Goal: Transaction & Acquisition: Book appointment/travel/reservation

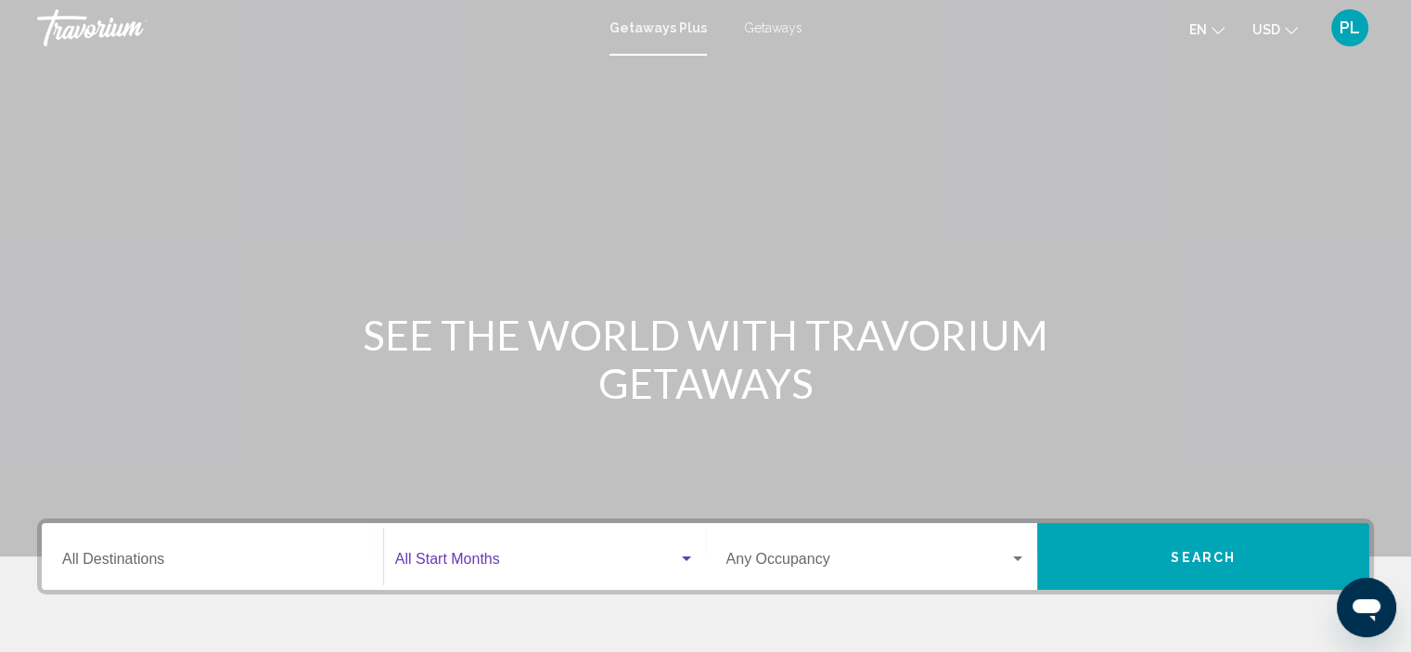
click at [475, 559] on span "Search widget" at bounding box center [536, 563] width 283 height 17
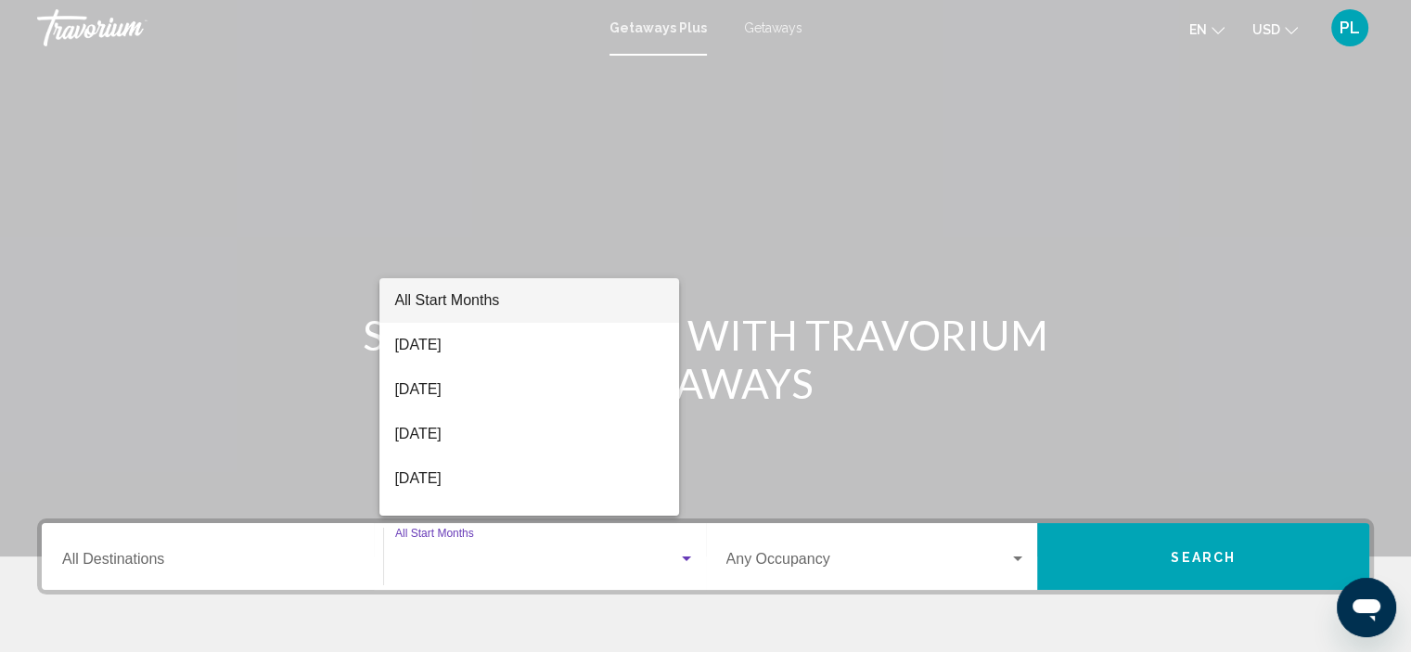
scroll to position [354, 0]
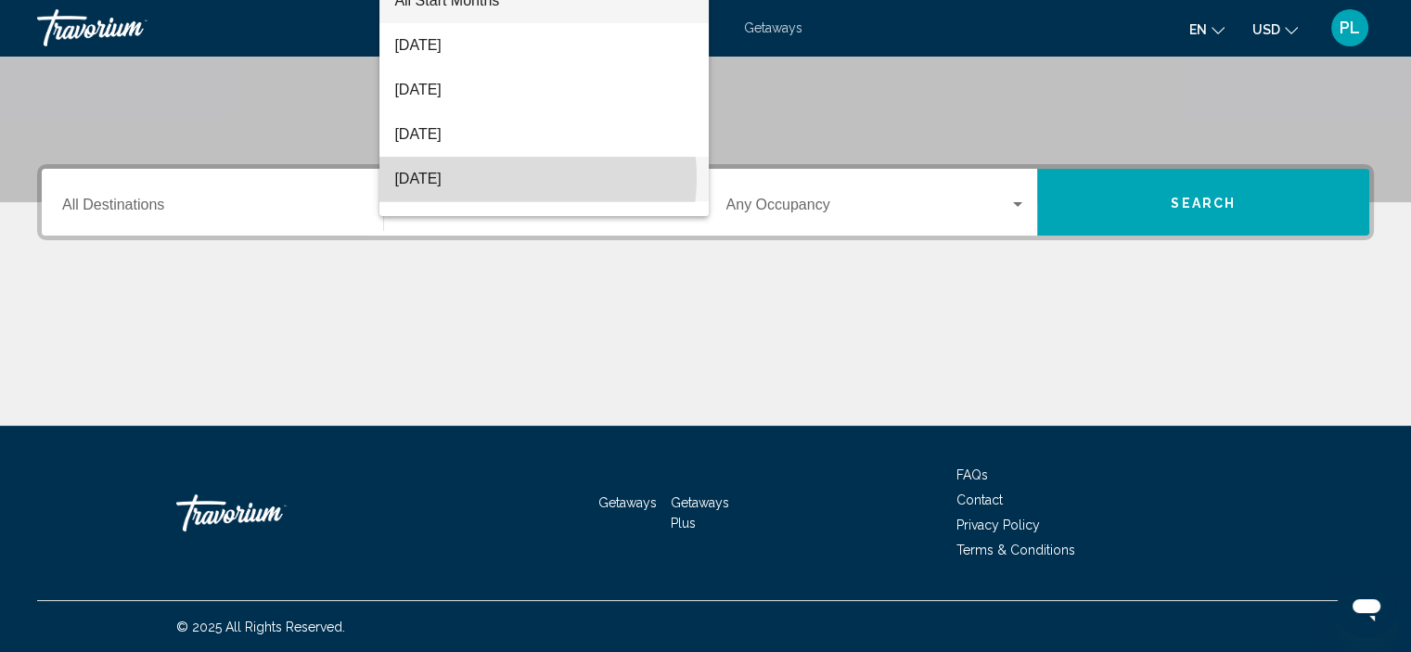
click at [501, 177] on span "[DATE]" at bounding box center [544, 179] width 300 height 45
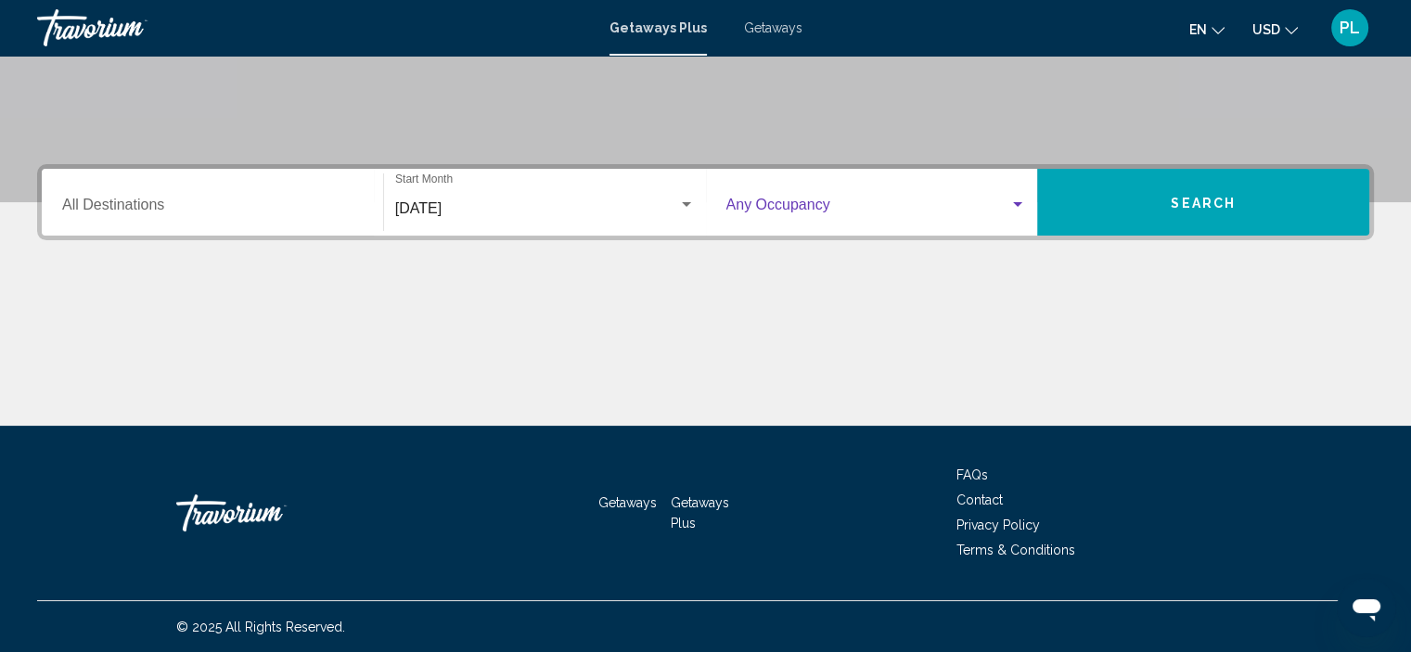
click at [839, 211] on span "Search widget" at bounding box center [869, 208] width 284 height 17
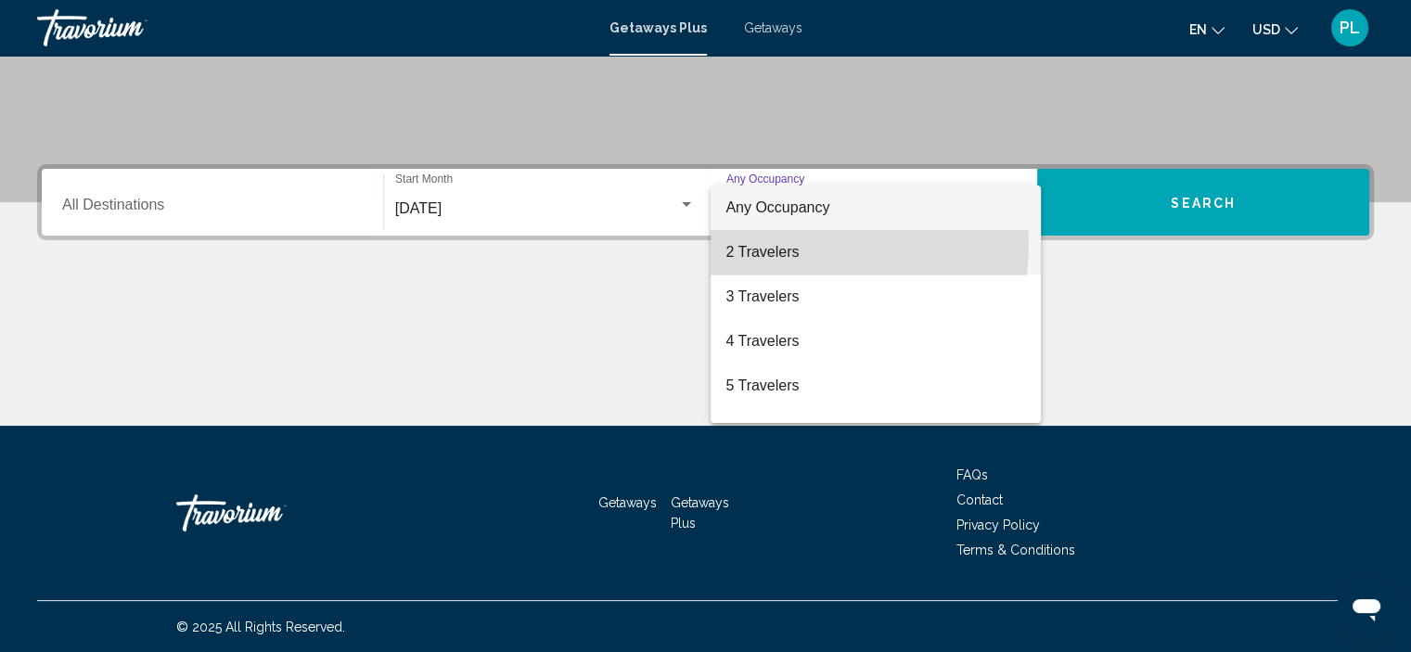
click at [842, 246] on span "2 Travelers" at bounding box center [876, 252] width 301 height 45
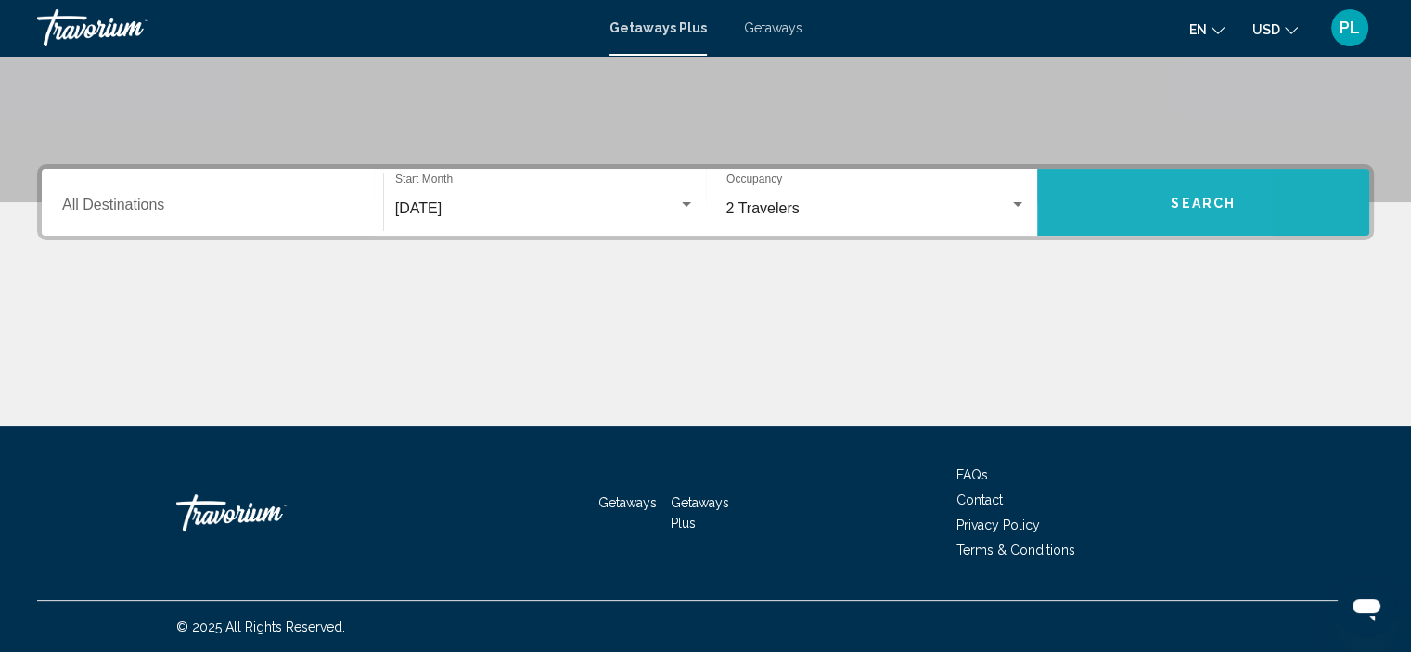
click at [1087, 210] on button "Search" at bounding box center [1203, 202] width 332 height 67
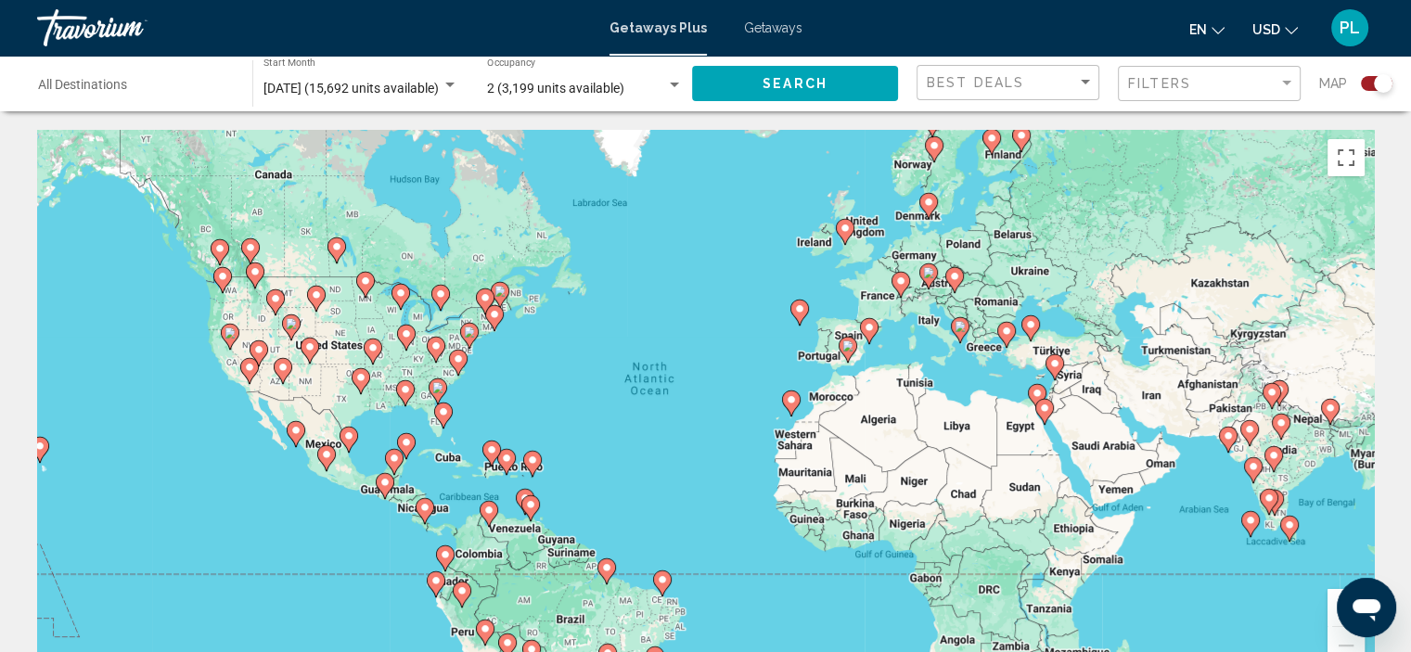
click at [798, 306] on image "Main content" at bounding box center [799, 308] width 11 height 11
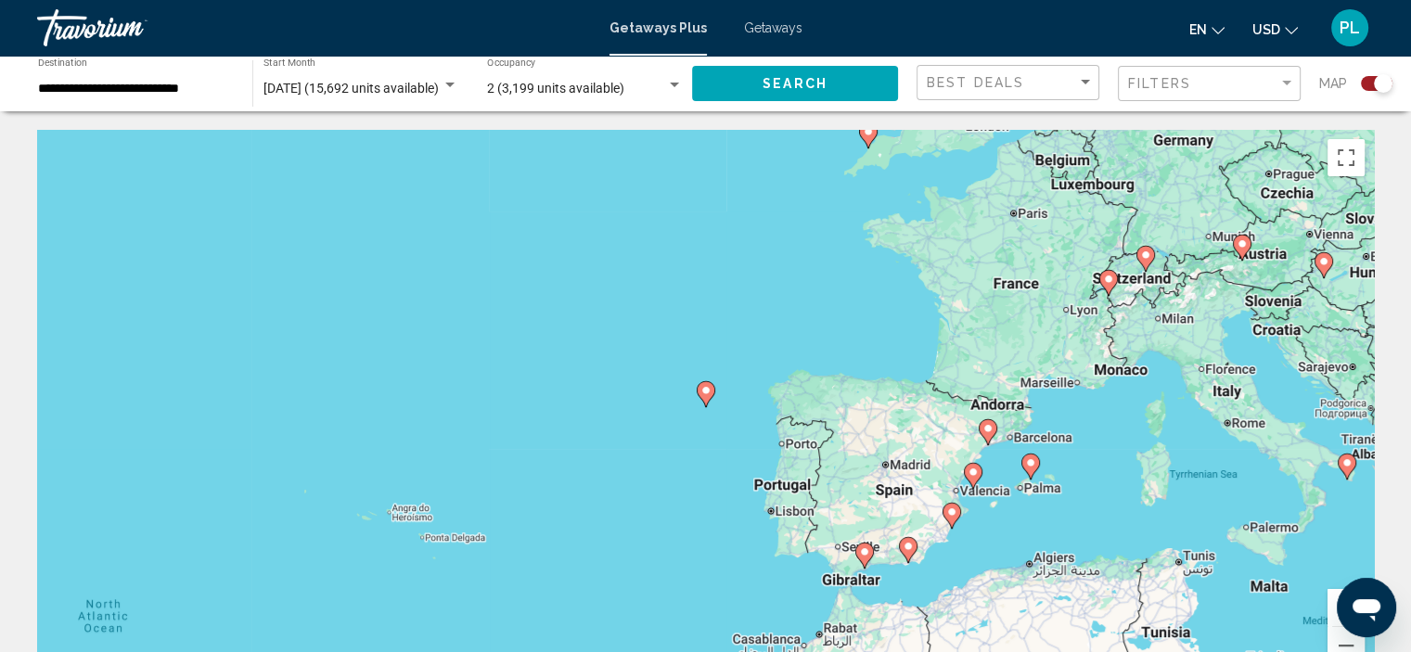
click at [705, 390] on image "Main content" at bounding box center [706, 390] width 11 height 11
type input "**********"
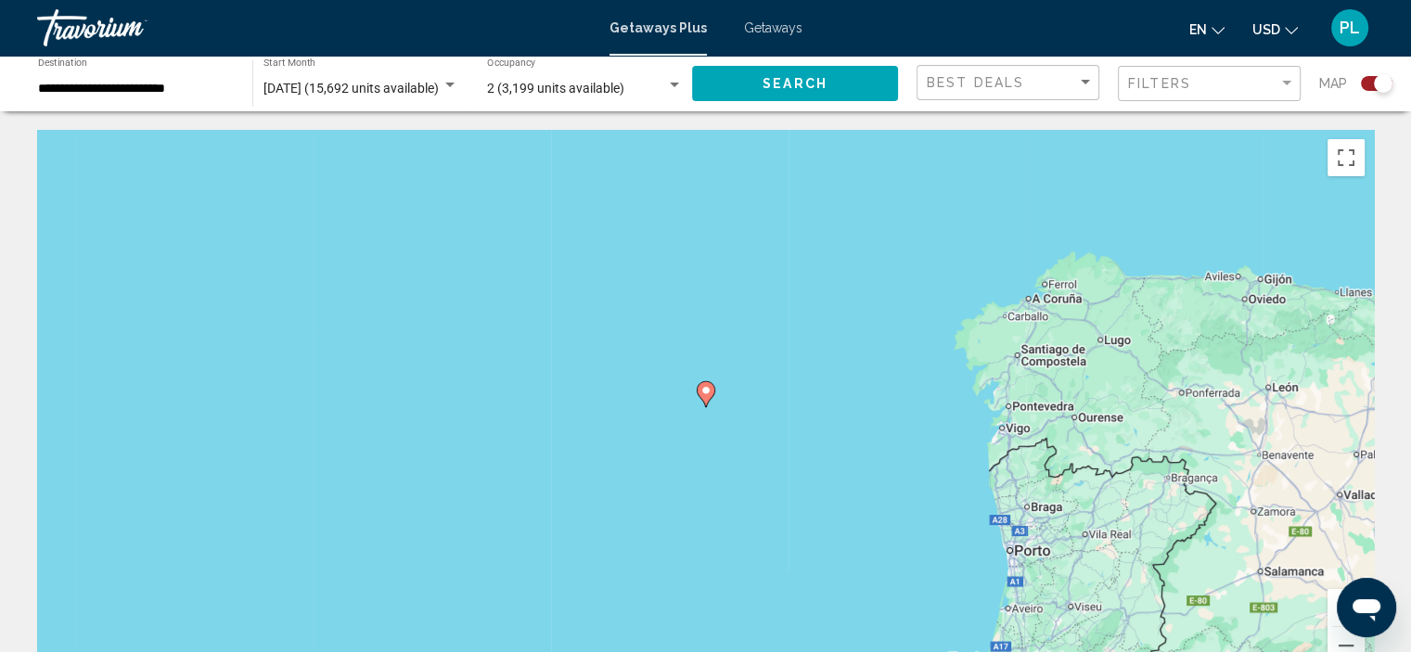
click at [705, 390] on image "Main content" at bounding box center [706, 390] width 11 height 11
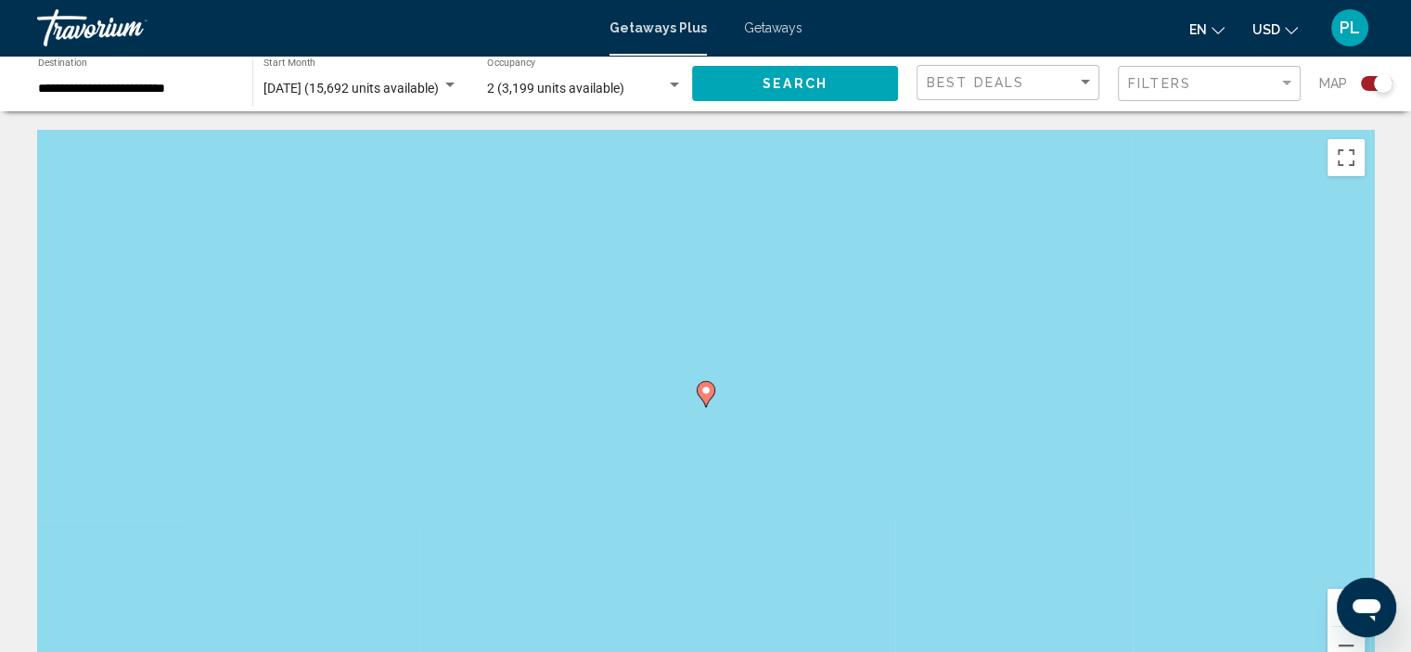
click at [705, 390] on image "Main content" at bounding box center [706, 390] width 11 height 11
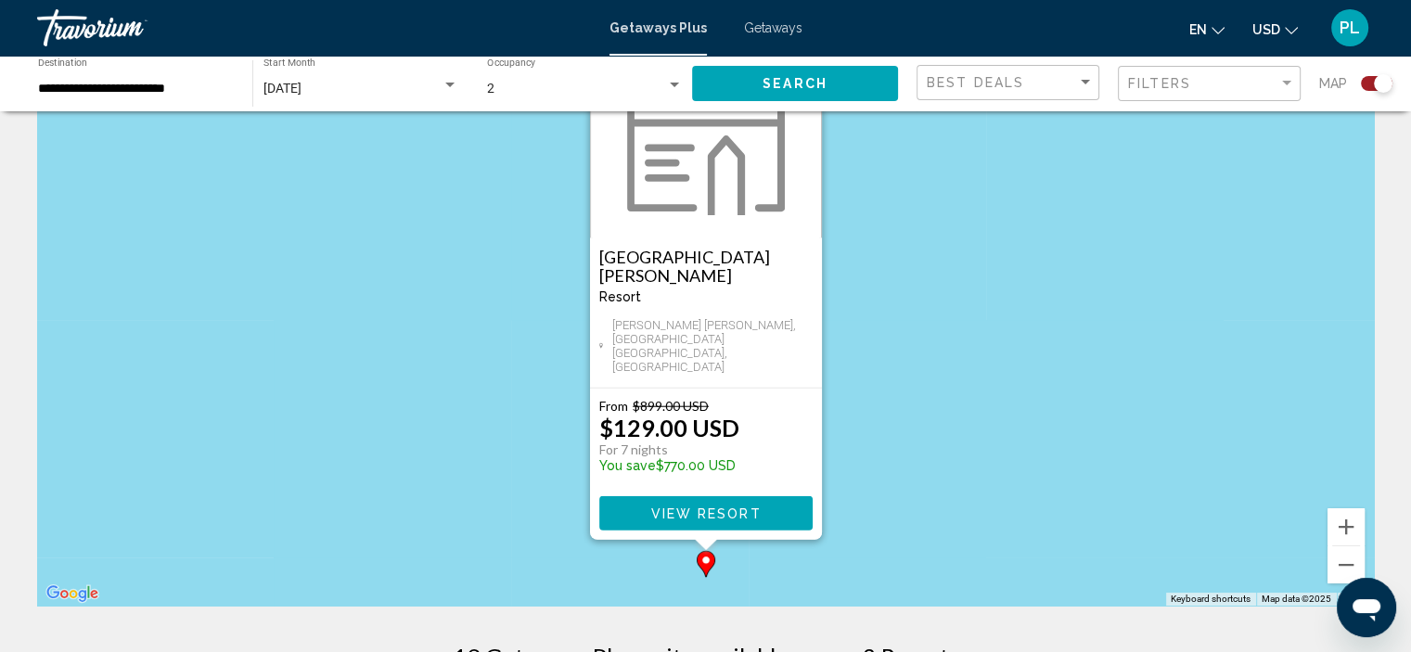
scroll to position [148, 0]
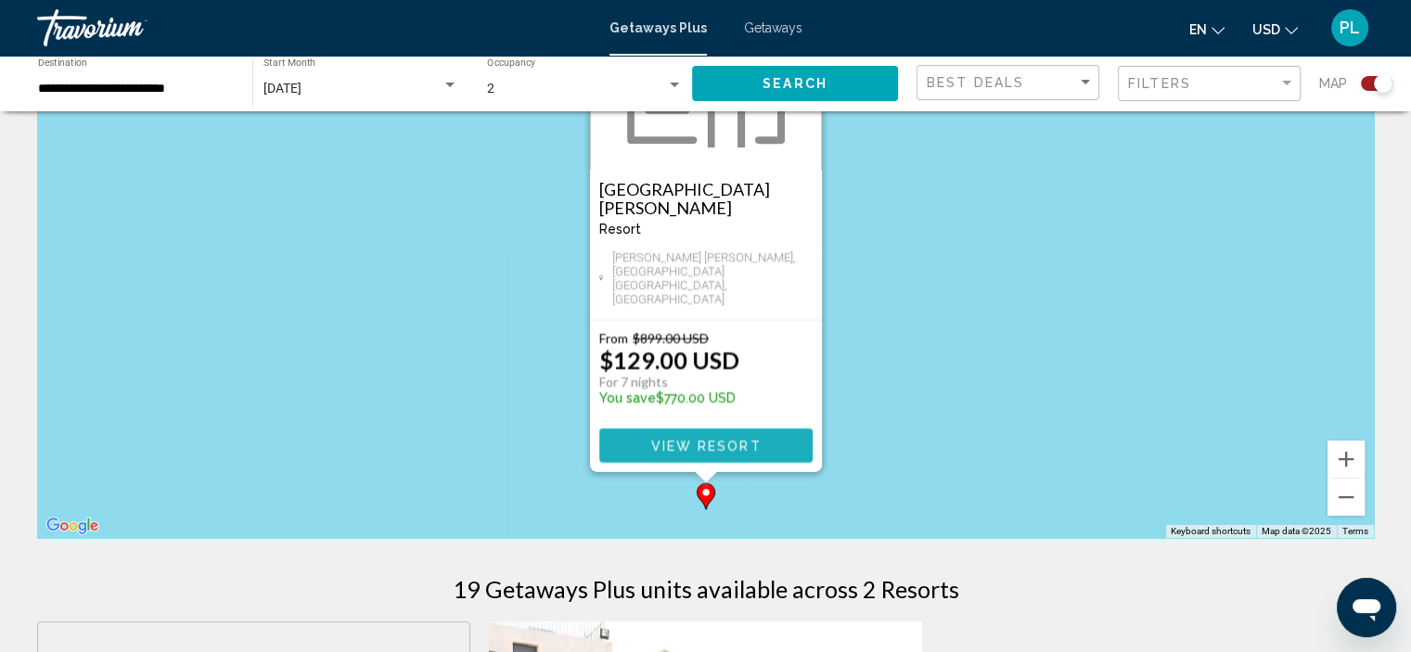
click at [726, 436] on button "View Resort" at bounding box center [705, 446] width 213 height 34
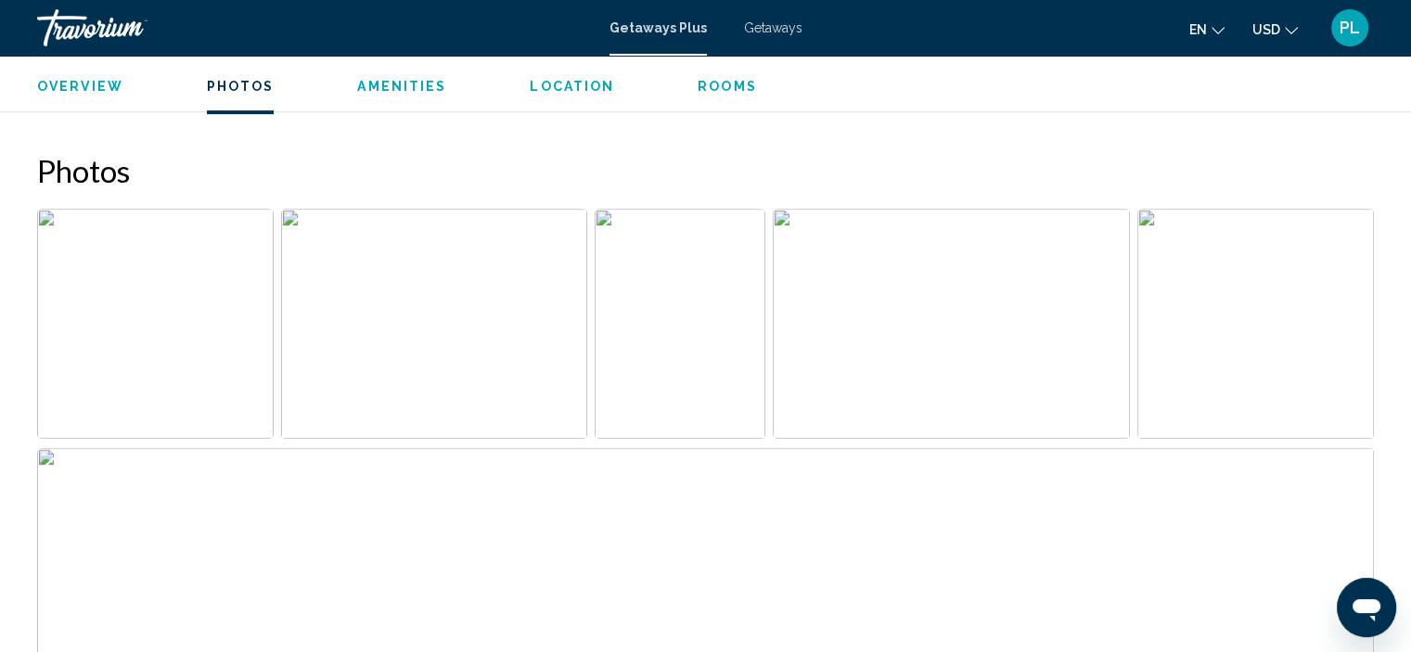
scroll to position [787, 0]
click at [85, 81] on span "Overview" at bounding box center [80, 86] width 86 height 15
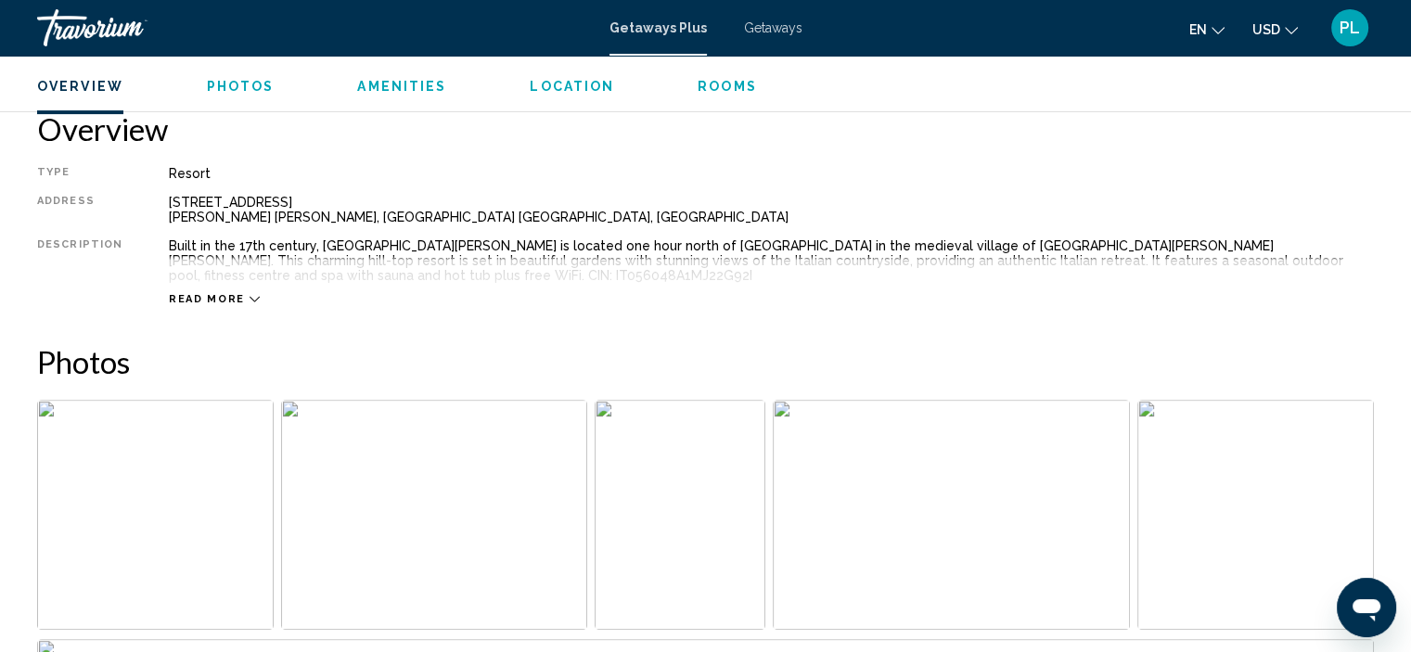
scroll to position [594, 0]
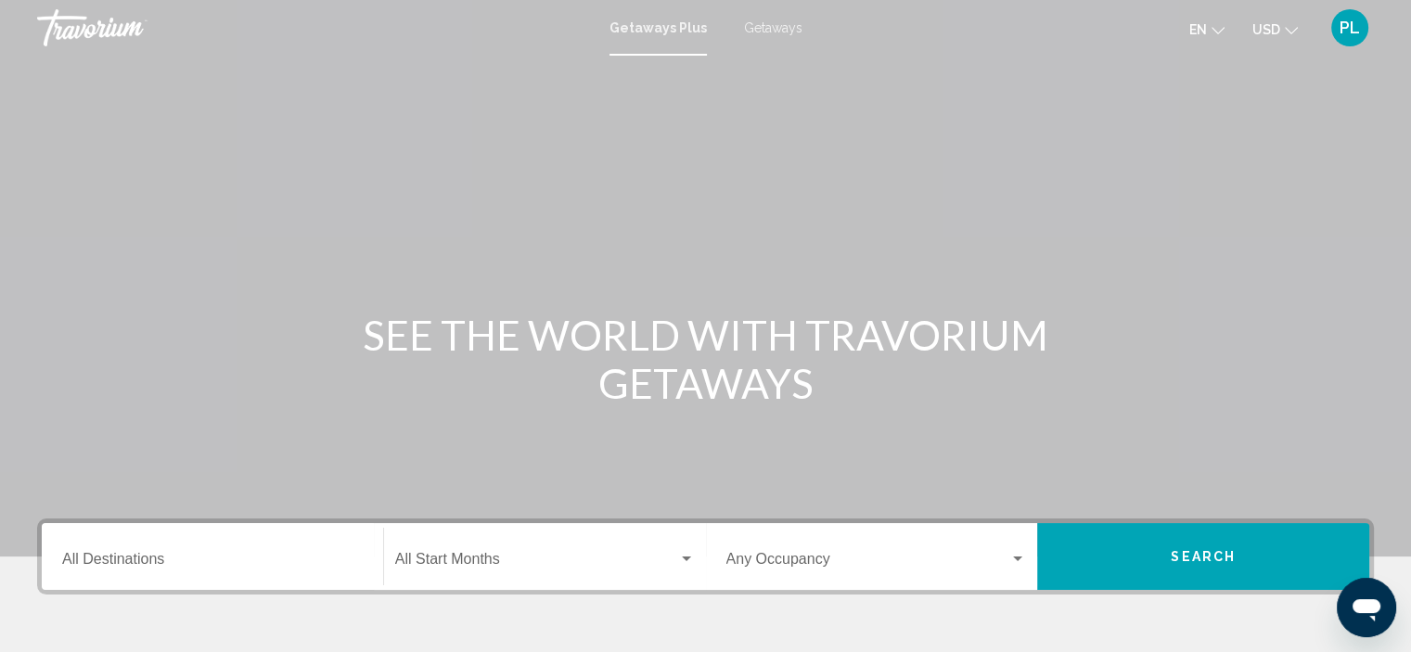
click at [121, 551] on div "Destination All Destinations" at bounding box center [212, 557] width 301 height 58
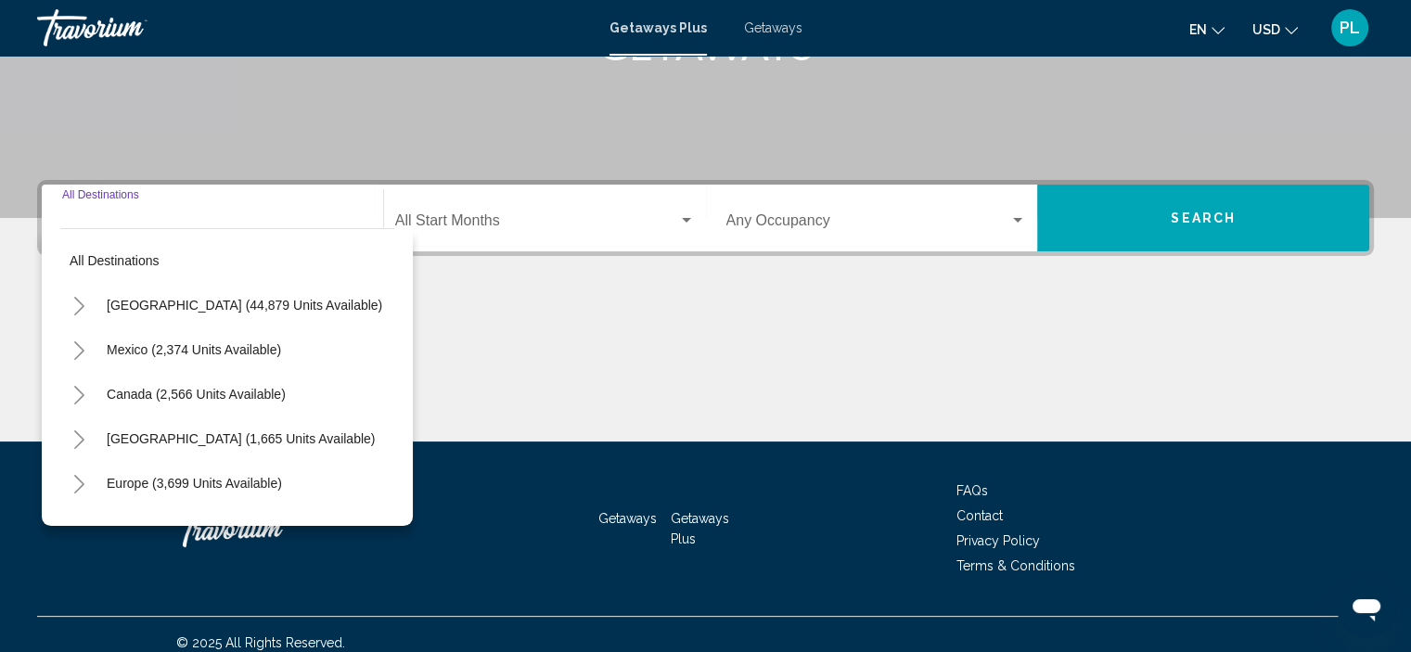
scroll to position [354, 0]
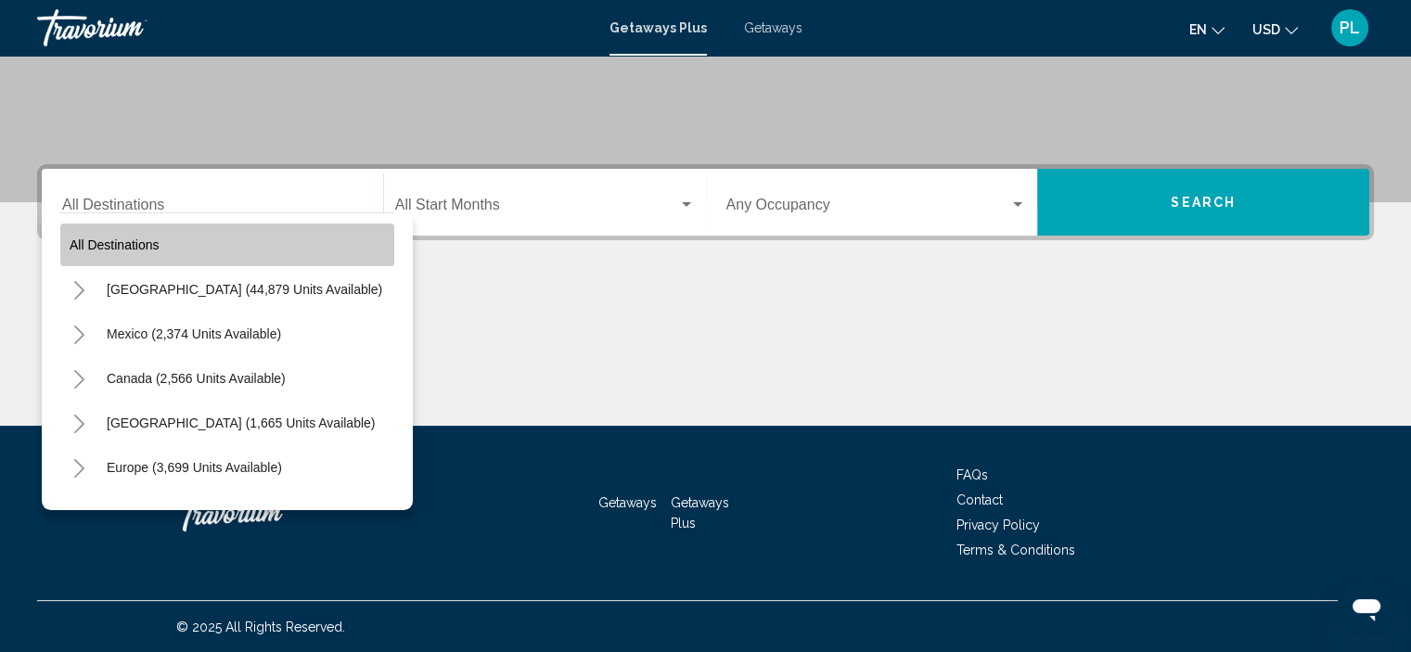
click at [234, 251] on button "All destinations" at bounding box center [227, 245] width 334 height 43
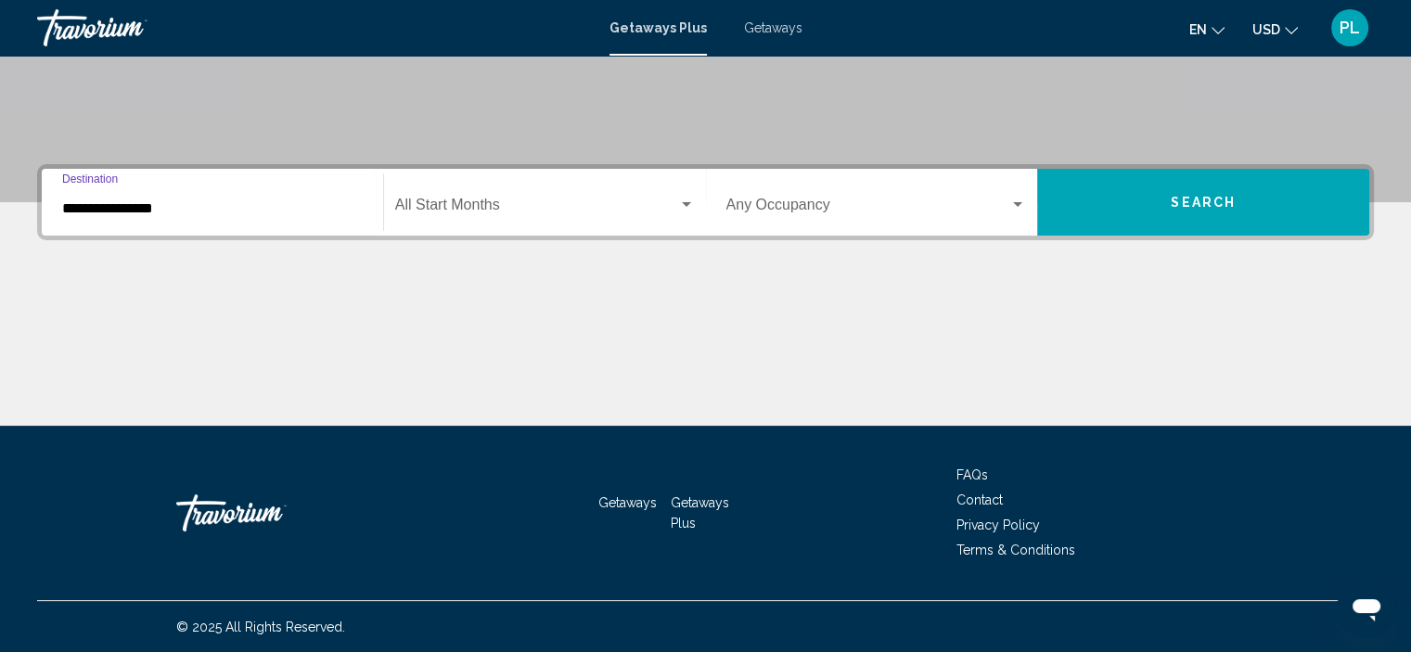
click at [174, 200] on input "**********" at bounding box center [212, 208] width 301 height 17
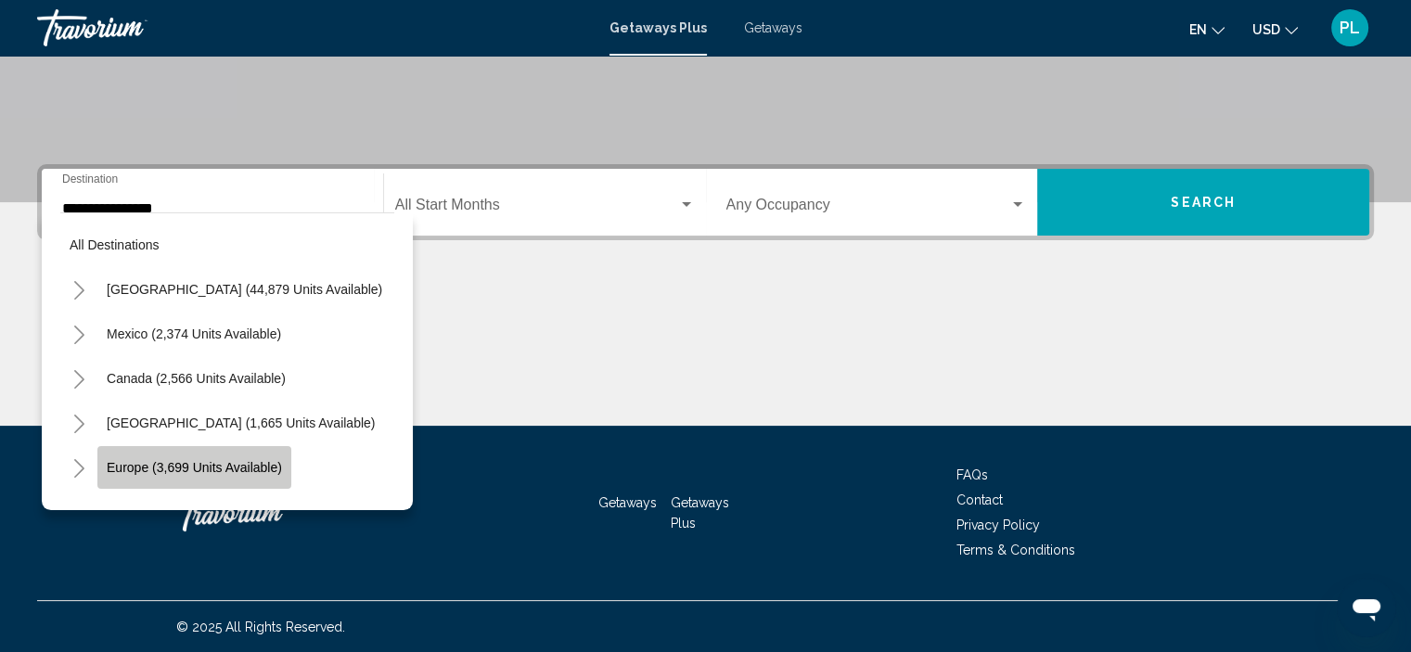
click at [208, 472] on span "Europe (3,699 units available)" at bounding box center [194, 467] width 175 height 15
type input "**********"
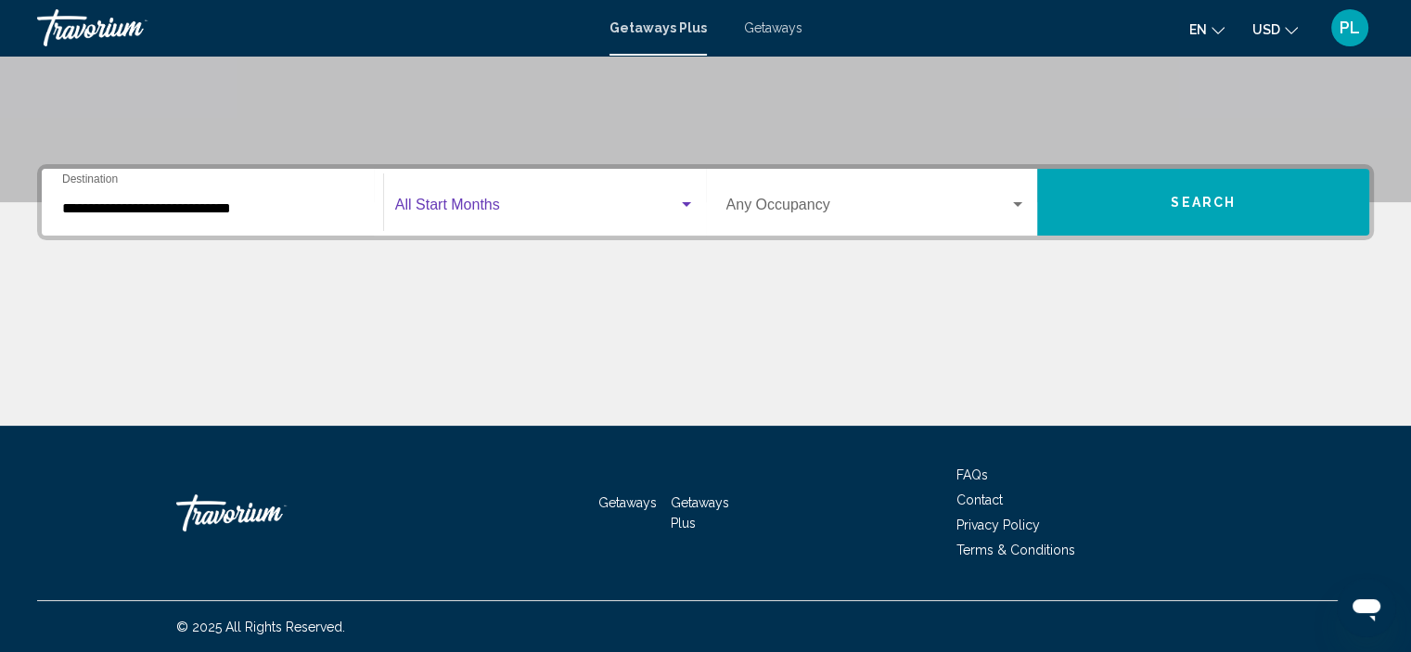
click at [675, 211] on span "Search widget" at bounding box center [536, 208] width 283 height 17
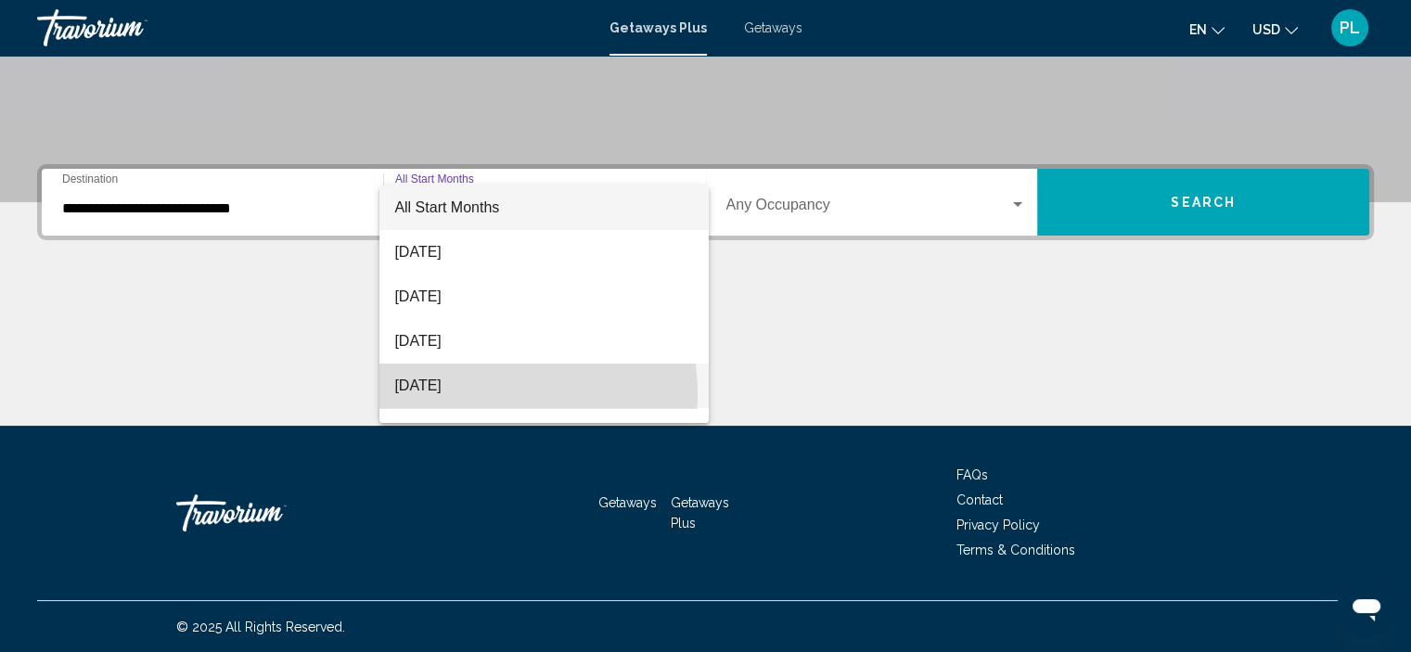
click at [480, 394] on span "[DATE]" at bounding box center [544, 386] width 300 height 45
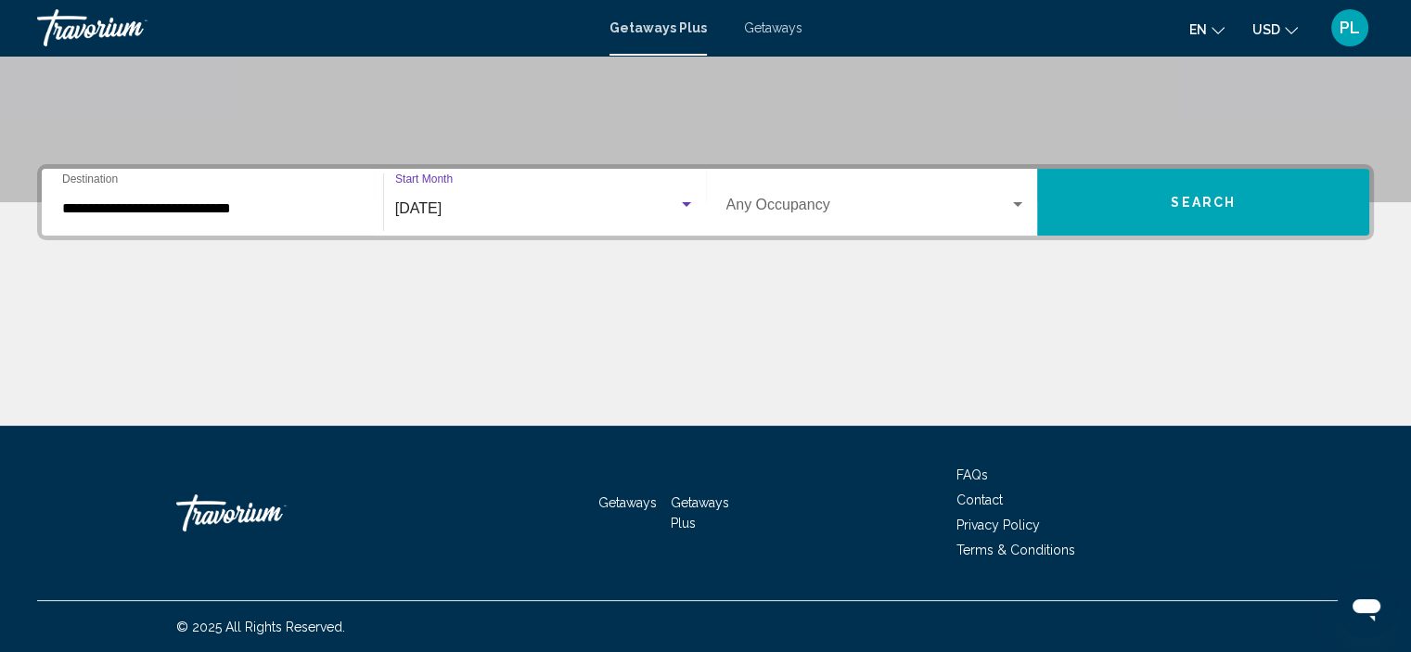
click at [920, 200] on span "Search widget" at bounding box center [869, 208] width 284 height 17
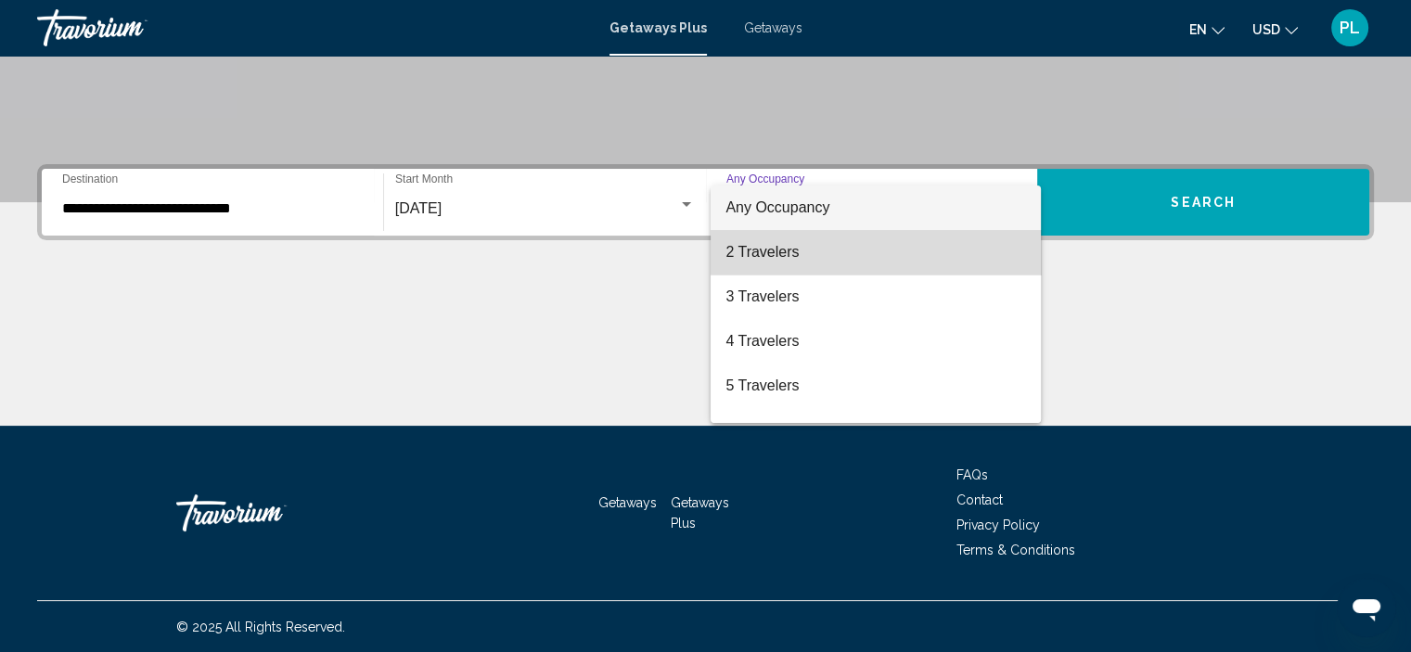
click at [902, 248] on span "2 Travelers" at bounding box center [876, 252] width 301 height 45
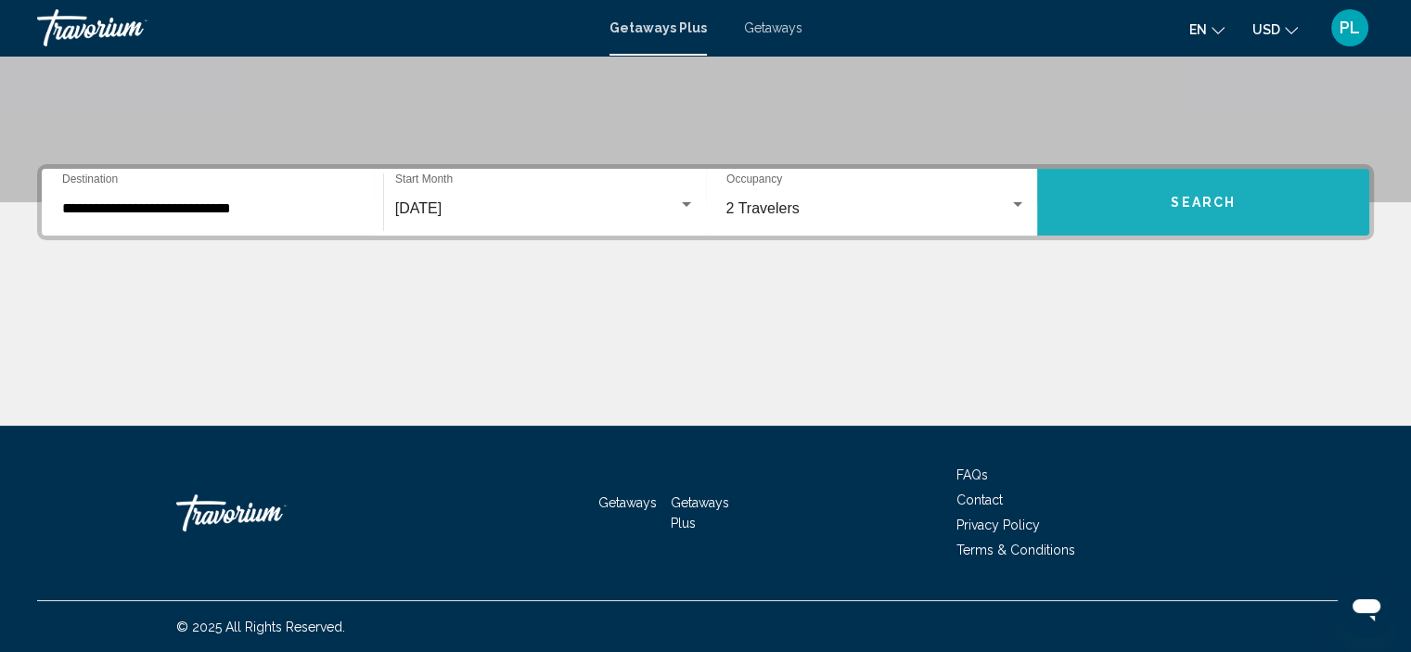
click at [1188, 199] on span "Search" at bounding box center [1203, 203] width 65 height 15
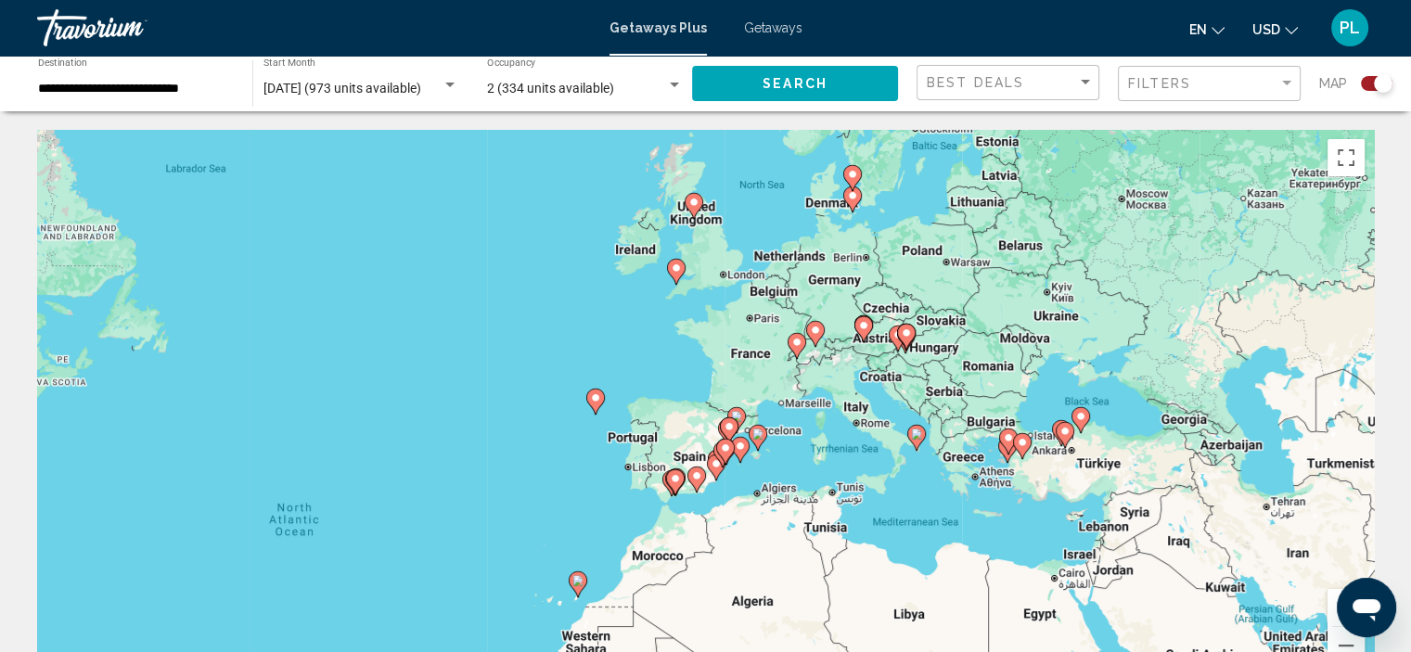
click at [861, 329] on image "Main content" at bounding box center [863, 325] width 11 height 11
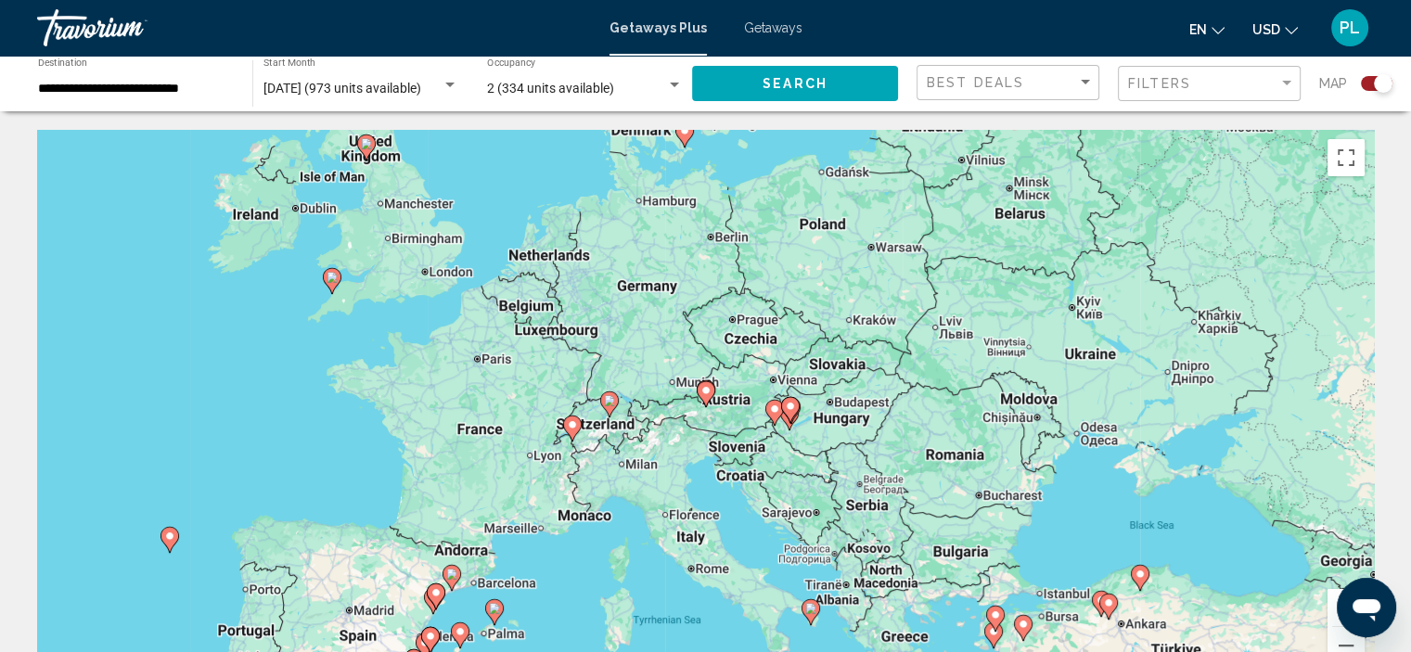
click at [704, 391] on image "Main content" at bounding box center [706, 390] width 11 height 11
type input "**********"
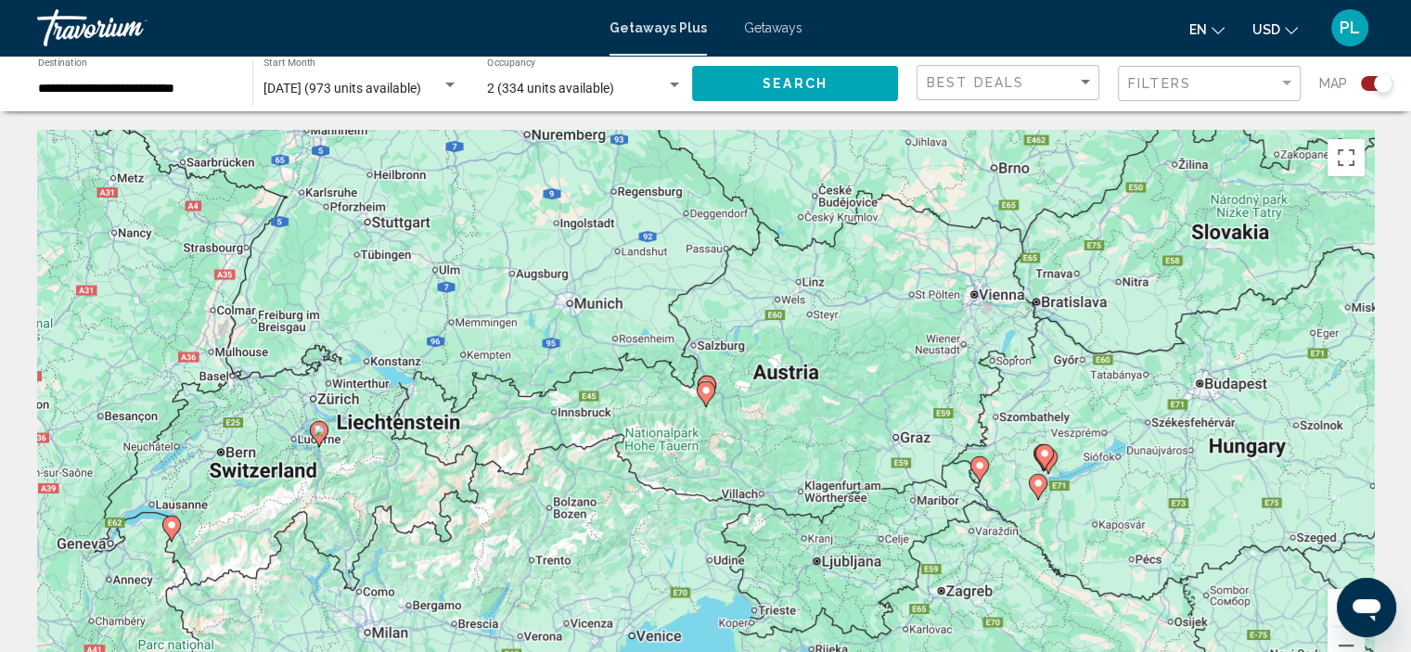
click at [704, 391] on image "Main content" at bounding box center [706, 390] width 11 height 11
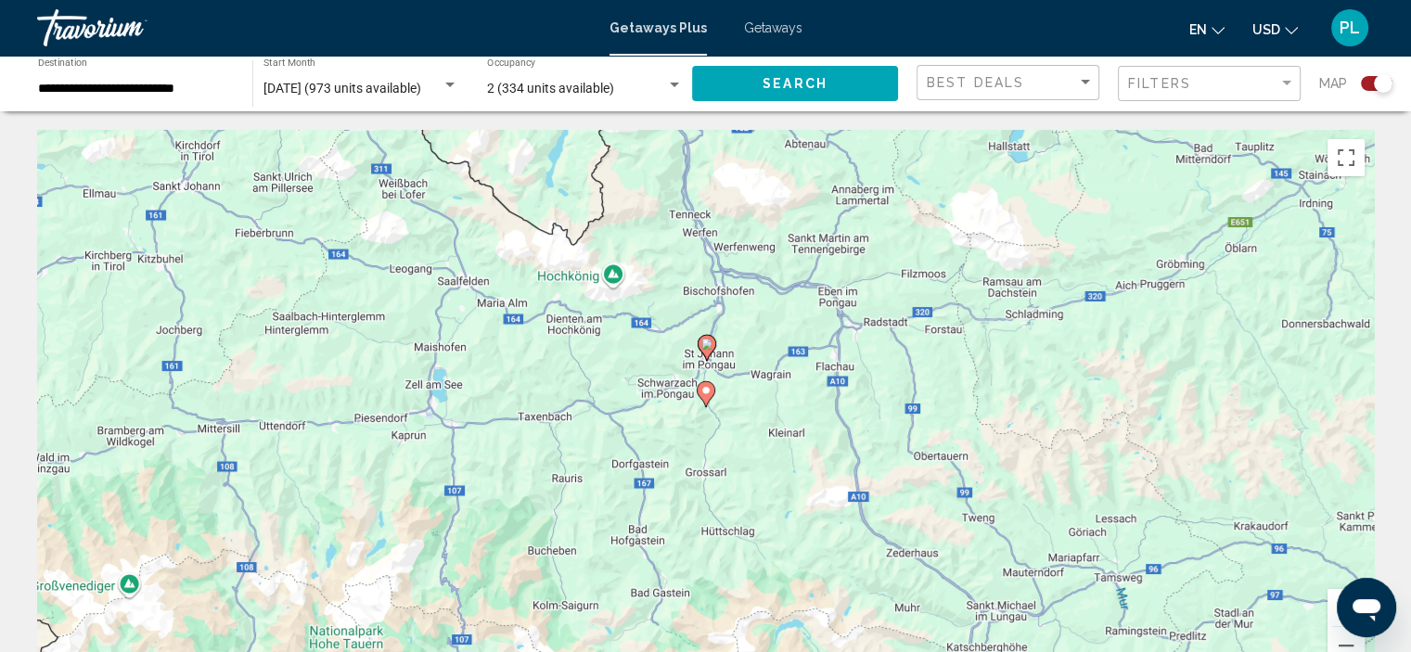
click at [706, 389] on image "Main content" at bounding box center [706, 390] width 11 height 11
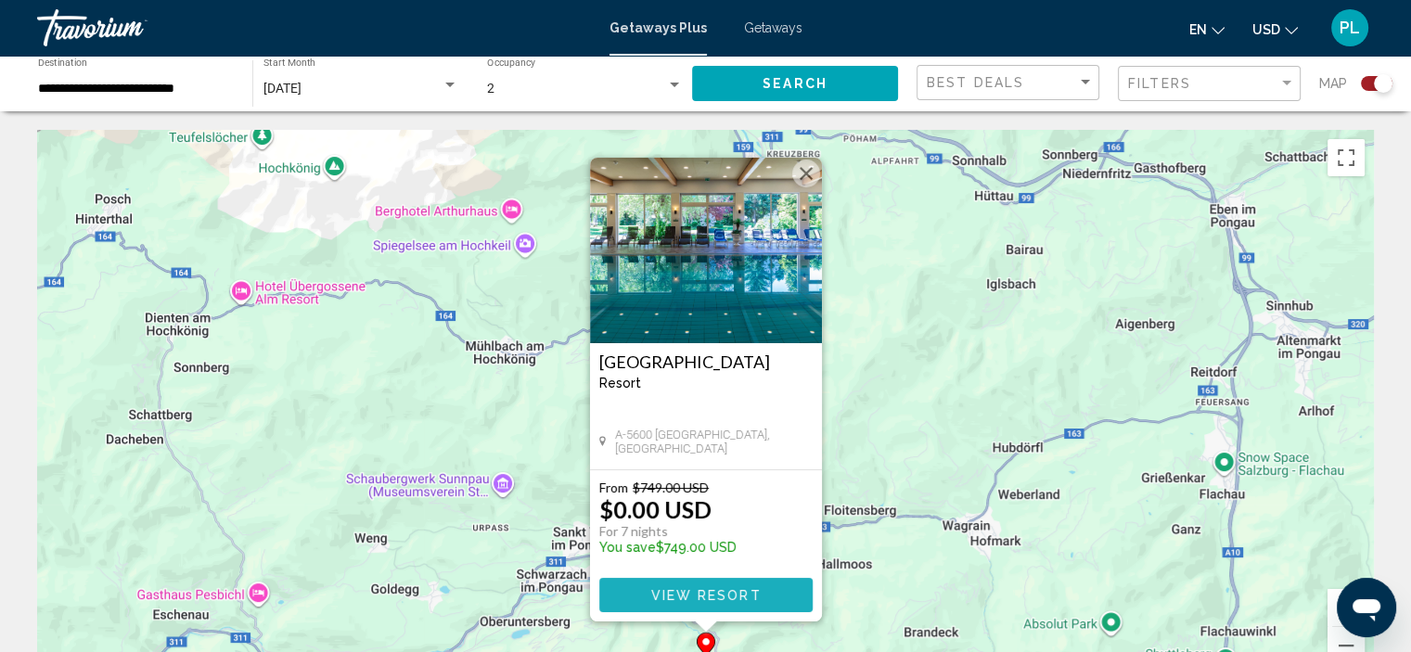
click at [739, 598] on span "View Resort" at bounding box center [705, 595] width 110 height 15
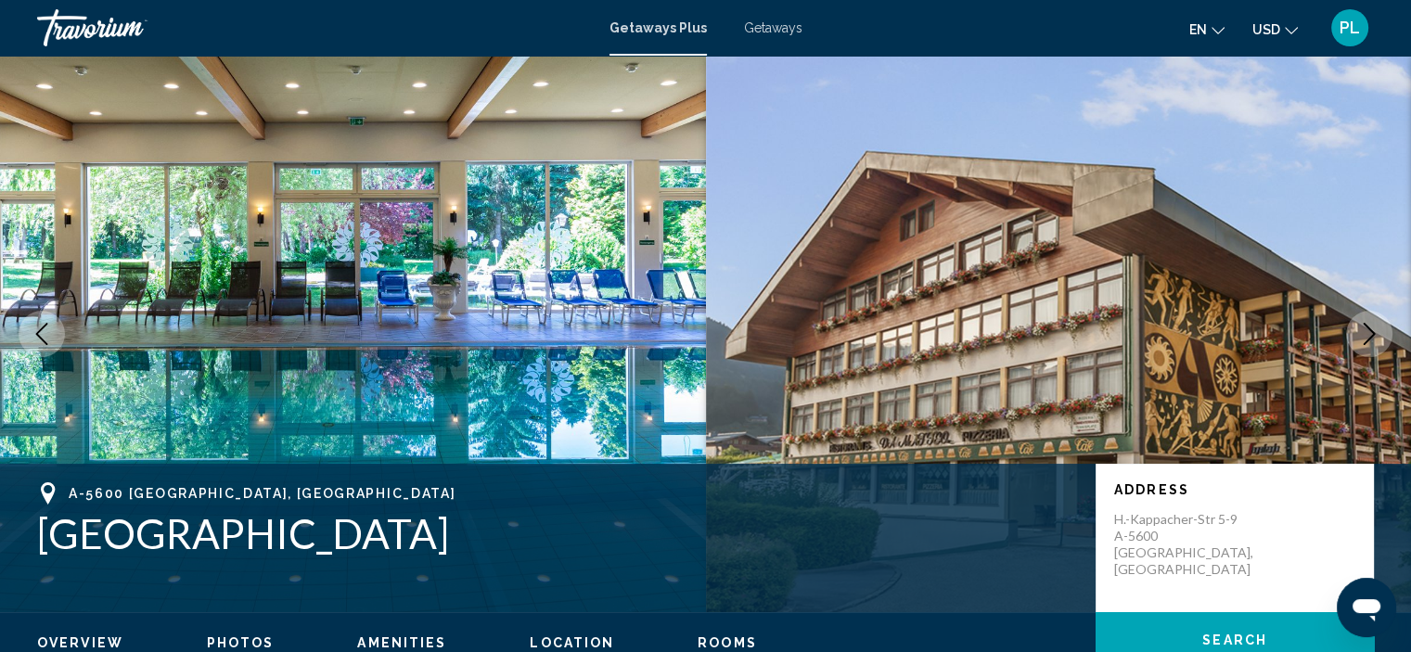
scroll to position [7, 0]
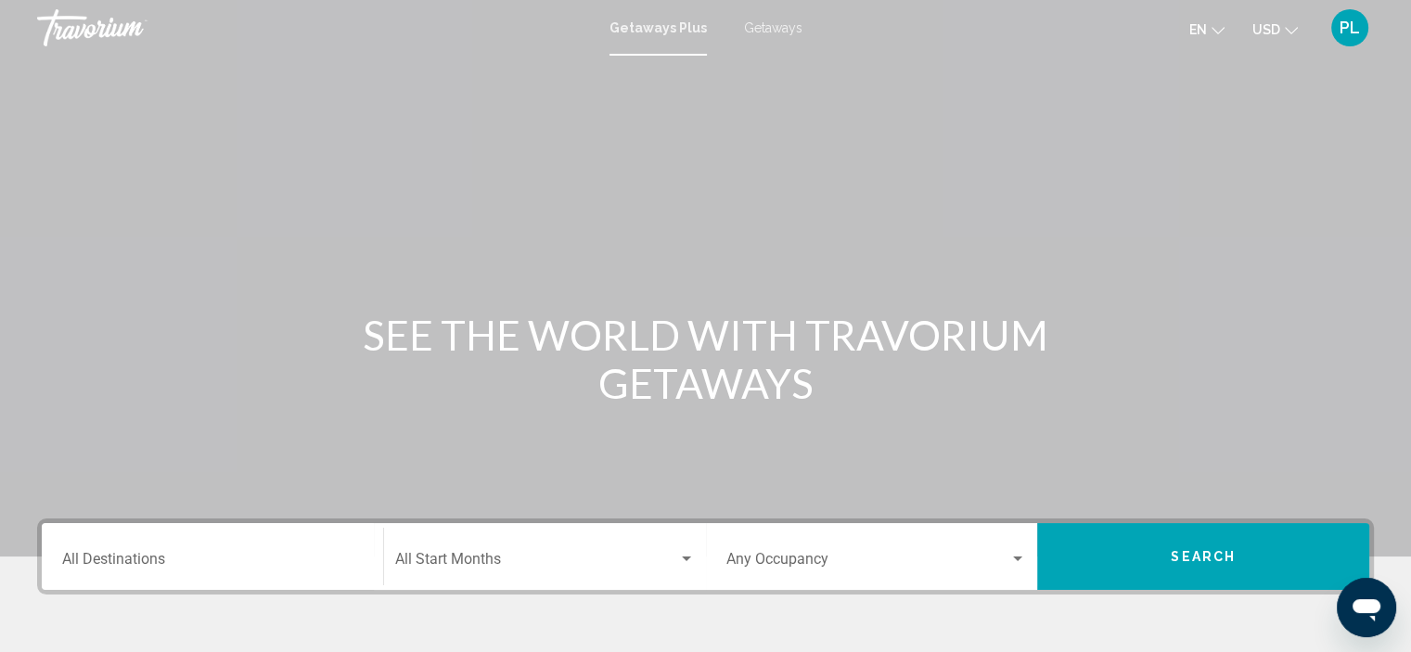
click at [106, 577] on div "Destination All Destinations" at bounding box center [212, 557] width 301 height 58
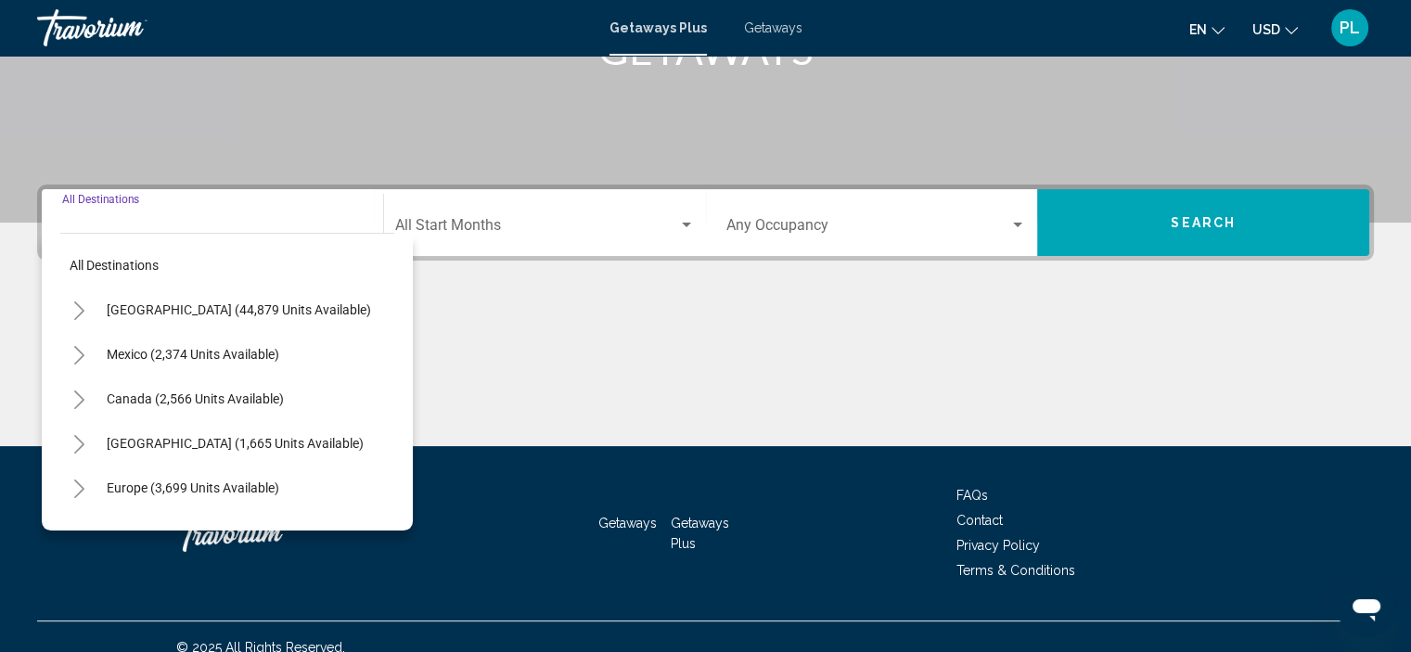
scroll to position [354, 0]
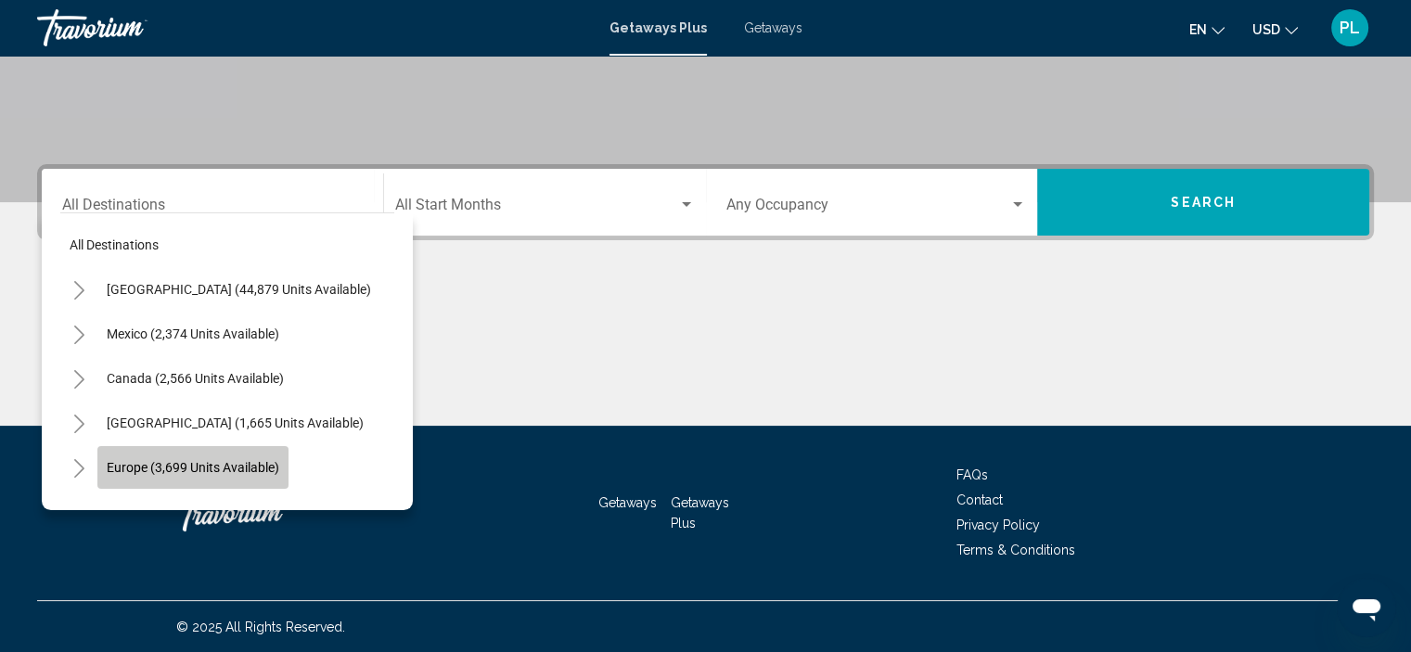
click at [181, 457] on button "Europe (3,699 units available)" at bounding box center [192, 467] width 191 height 43
type input "**********"
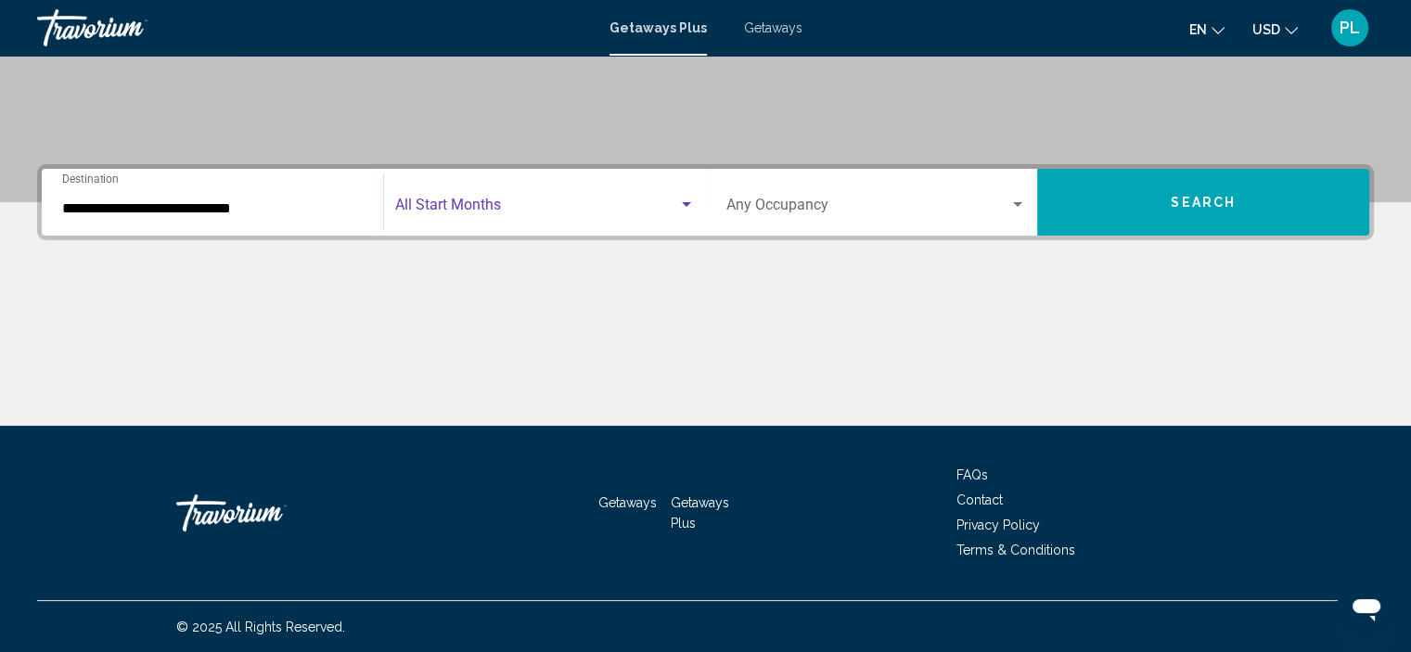
click at [443, 201] on span "Search widget" at bounding box center [536, 208] width 283 height 17
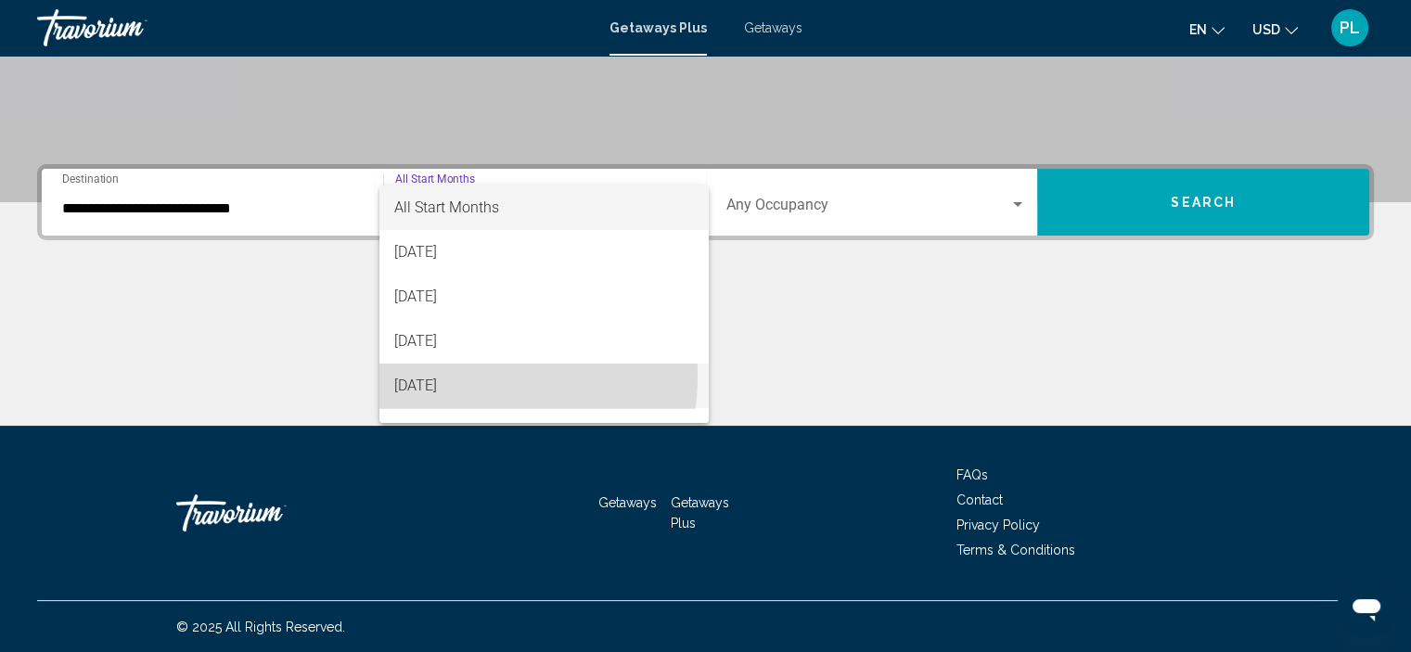
click at [440, 375] on span "[DATE]" at bounding box center [544, 386] width 300 height 45
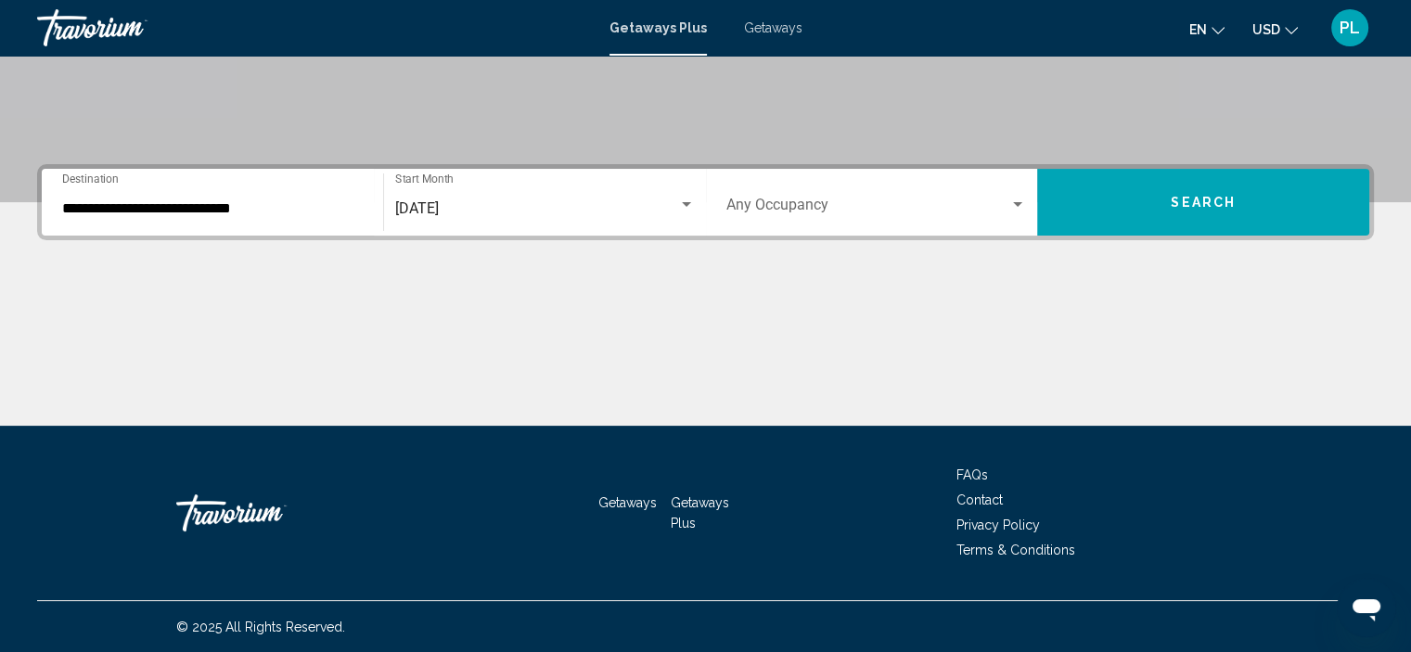
click at [802, 196] on div "Occupancy Any Occupancy" at bounding box center [877, 203] width 301 height 58
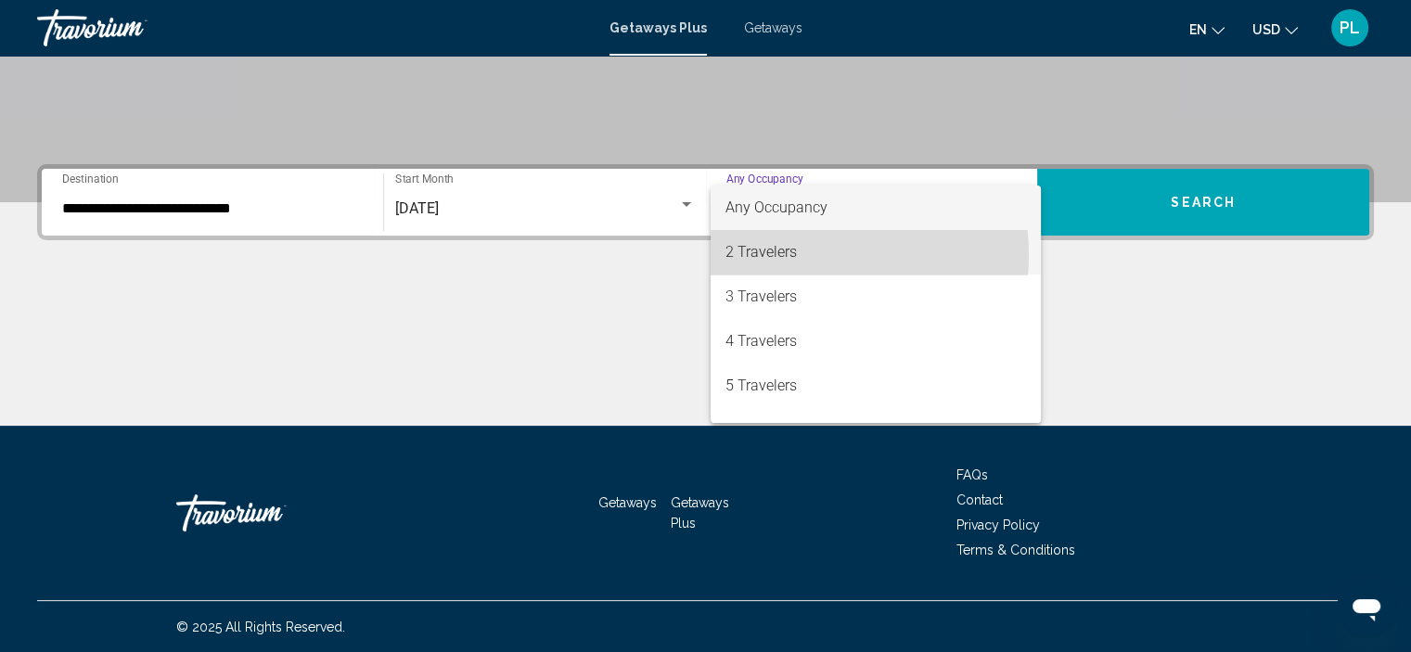
click at [804, 255] on span "2 Travelers" at bounding box center [876, 252] width 301 height 45
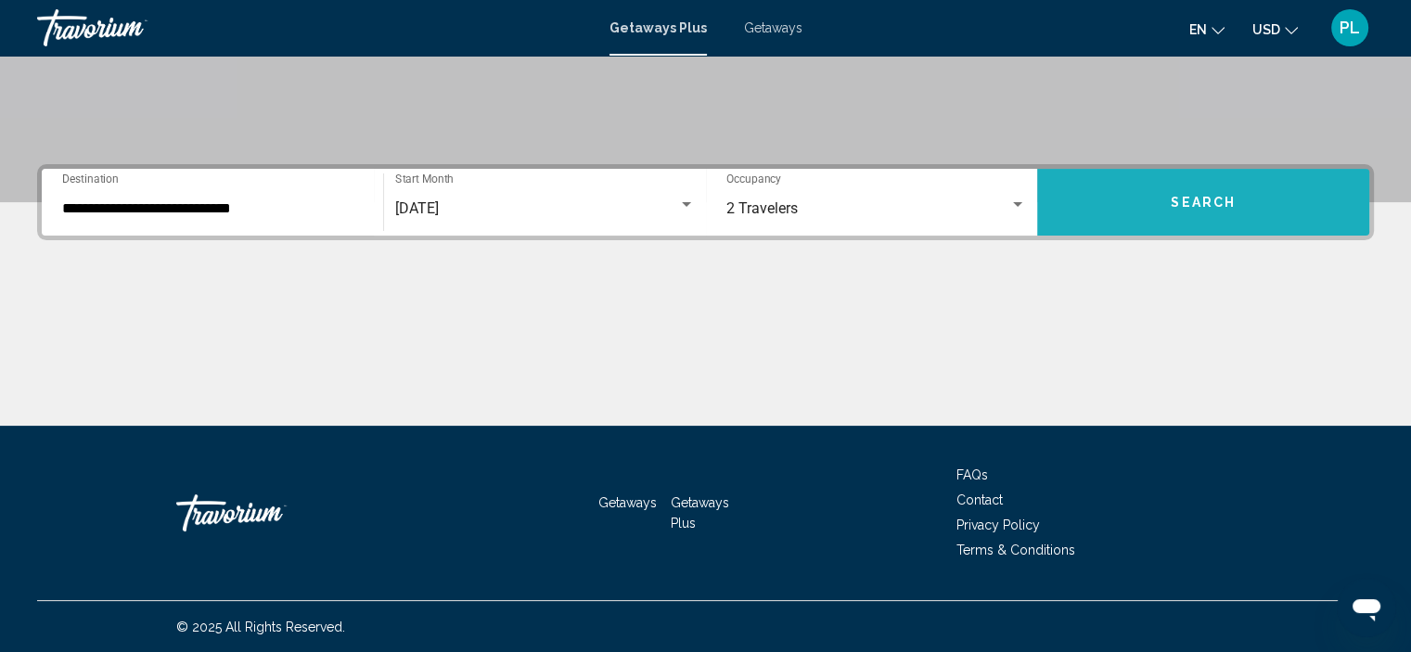
click at [1195, 213] on button "Search" at bounding box center [1203, 202] width 332 height 67
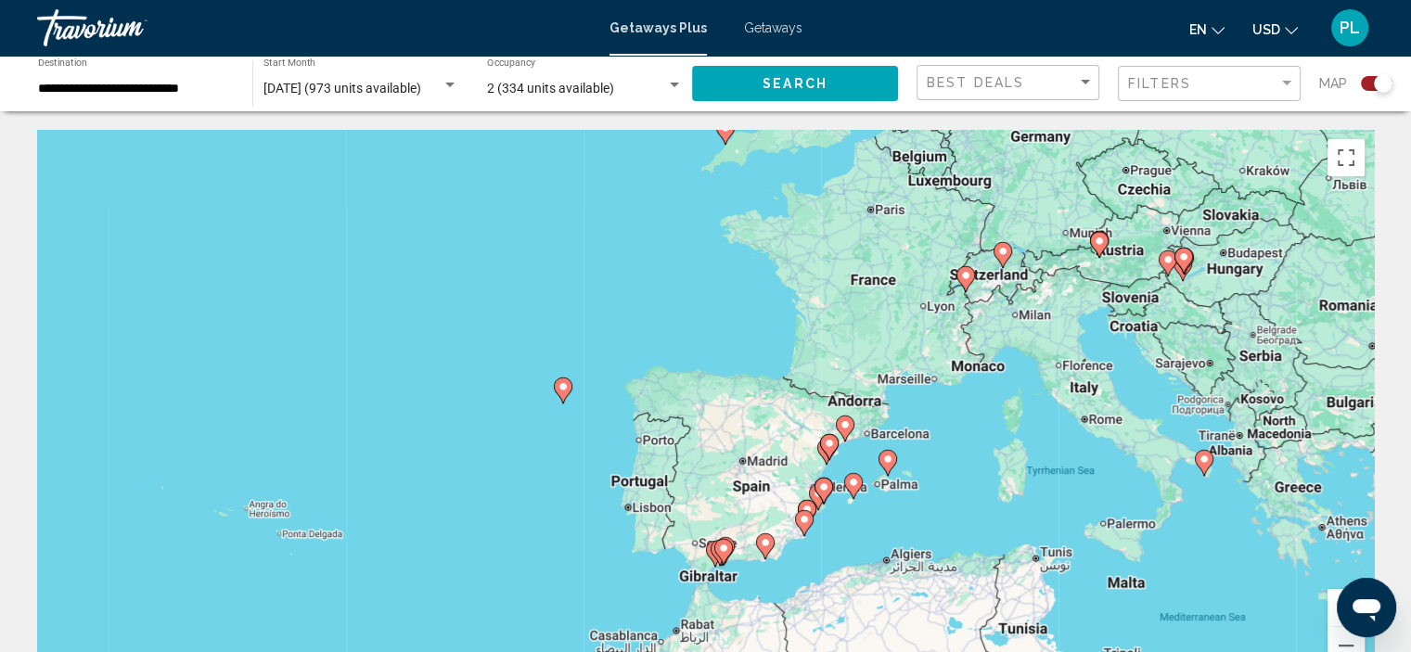
click at [1106, 255] on gmp-advanced-marker "Main content" at bounding box center [1099, 245] width 19 height 28
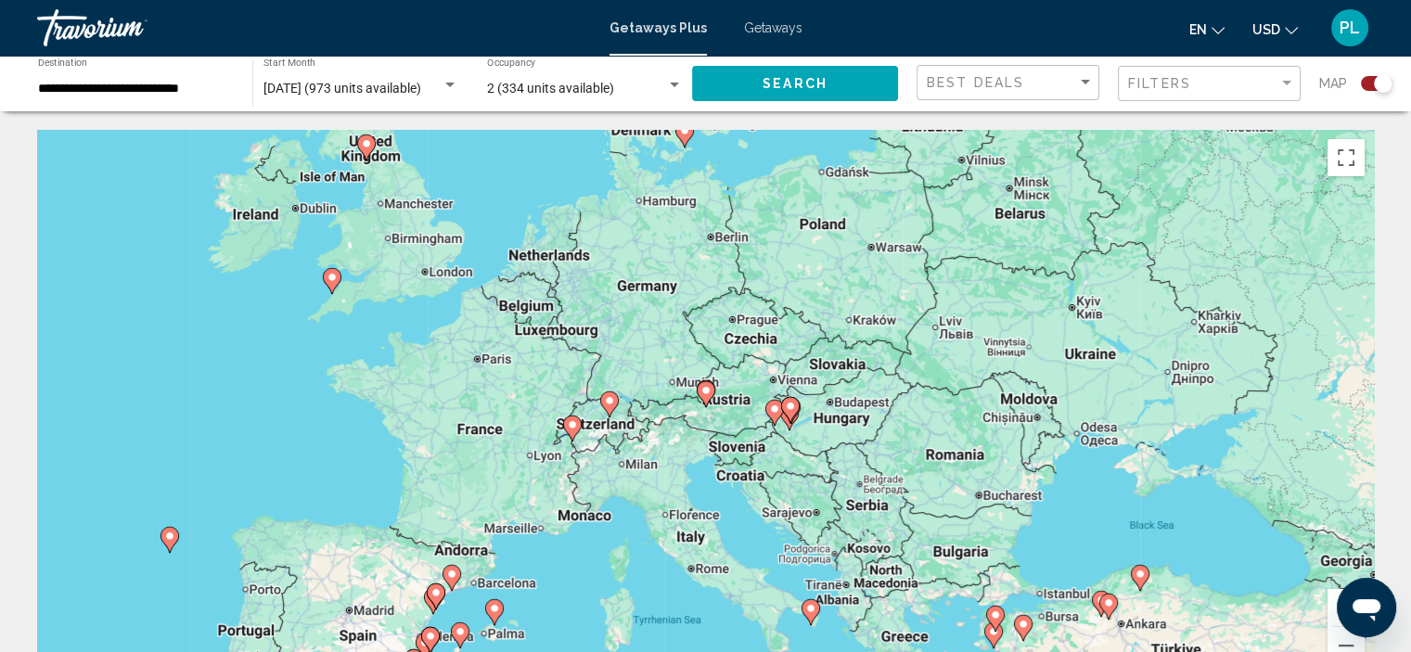
click at [727, 411] on div "To navigate, press the arrow keys. To activate drag with keyboard, press Alt + …" at bounding box center [705, 408] width 1337 height 557
click at [1331, 598] on button "Zoom in" at bounding box center [1346, 607] width 37 height 37
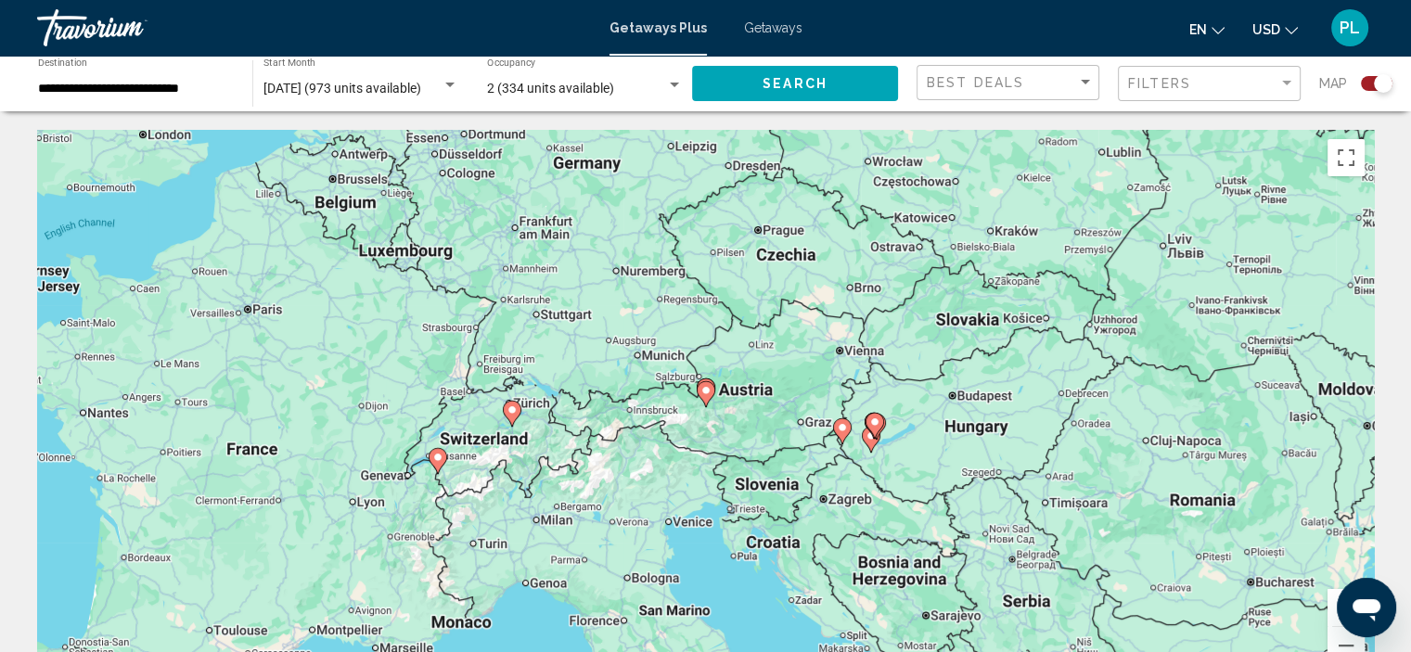
click at [1331, 598] on button "Zoom in" at bounding box center [1346, 607] width 37 height 37
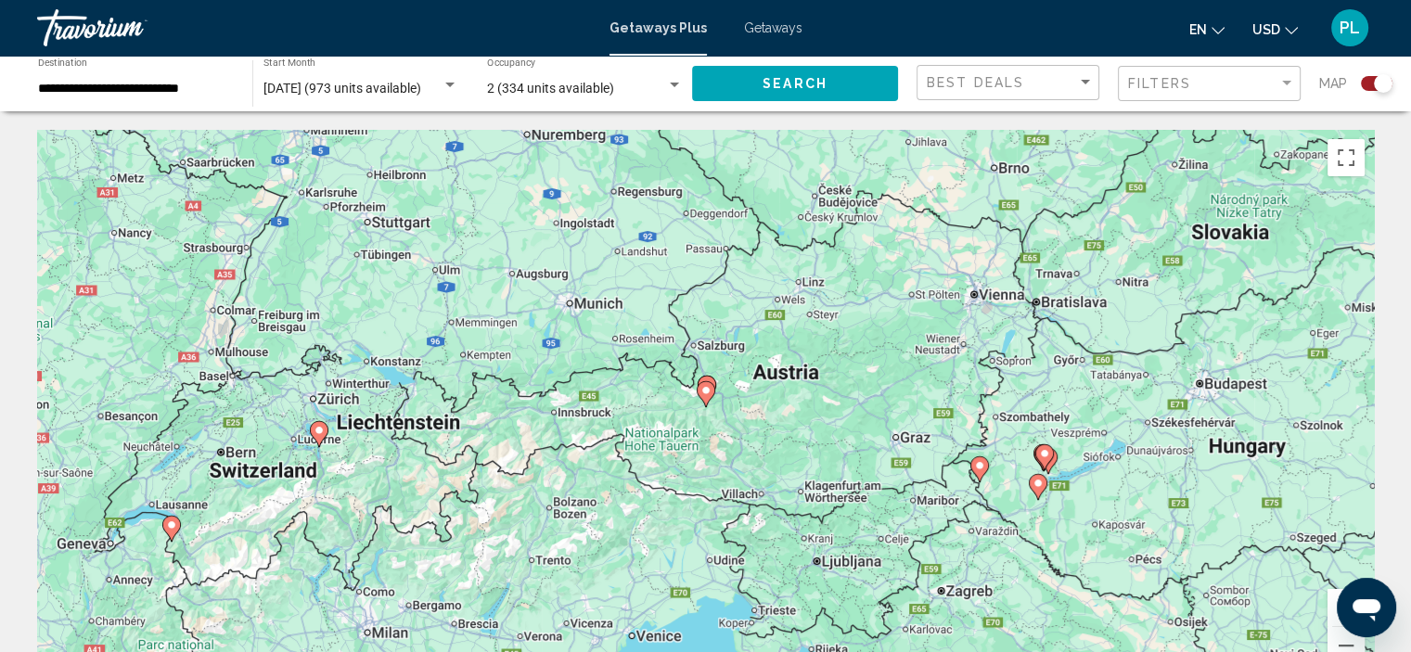
click at [1331, 598] on button "Zoom in" at bounding box center [1346, 607] width 37 height 37
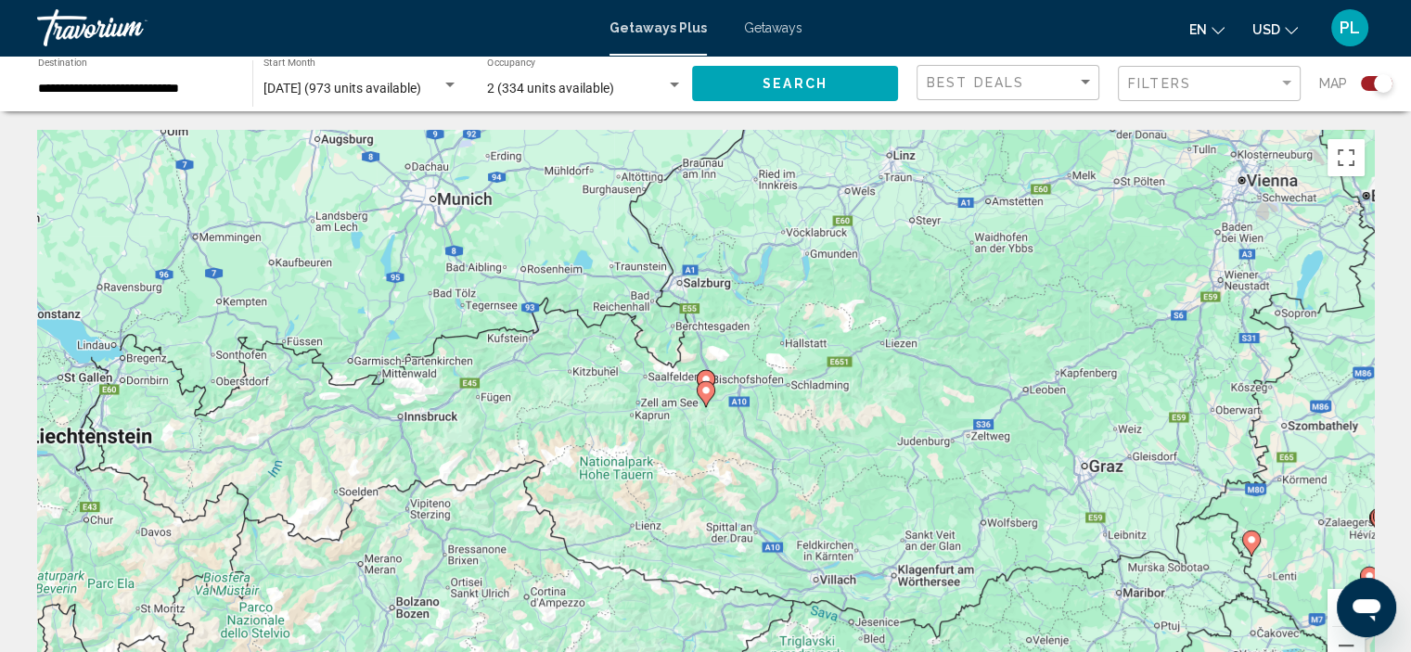
click at [1331, 598] on button "Zoom in" at bounding box center [1346, 607] width 37 height 37
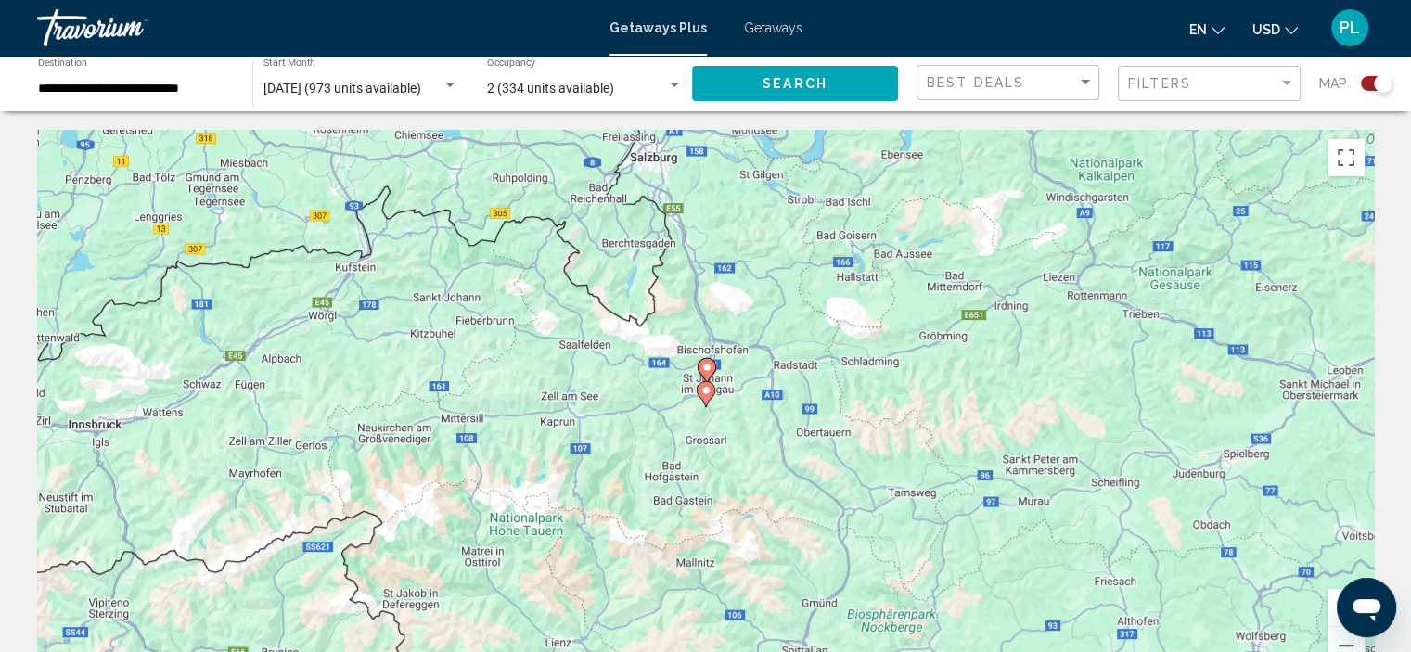
click at [1331, 598] on button "Zoom in" at bounding box center [1346, 607] width 37 height 37
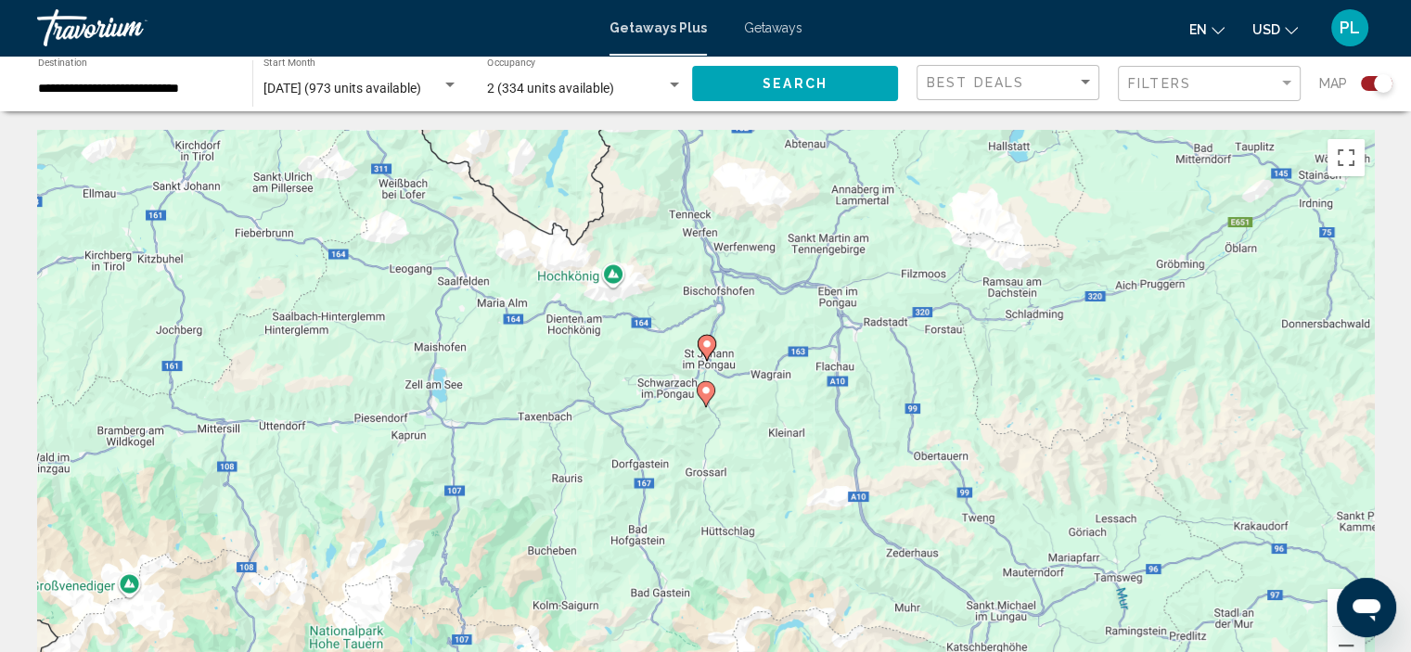
click at [709, 341] on image "Main content" at bounding box center [706, 344] width 11 height 11
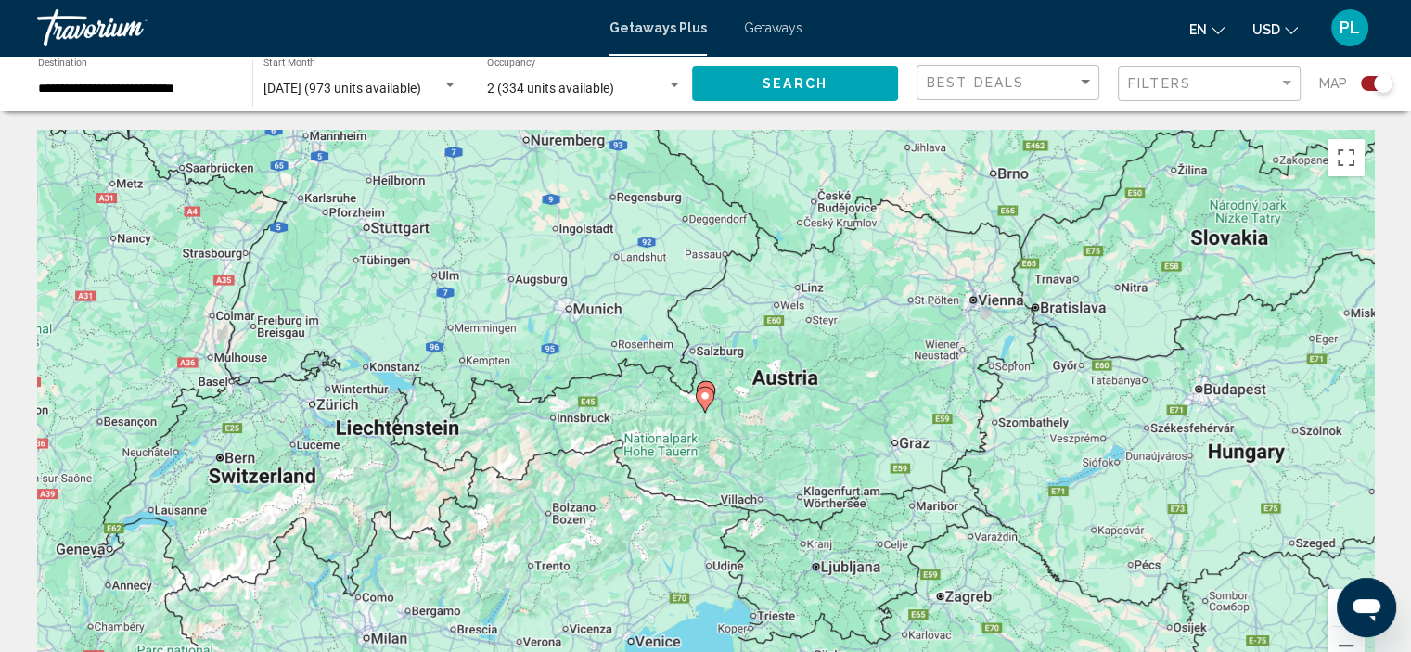
click at [1330, 597] on button "Zoom in" at bounding box center [1346, 607] width 37 height 37
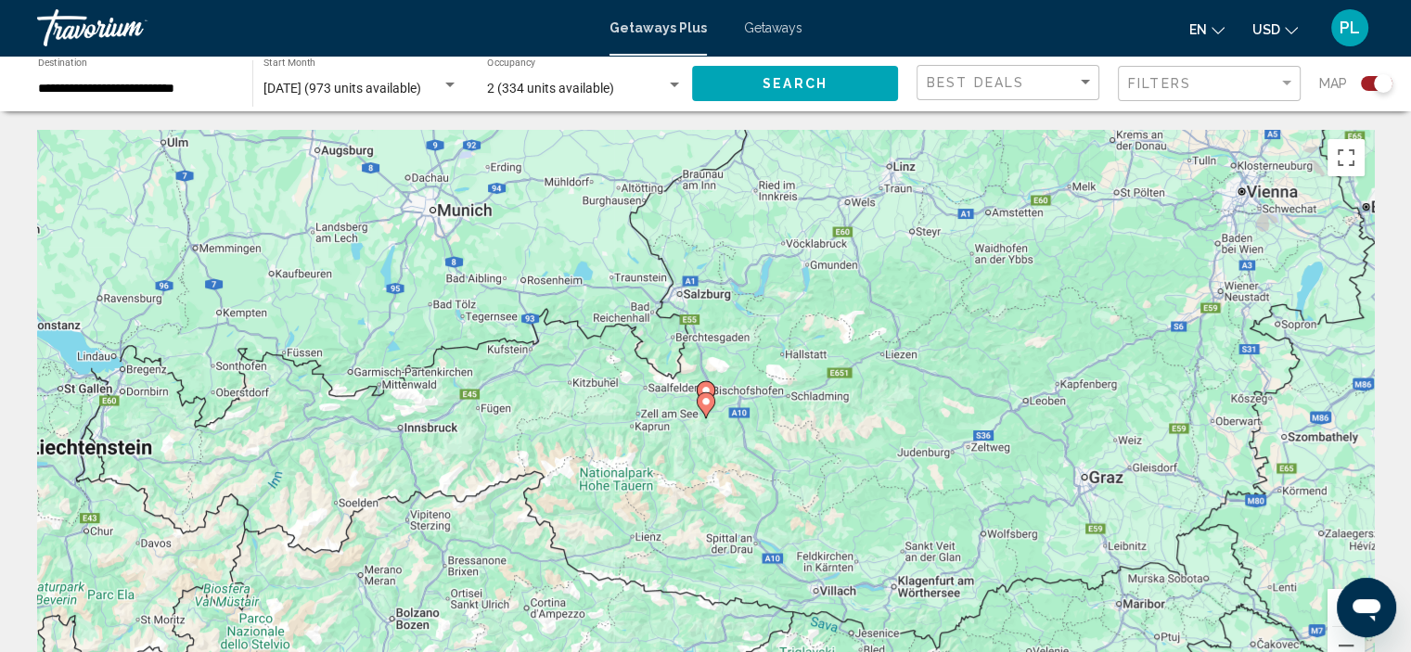
click at [1330, 597] on button "Zoom in" at bounding box center [1346, 607] width 37 height 37
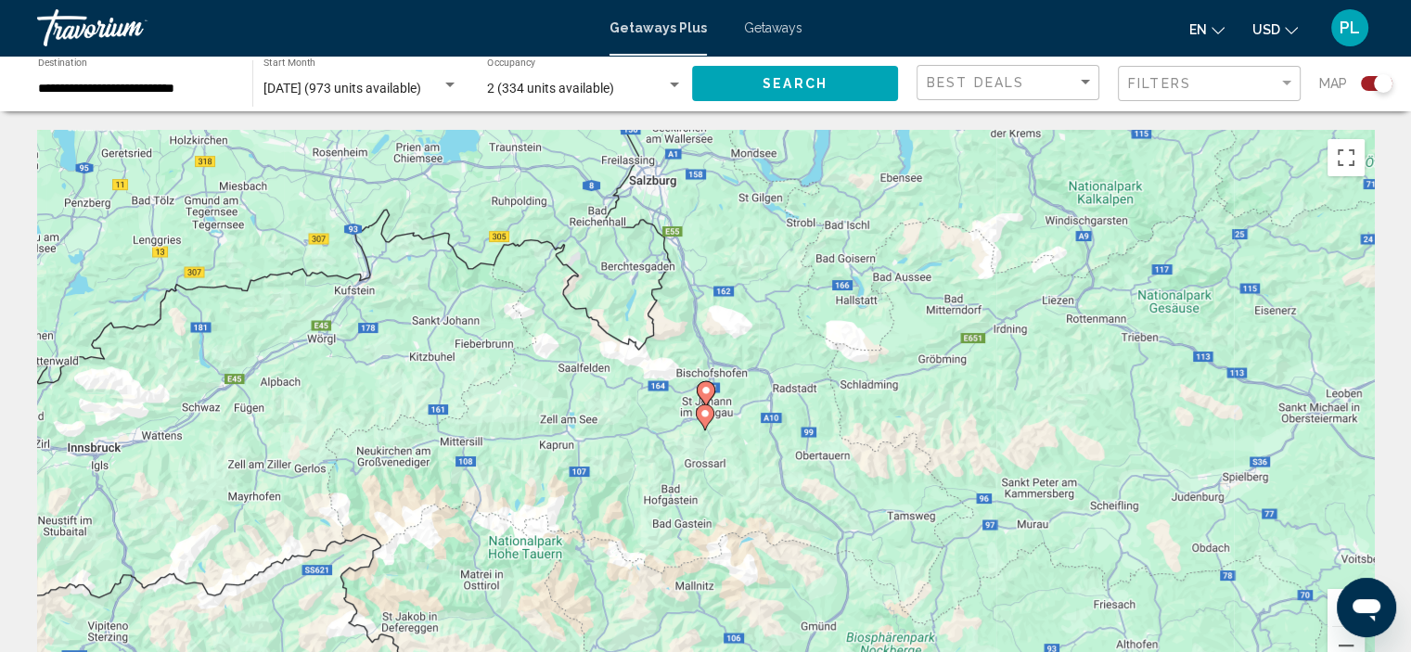
click at [1330, 597] on button "Zoom in" at bounding box center [1346, 607] width 37 height 37
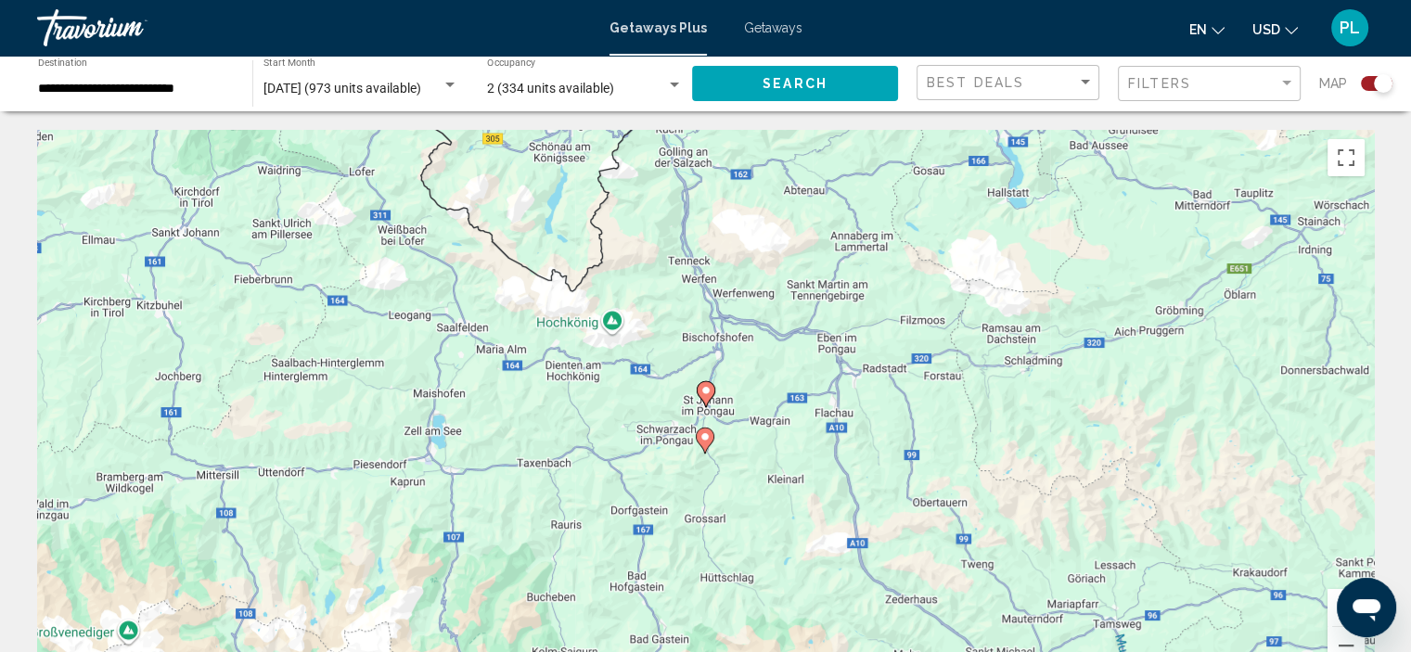
click at [1330, 597] on button "Zoom in" at bounding box center [1346, 607] width 37 height 37
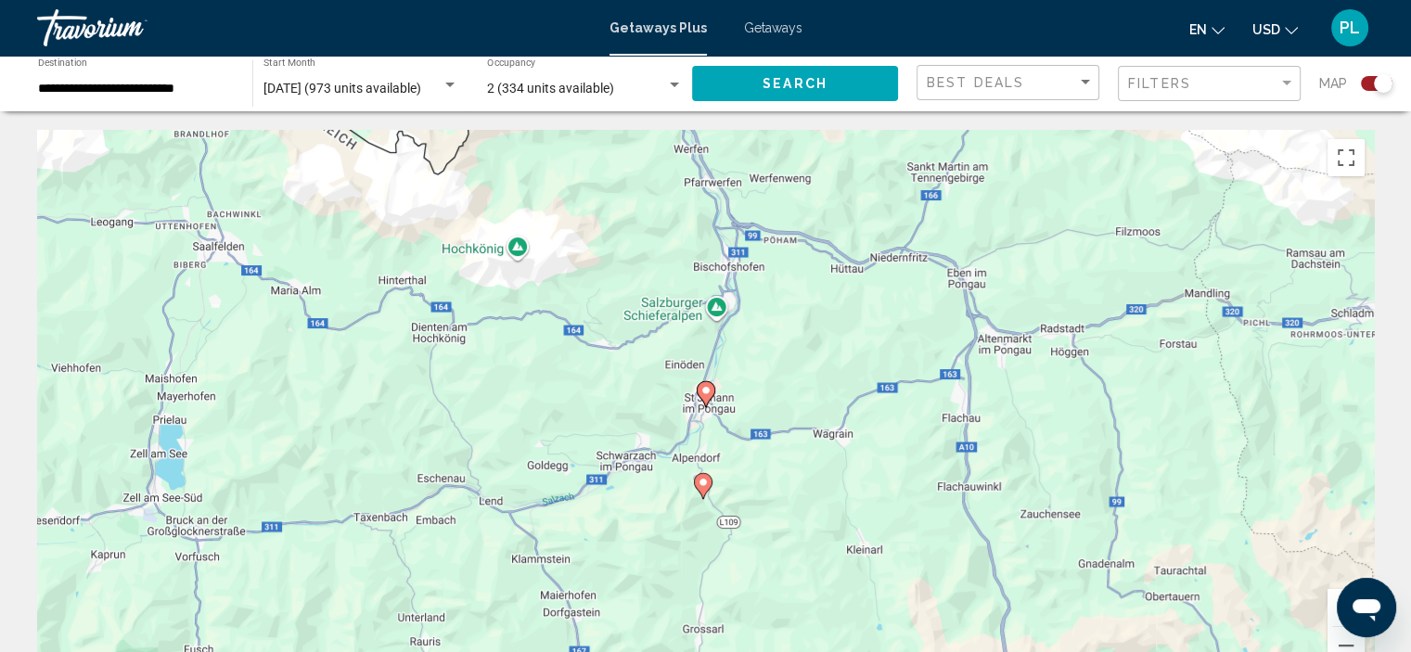
click at [706, 392] on image "Main content" at bounding box center [706, 390] width 11 height 11
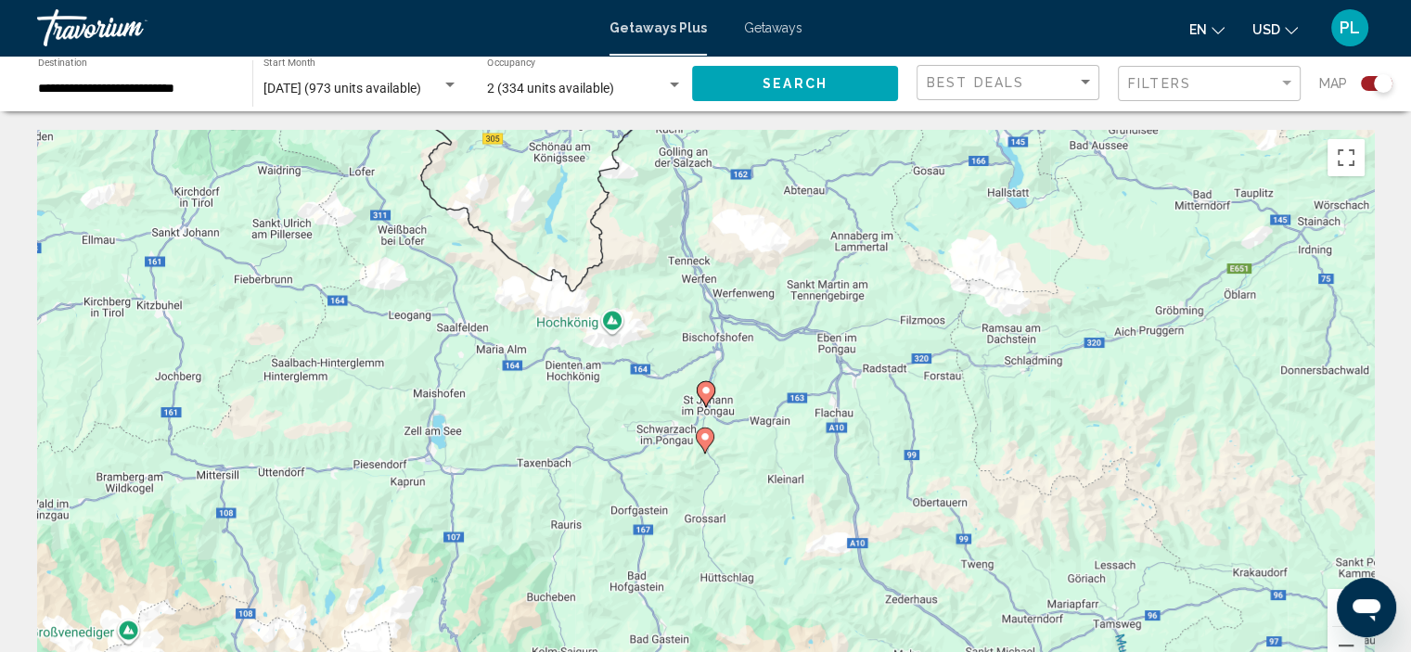
click at [706, 392] on image "Main content" at bounding box center [706, 390] width 11 height 11
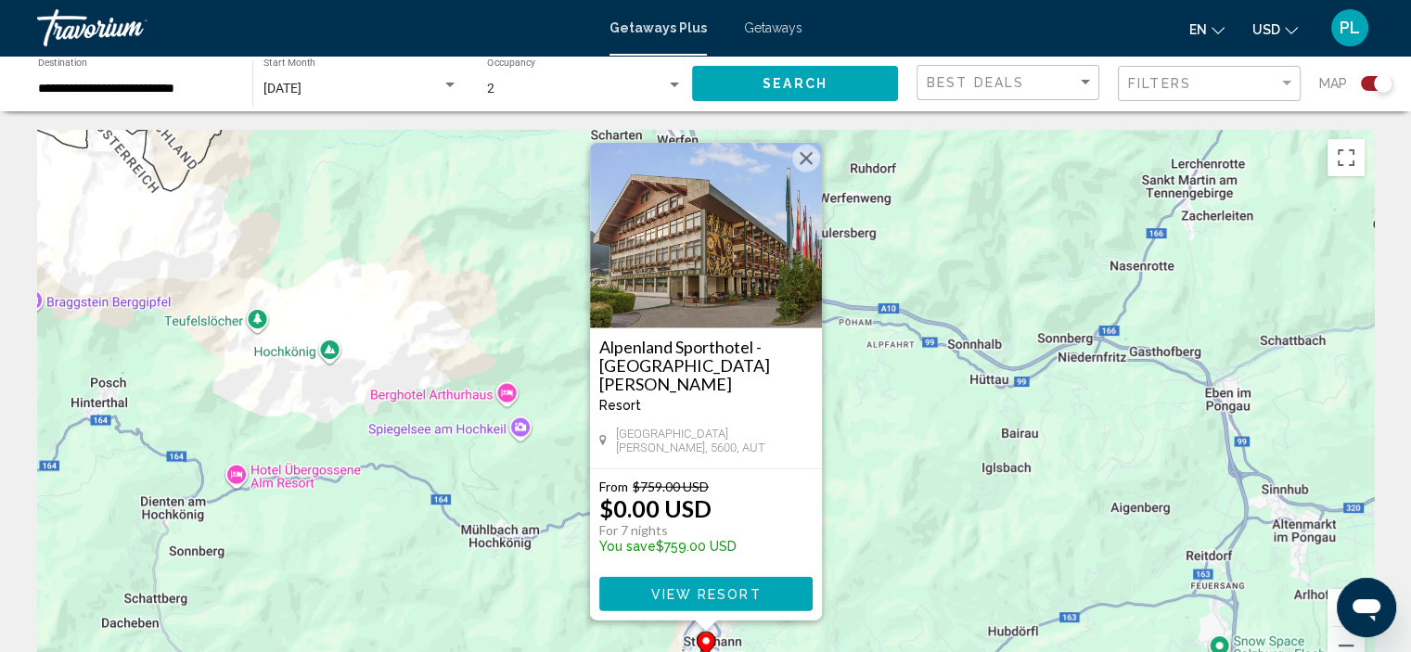
click at [1113, 496] on div "To activate drag with keyboard, press Alt + Enter. Once in keyboard drag state,…" at bounding box center [705, 408] width 1337 height 557
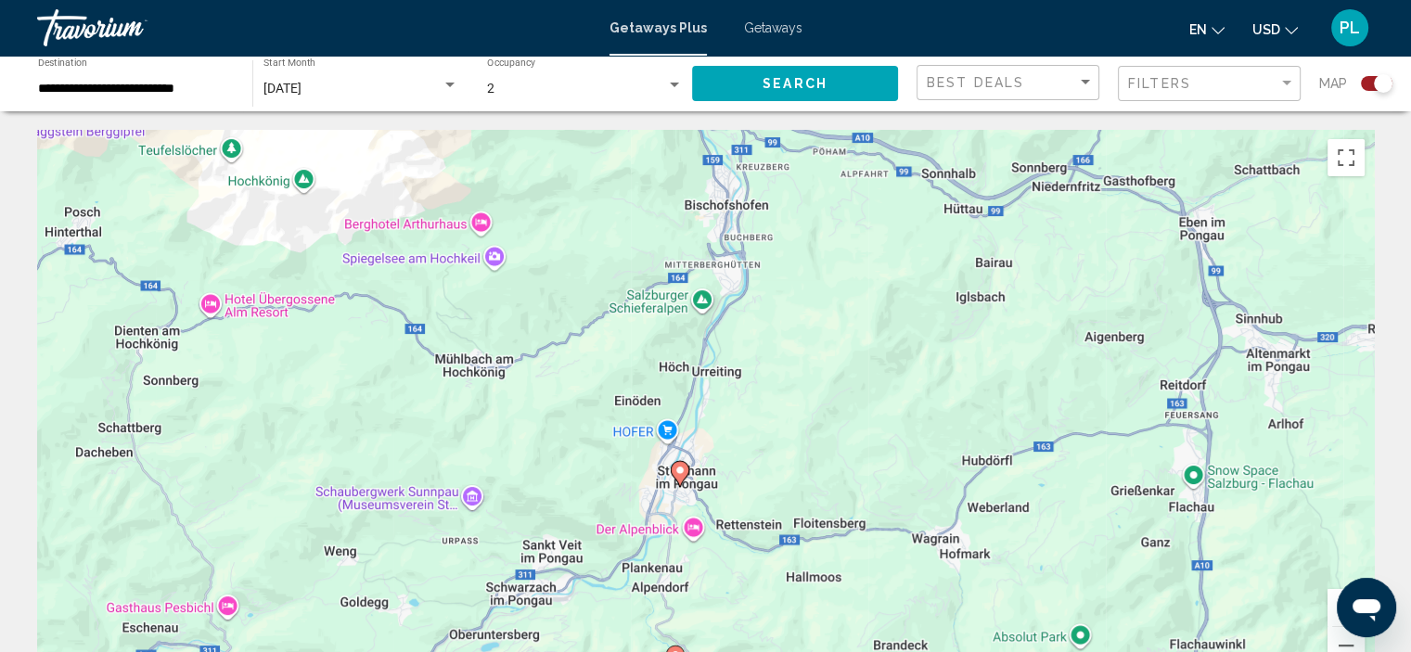
drag, startPoint x: 1113, startPoint y: 496, endPoint x: 1100, endPoint y: 298, distance: 199.0
click at [1100, 298] on div "To activate drag with keyboard, press Alt + Enter. Once in keyboard drag state,…" at bounding box center [705, 408] width 1337 height 557
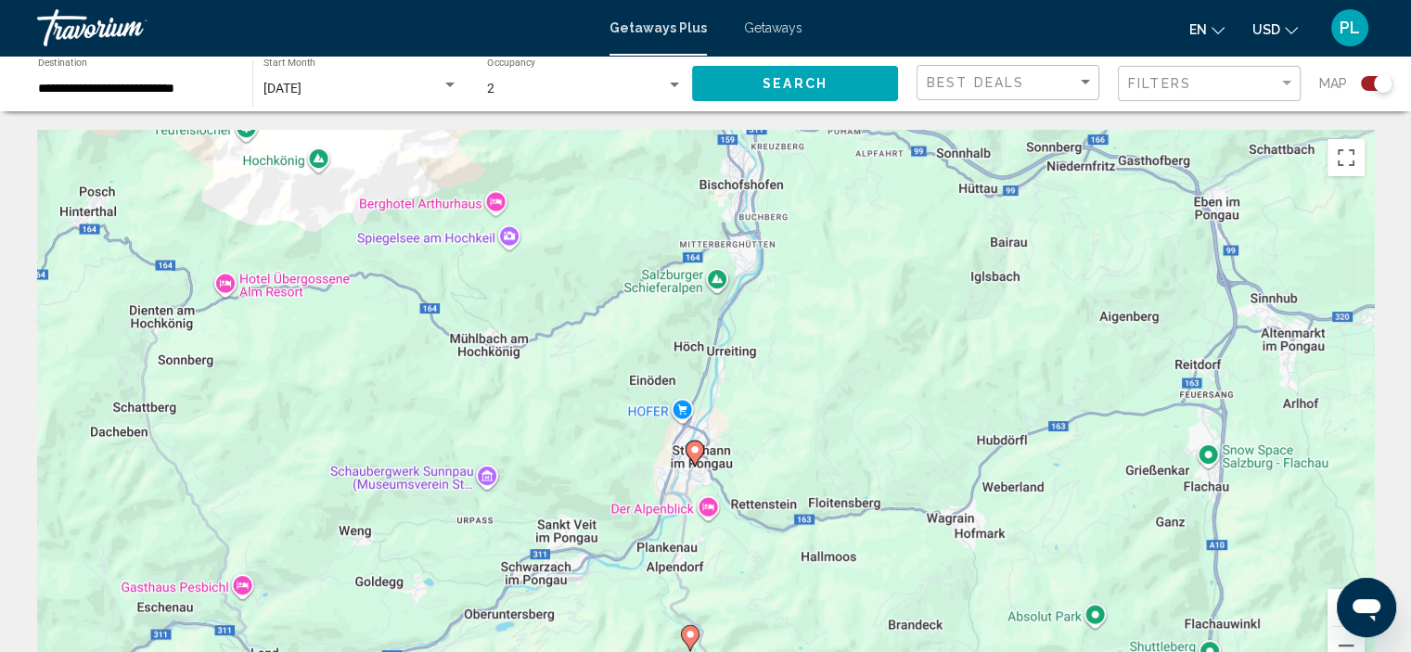
click at [687, 627] on icon "Main content" at bounding box center [689, 638] width 17 height 24
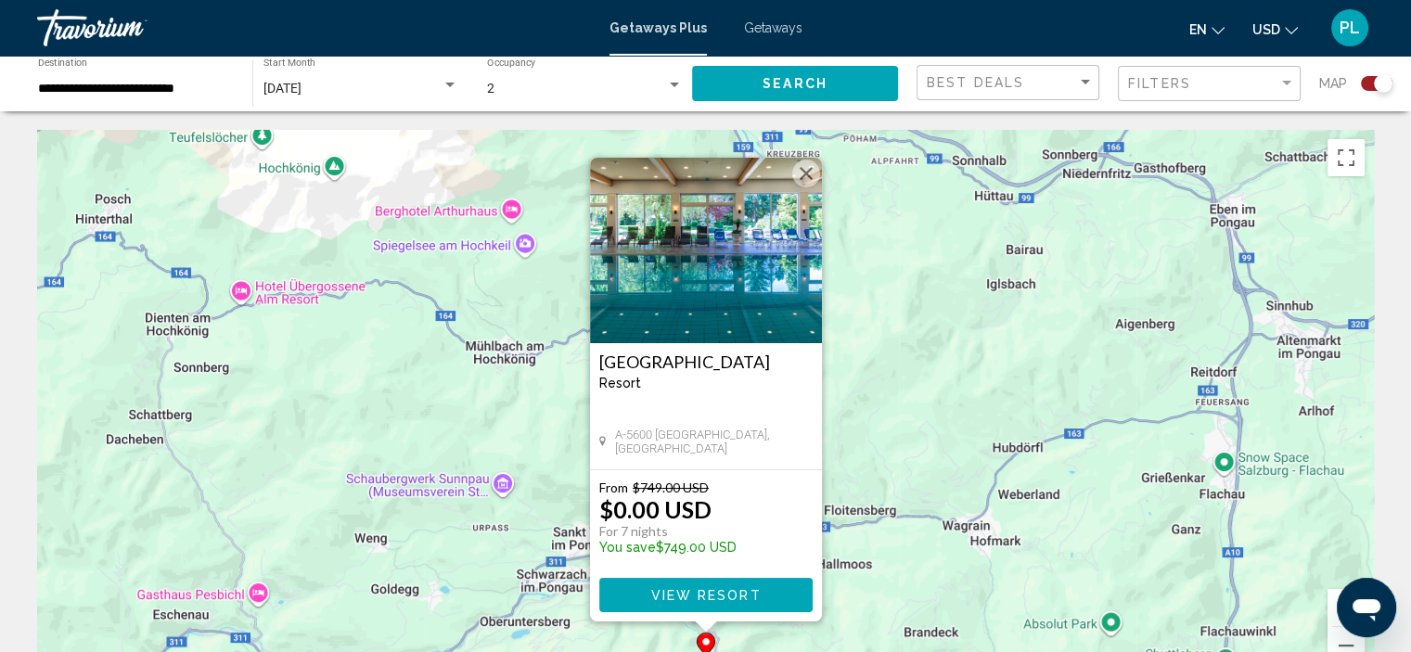
click at [947, 340] on div "To activate drag with keyboard, press Alt + Enter. Once in keyboard drag state,…" at bounding box center [705, 408] width 1337 height 557
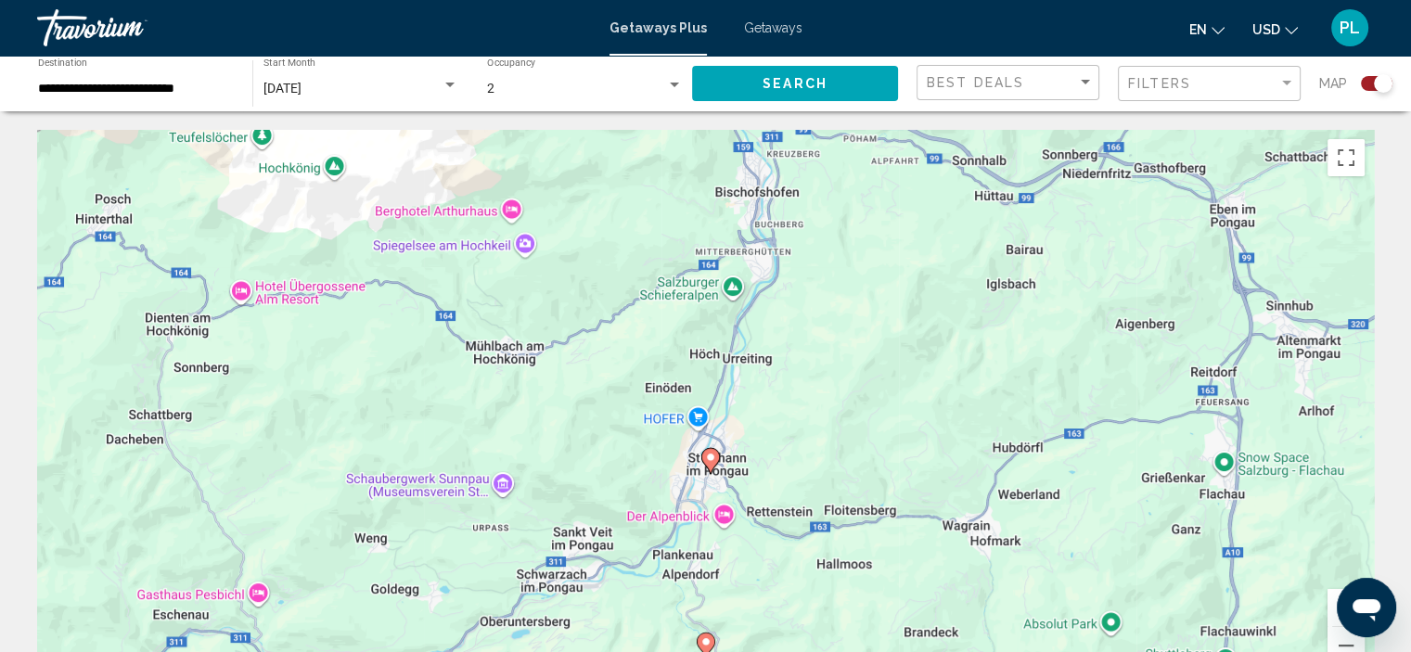
click at [711, 456] on image "Main content" at bounding box center [710, 457] width 11 height 11
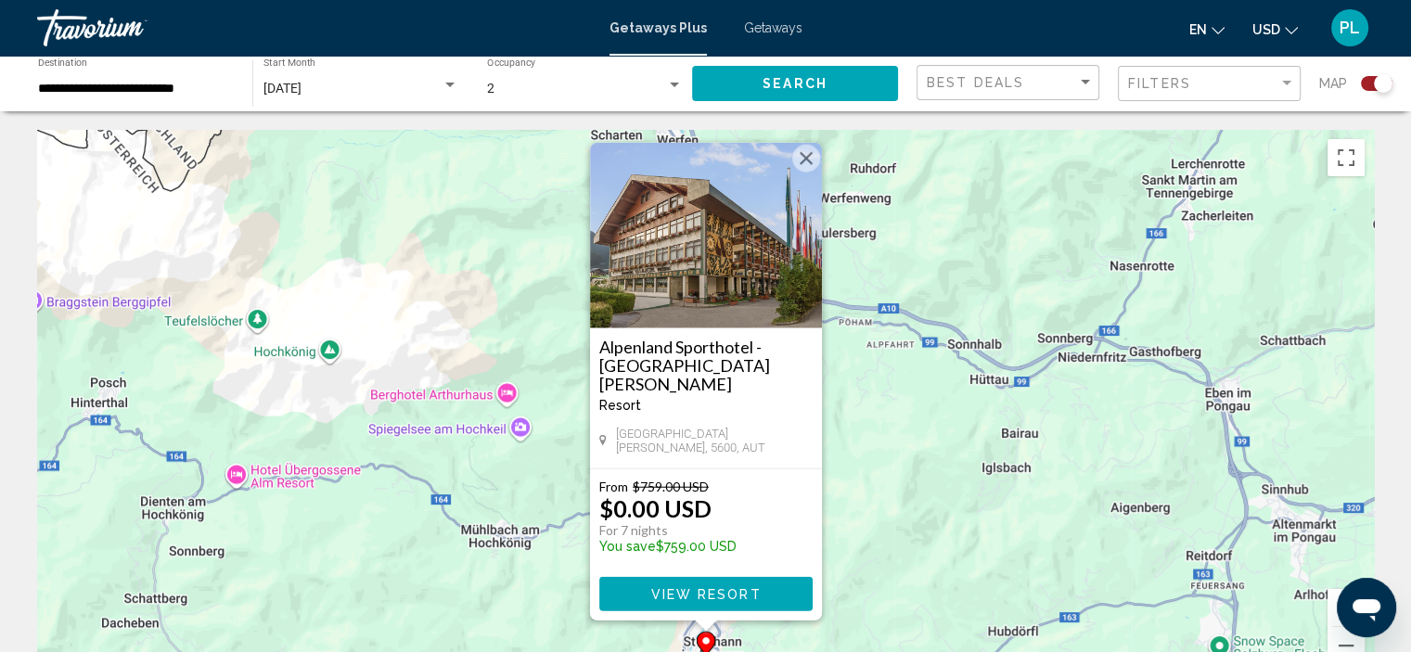
click at [912, 469] on div "To activate drag with keyboard, press Alt + Enter. Once in keyboard drag state,…" at bounding box center [705, 408] width 1337 height 557
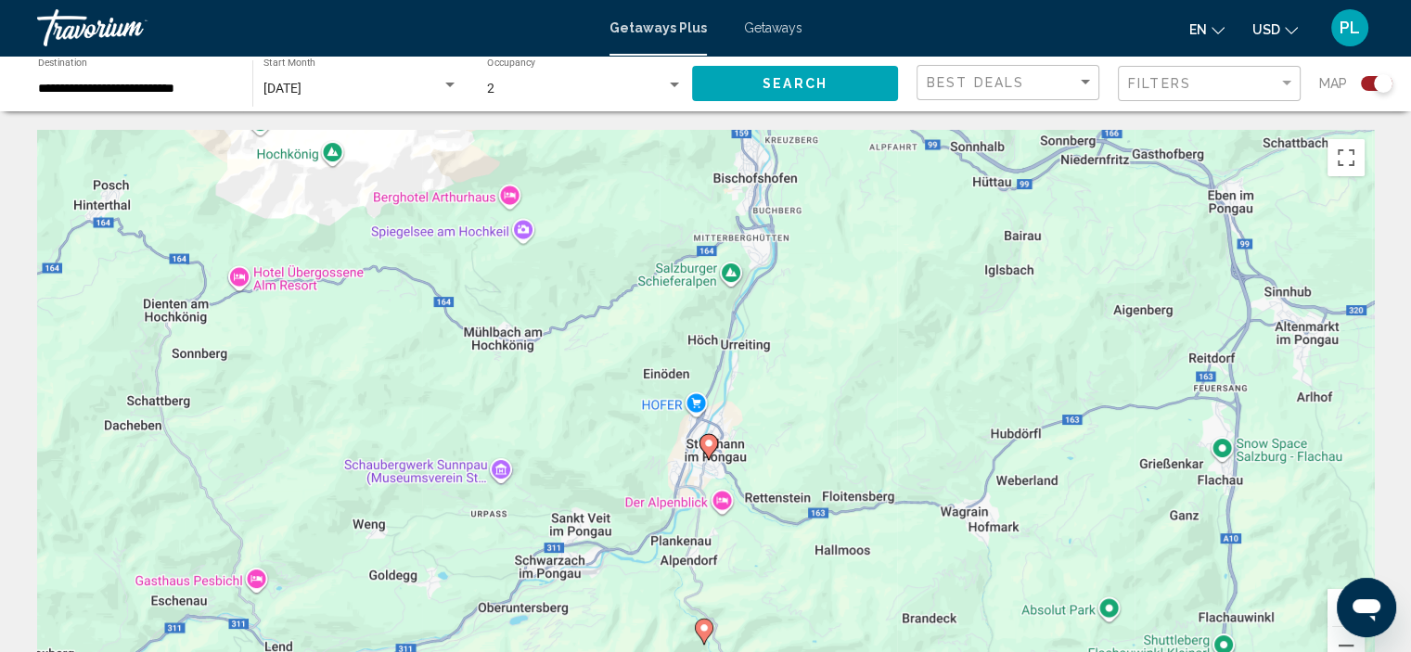
drag, startPoint x: 930, startPoint y: 512, endPoint x: 807, endPoint y: 415, distance: 156.5
click at [919, 318] on div "To activate drag with keyboard, press Alt + Enter. Once in keyboard drag state,…" at bounding box center [705, 408] width 1337 height 557
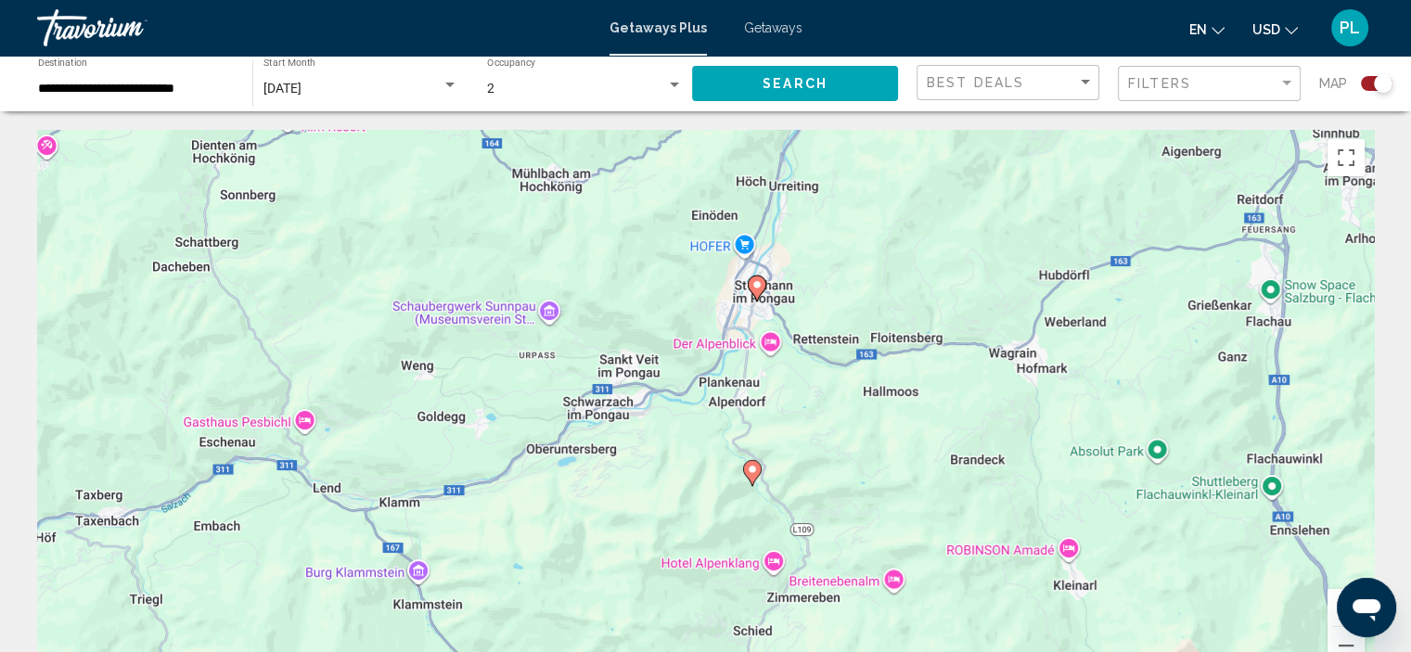
drag, startPoint x: 746, startPoint y: 482, endPoint x: 948, endPoint y: 203, distance: 344.8
click at [948, 203] on div "To activate drag with keyboard, press Alt + Enter. Once in keyboard drag state,…" at bounding box center [705, 408] width 1337 height 557
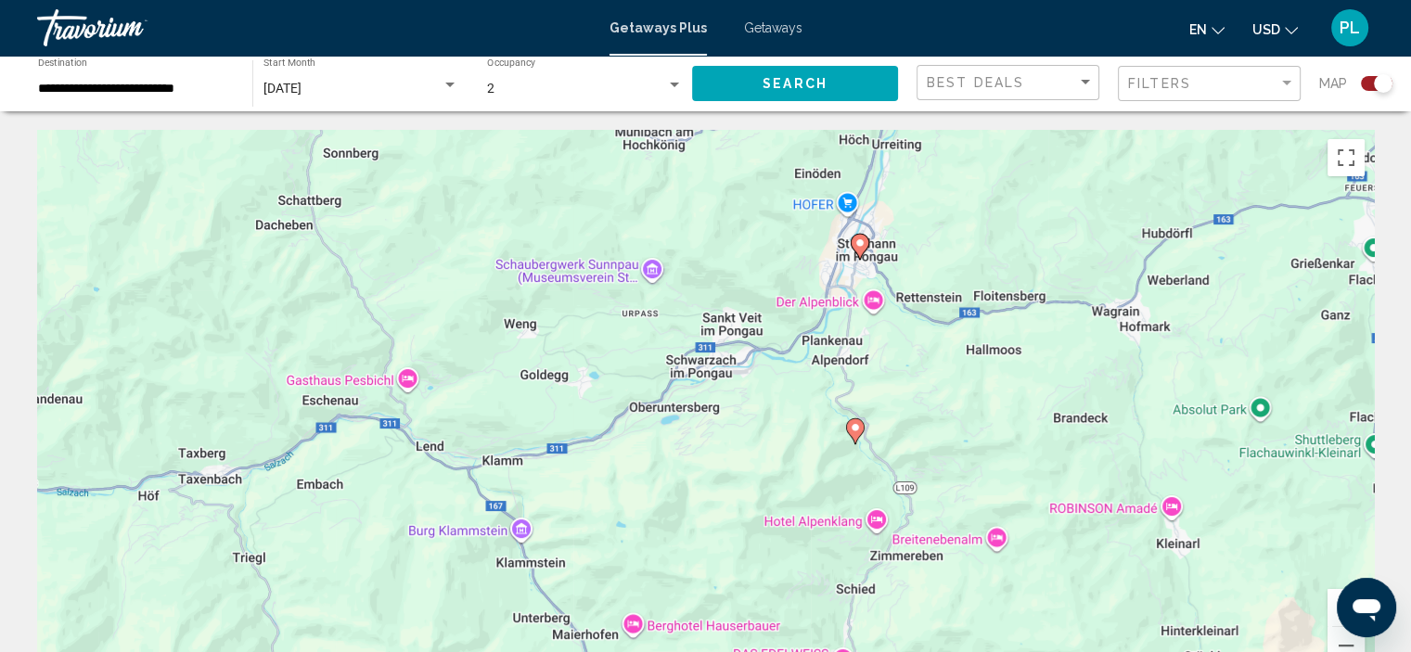
click at [855, 426] on image "Main content" at bounding box center [855, 427] width 11 height 11
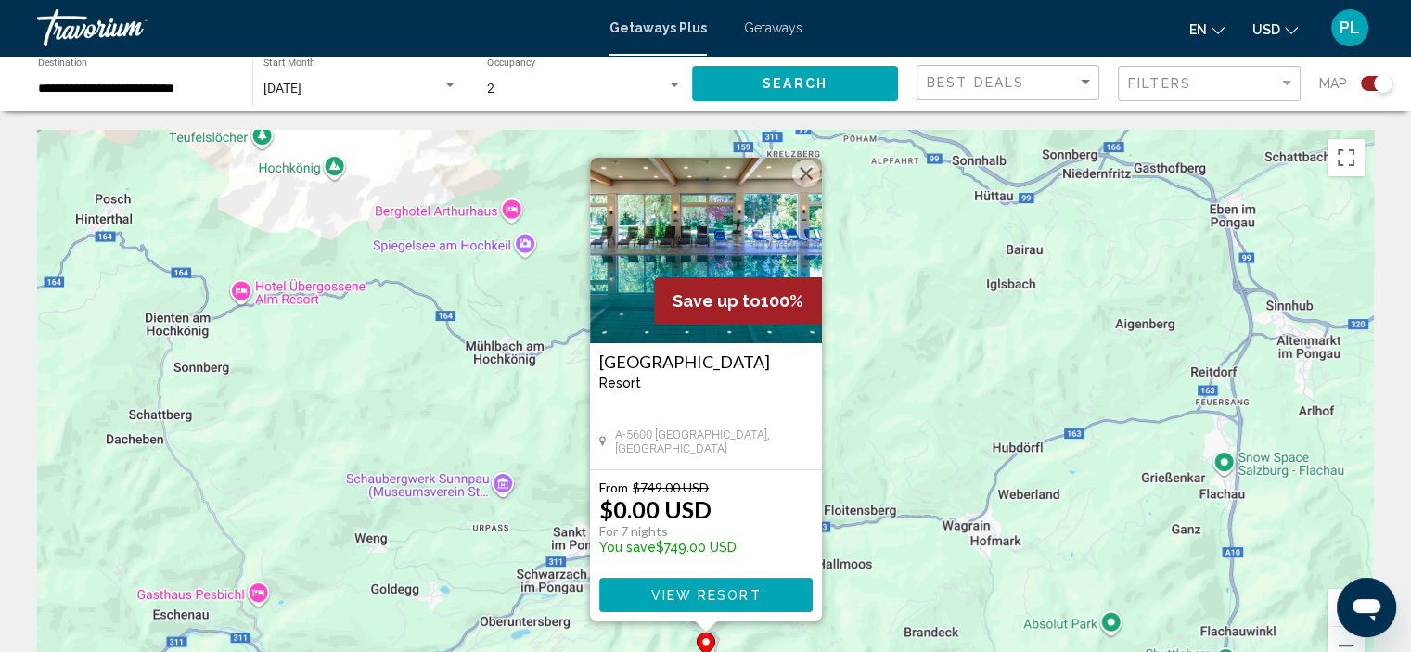
click at [970, 426] on div "To activate drag with keyboard, press Alt + Enter. Once in keyboard drag state,…" at bounding box center [705, 408] width 1337 height 557
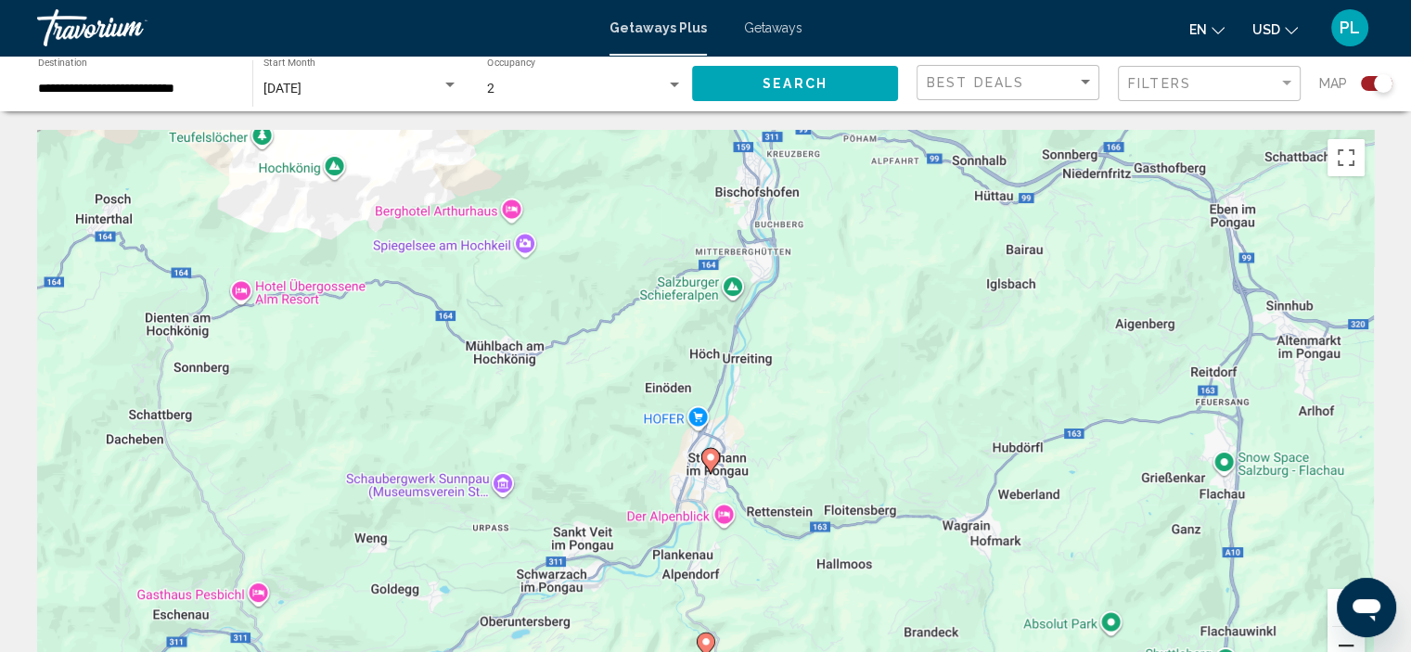
click at [1344, 644] on button "Zoom out" at bounding box center [1346, 645] width 37 height 37
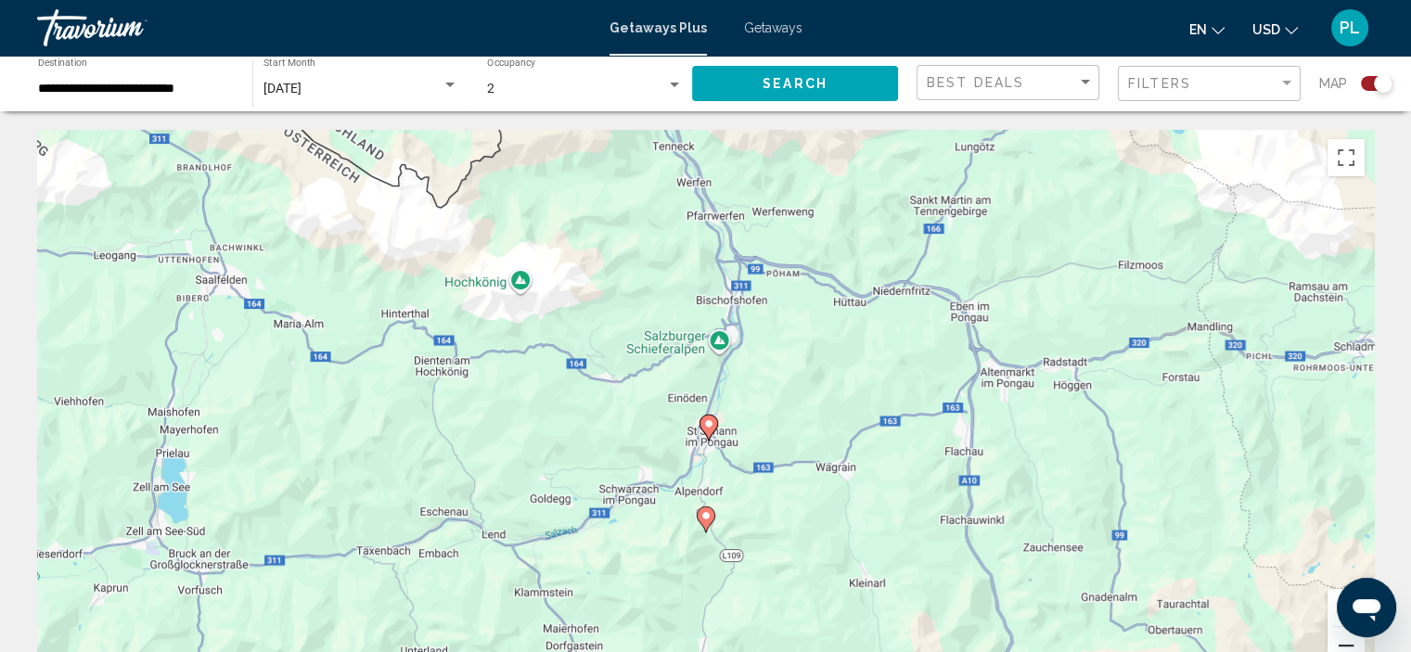
click at [1344, 644] on button "Zoom out" at bounding box center [1346, 645] width 37 height 37
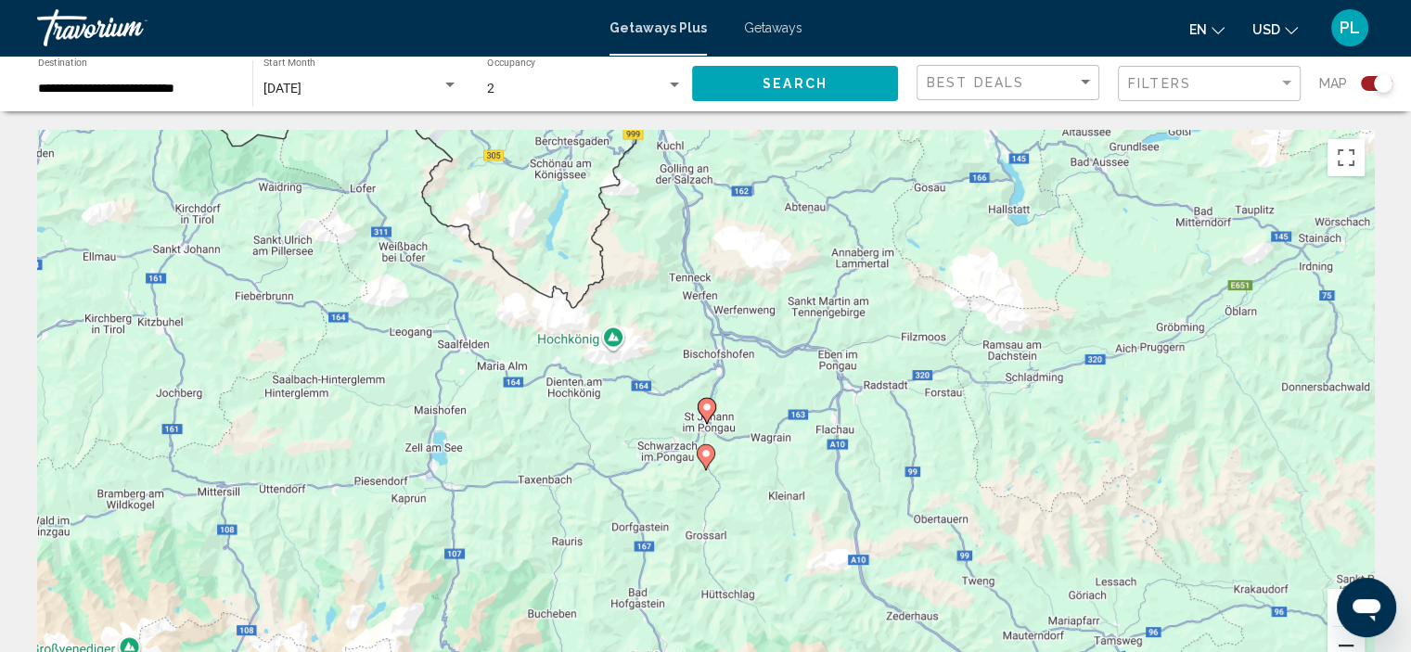
click at [1344, 644] on button "Zoom out" at bounding box center [1346, 645] width 37 height 37
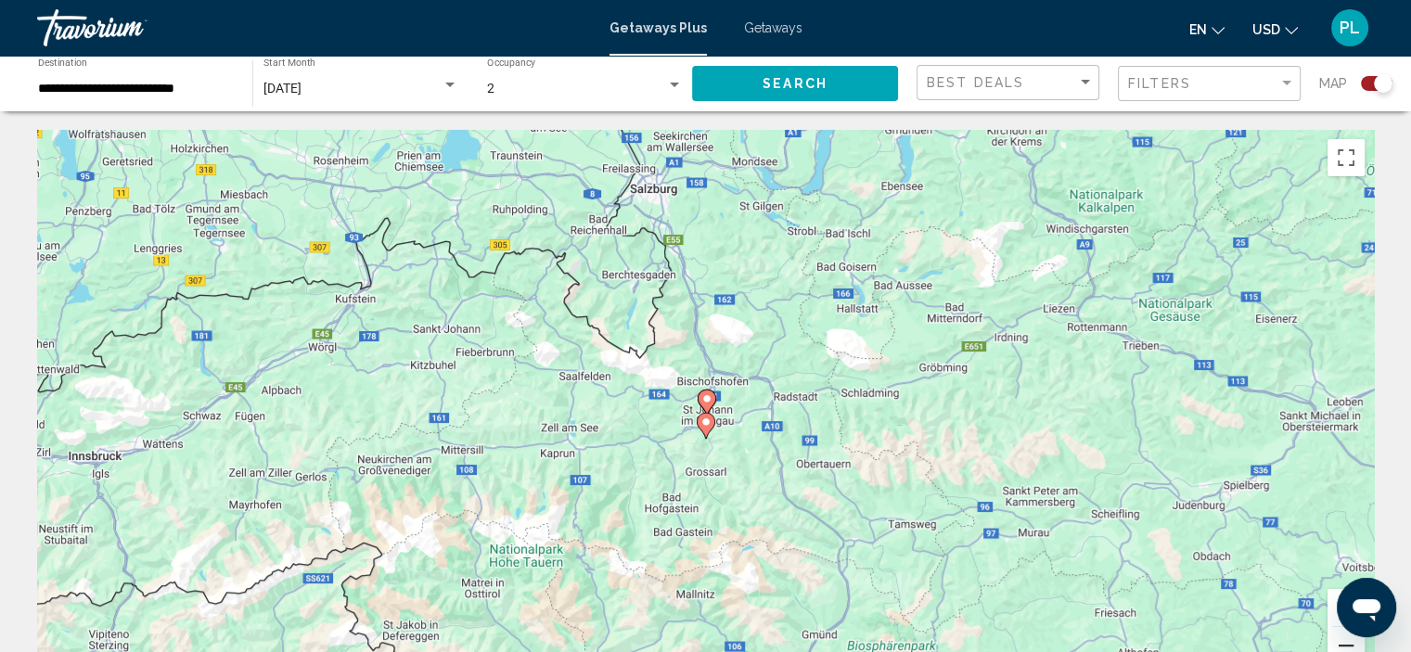
click at [1344, 644] on button "Zoom out" at bounding box center [1346, 645] width 37 height 37
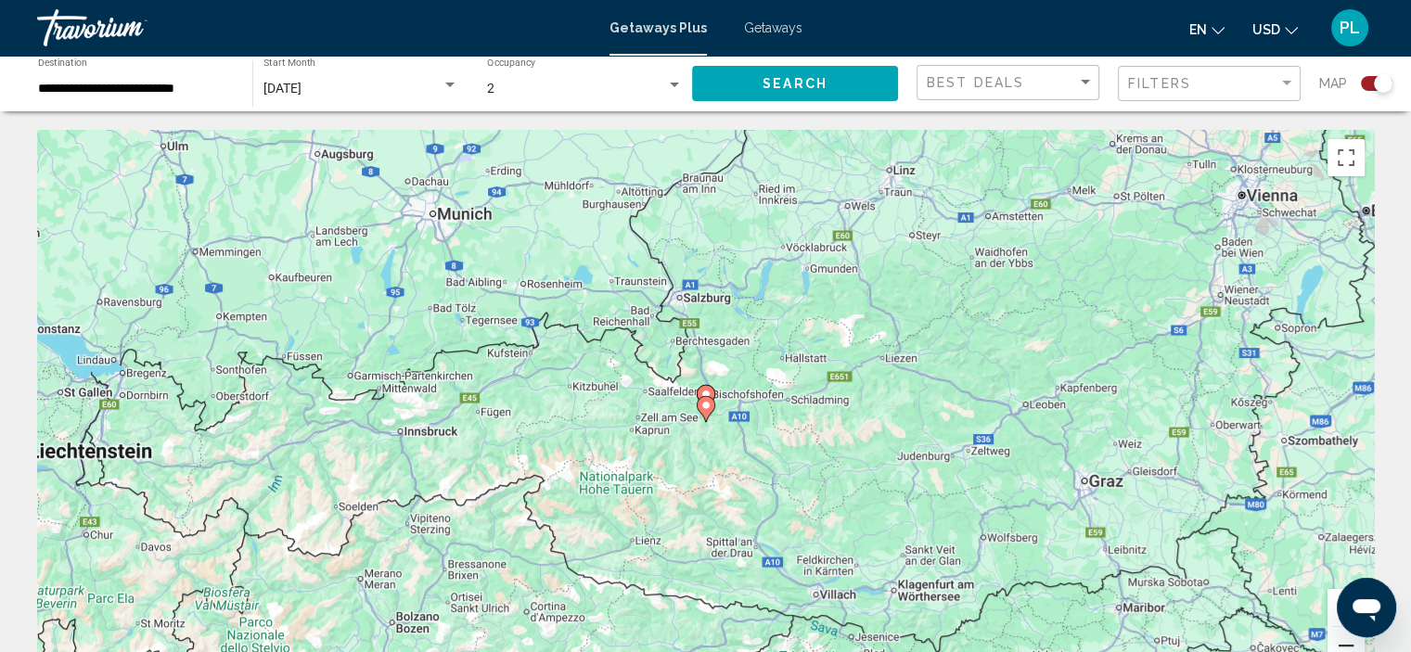
click at [1344, 644] on button "Zoom out" at bounding box center [1346, 645] width 37 height 37
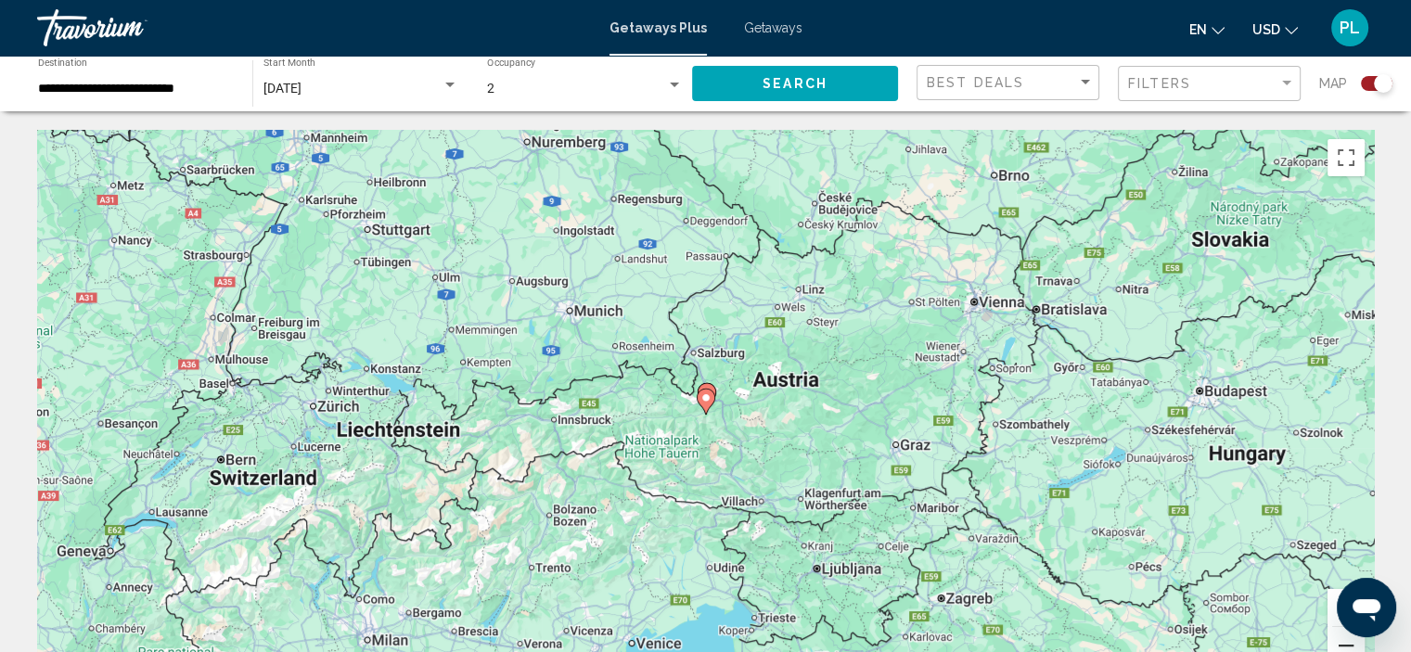
click at [1344, 644] on button "Zoom out" at bounding box center [1346, 645] width 37 height 37
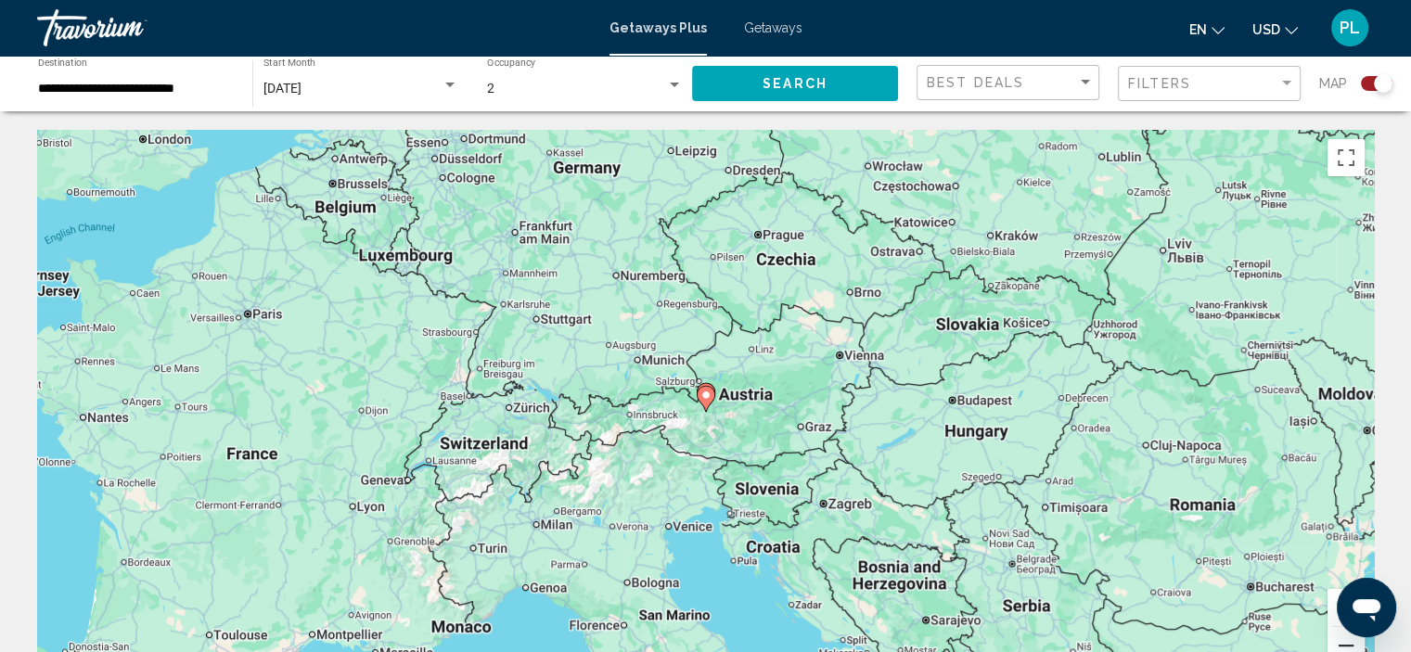
click at [1344, 644] on button "Zoom out" at bounding box center [1346, 645] width 37 height 37
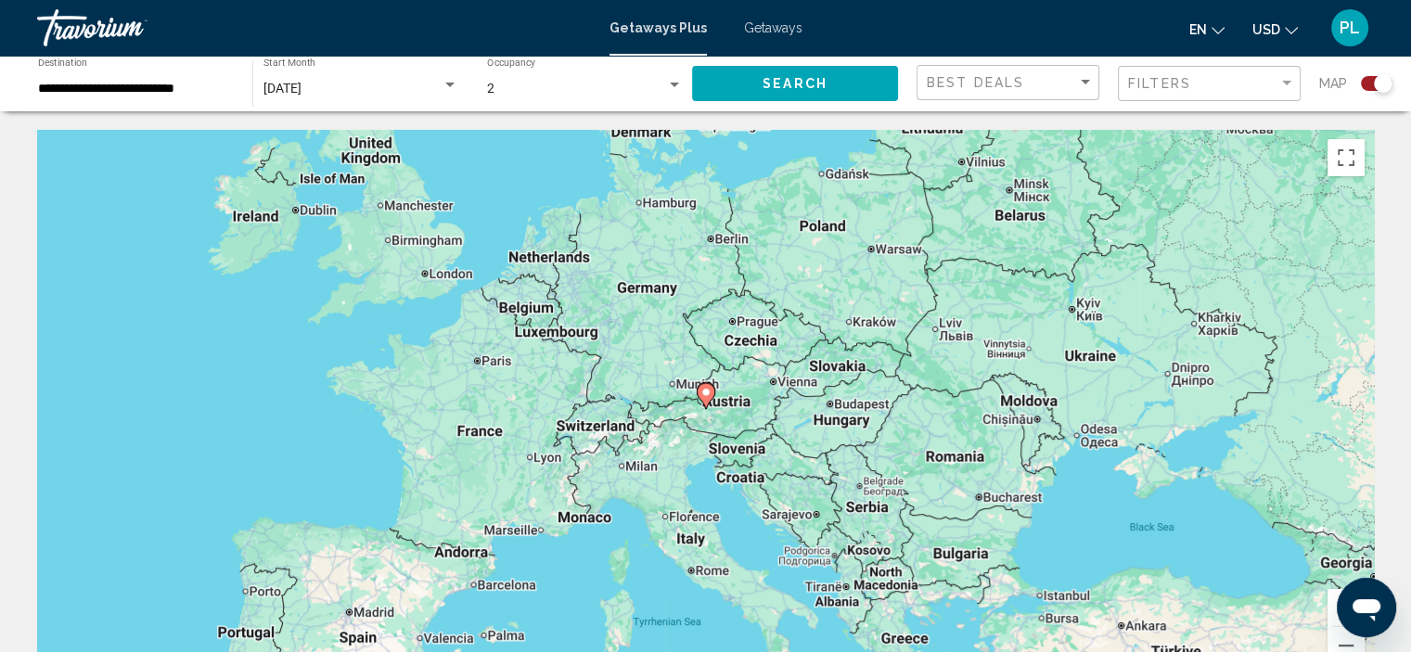
click at [143, 107] on div "**********" at bounding box center [136, 83] width 196 height 51
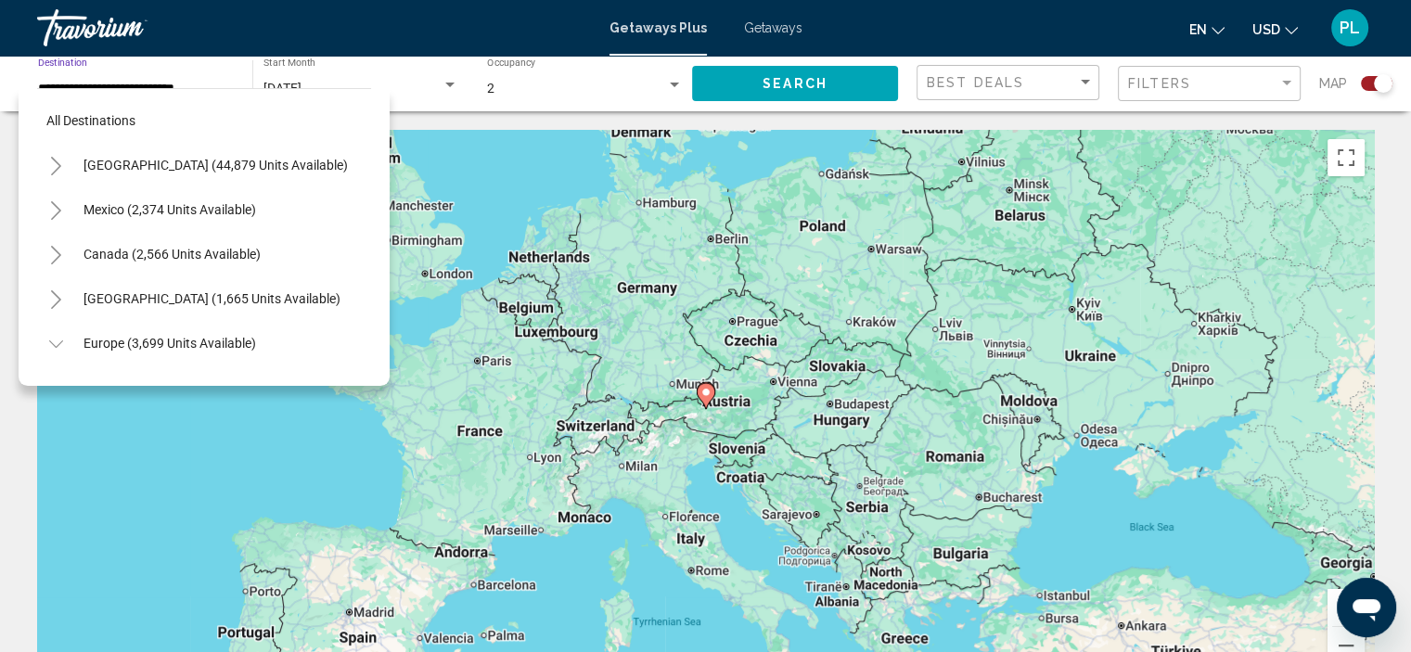
scroll to position [206, 0]
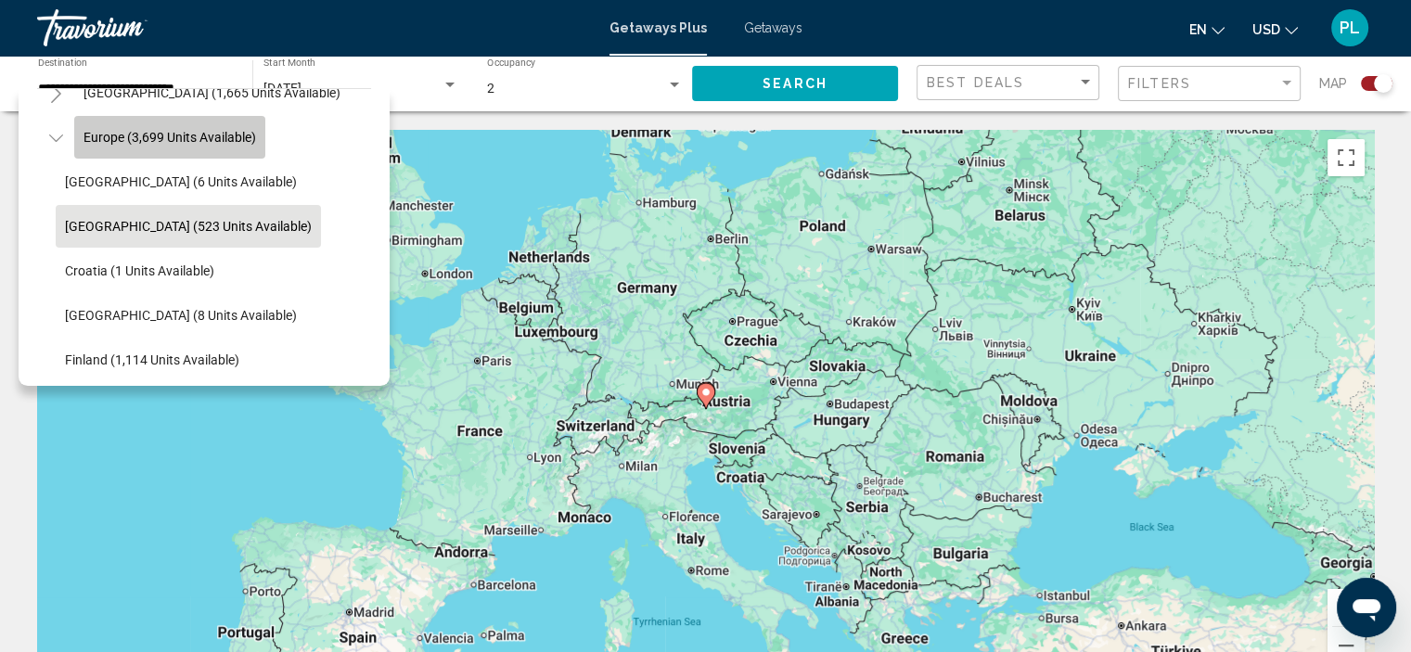
click at [148, 140] on span "Europe (3,699 units available)" at bounding box center [170, 137] width 173 height 15
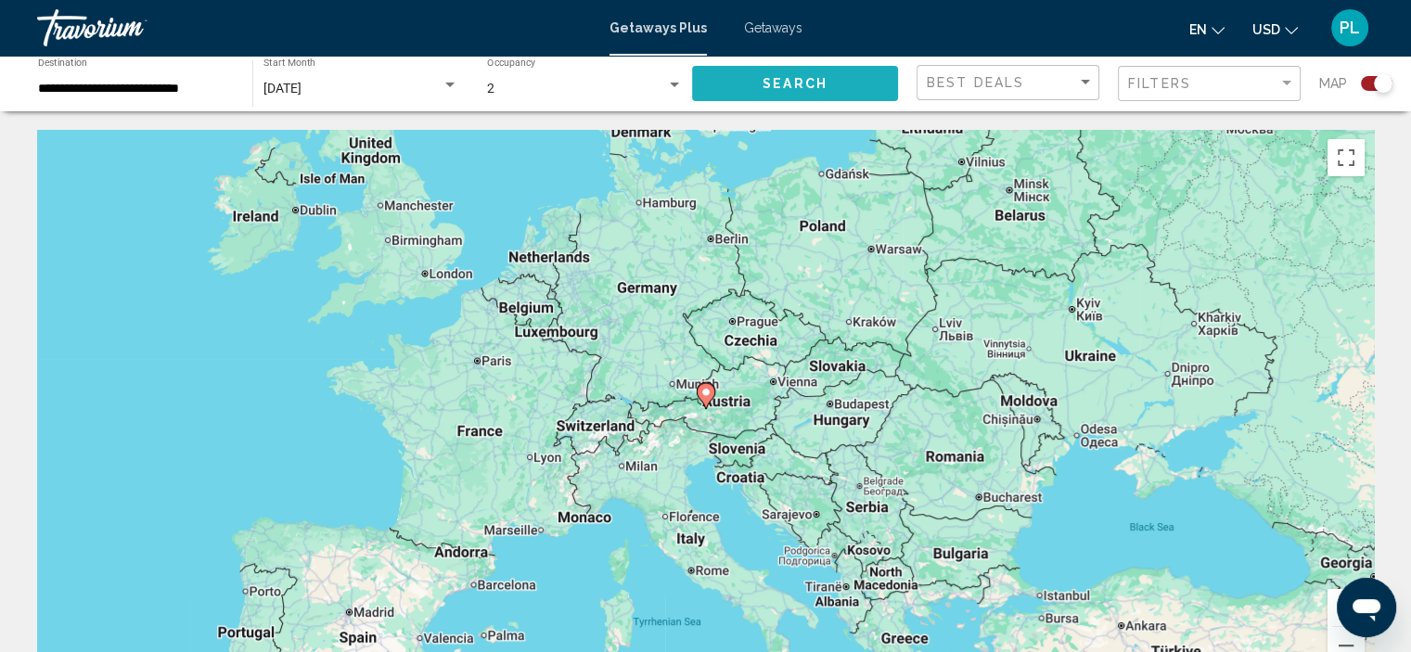
click at [770, 78] on span "Search" at bounding box center [795, 84] width 65 height 15
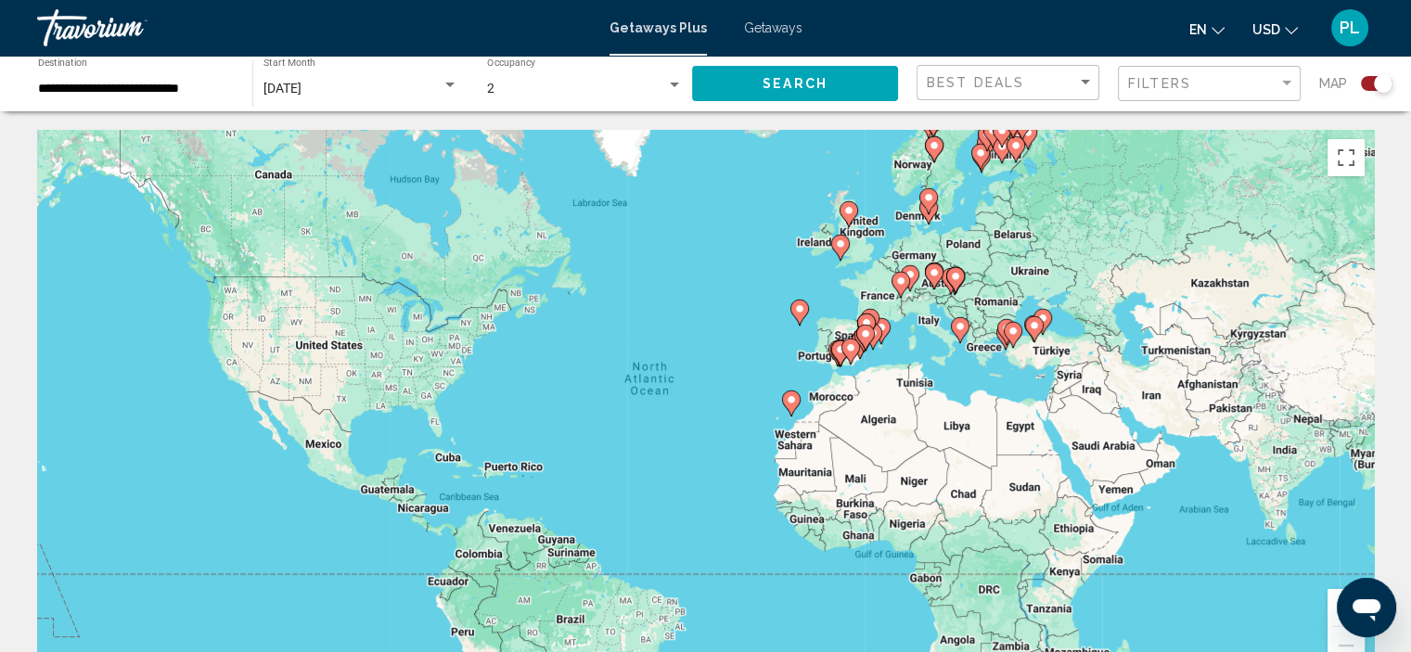
click at [1331, 597] on button "Zoom in" at bounding box center [1346, 607] width 37 height 37
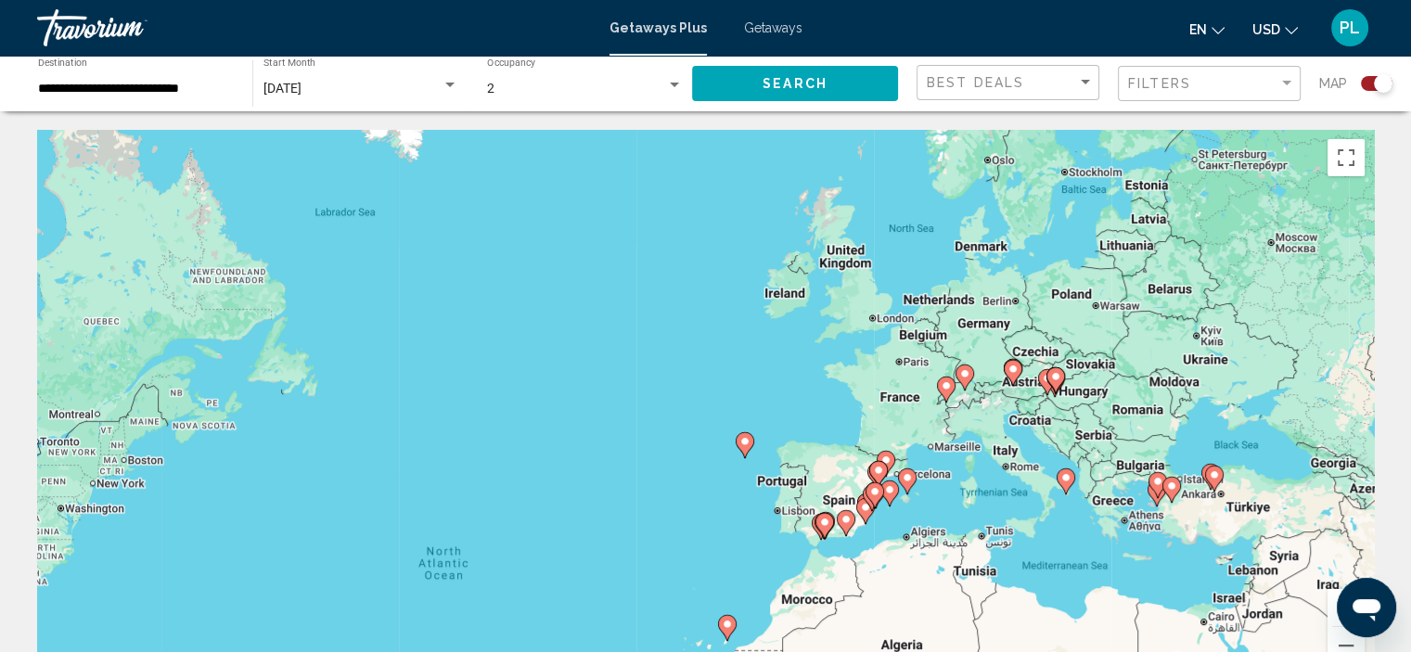
drag, startPoint x: 775, startPoint y: 353, endPoint x: 624, endPoint y: 567, distance: 262.3
click at [624, 567] on div "To activate drag with keyboard, press Alt + Enter. Once in keyboard drag state,…" at bounding box center [705, 408] width 1337 height 557
click at [1343, 640] on button "Zoom out" at bounding box center [1346, 645] width 37 height 37
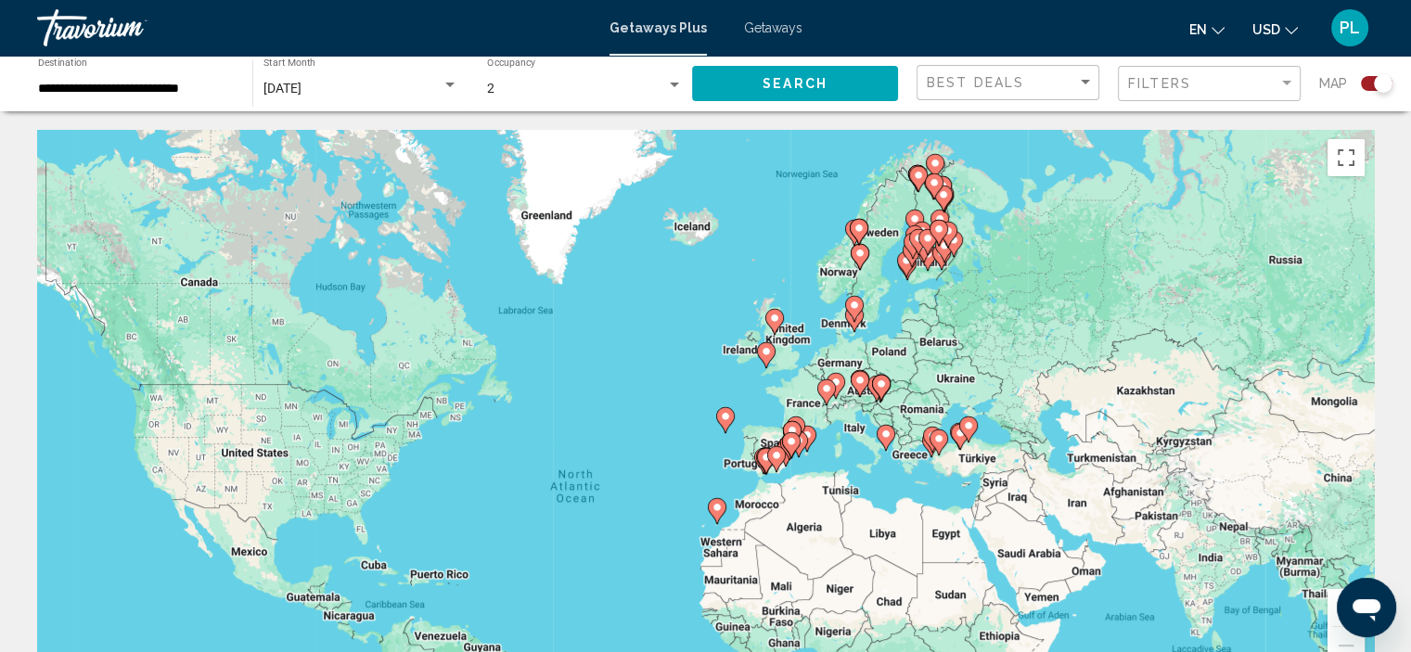
click at [1333, 593] on button "Zoom in" at bounding box center [1346, 607] width 37 height 37
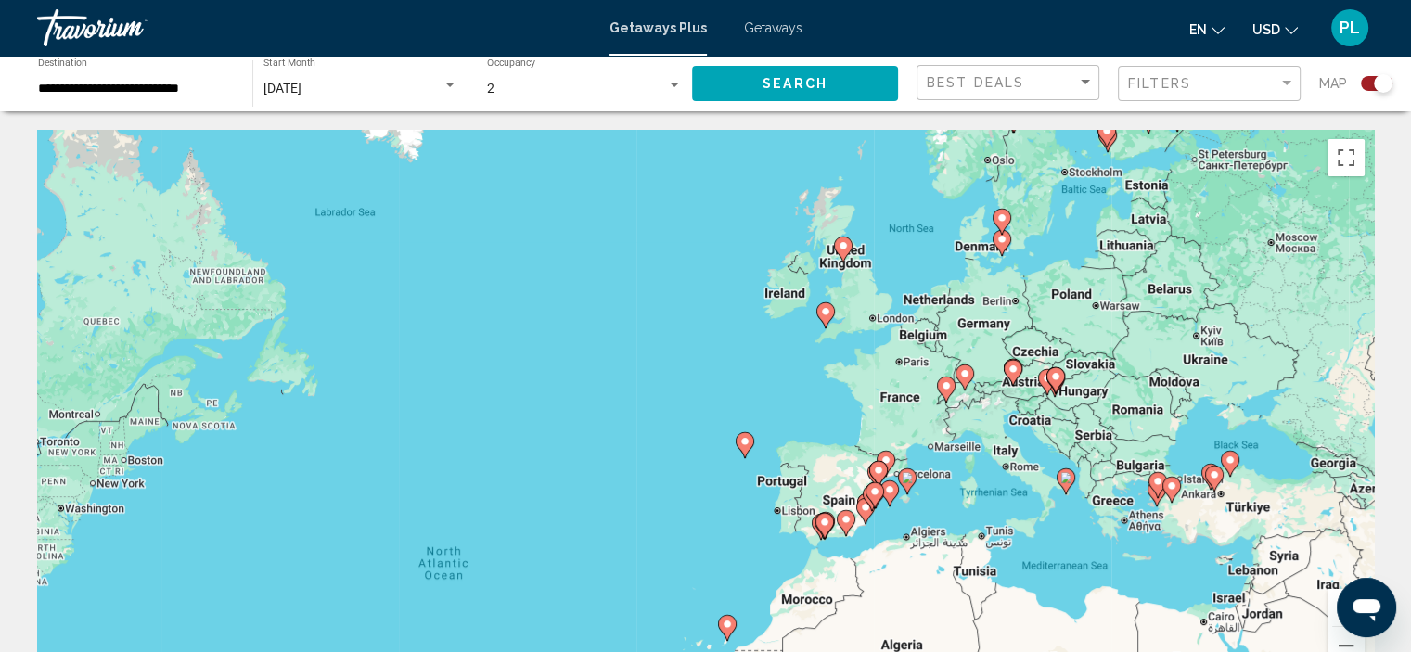
click at [1333, 593] on button "Zoom in" at bounding box center [1346, 607] width 37 height 37
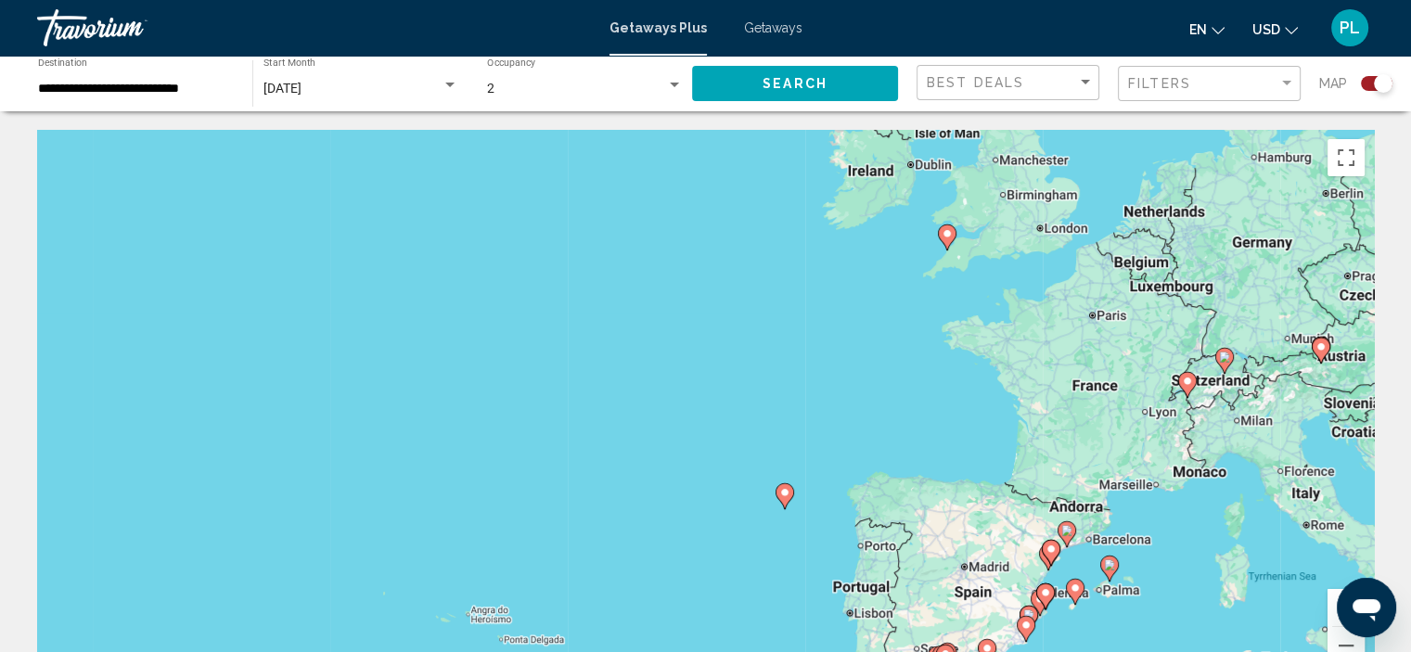
click at [1333, 593] on button "Zoom in" at bounding box center [1346, 607] width 37 height 37
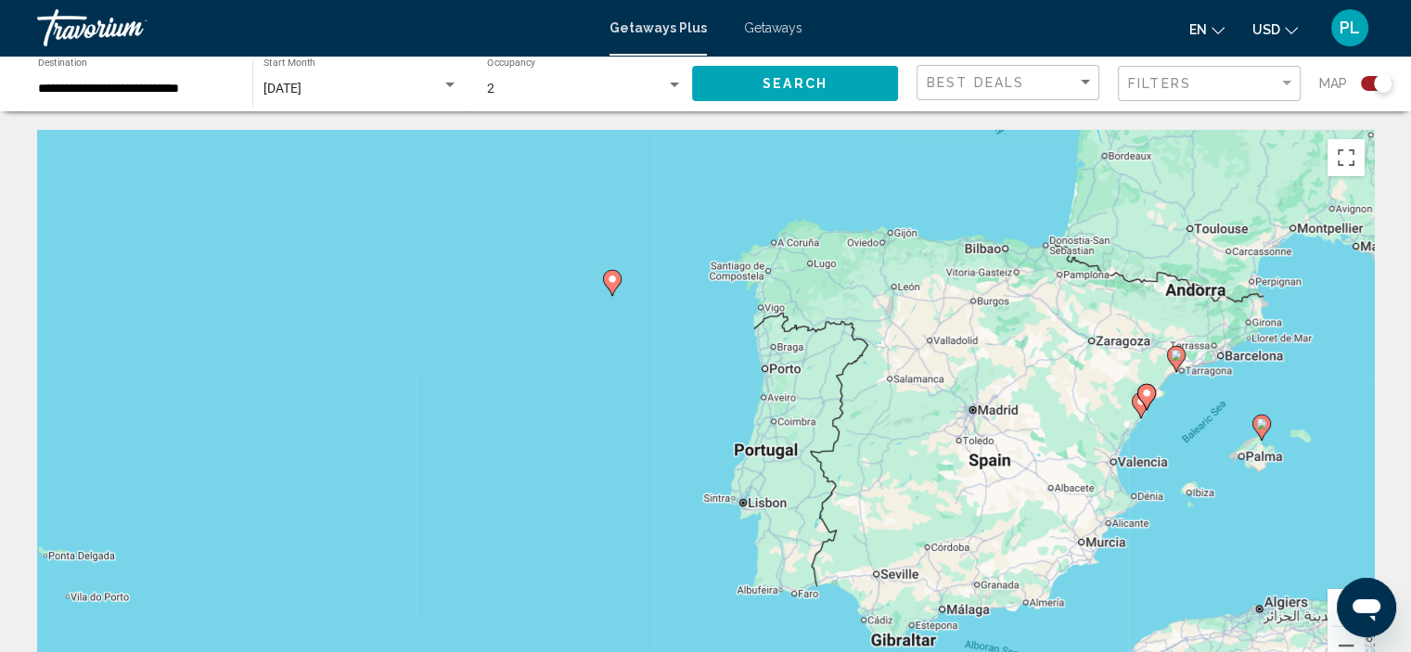
drag, startPoint x: 802, startPoint y: 508, endPoint x: 548, endPoint y: 192, distance: 405.3
click at [548, 192] on div "To activate drag with keyboard, press Alt + Enter. Once in keyboard drag state,…" at bounding box center [705, 408] width 1337 height 557
click at [1331, 598] on button "Zoom in" at bounding box center [1346, 607] width 37 height 37
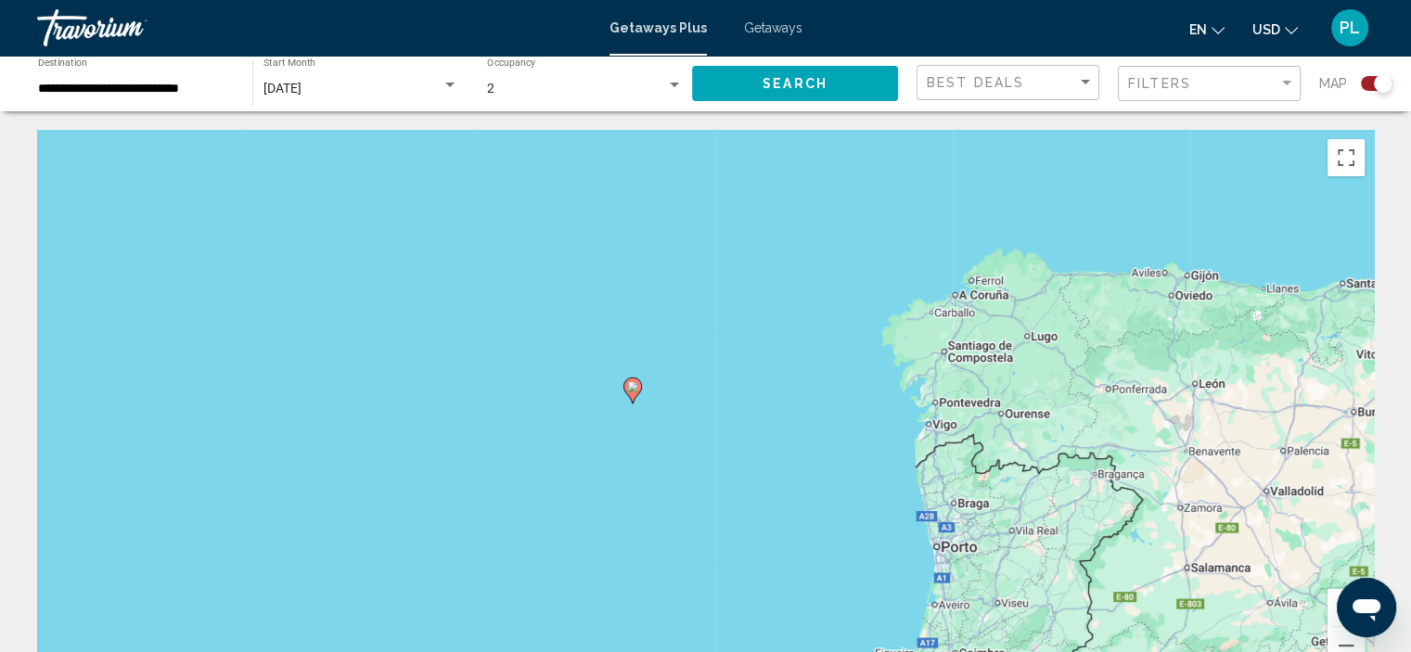
drag, startPoint x: 582, startPoint y: 267, endPoint x: 702, endPoint y: 497, distance: 259.8
click at [702, 497] on div "To activate drag with keyboard, press Alt + Enter. Once in keyboard drag state,…" at bounding box center [705, 408] width 1337 height 557
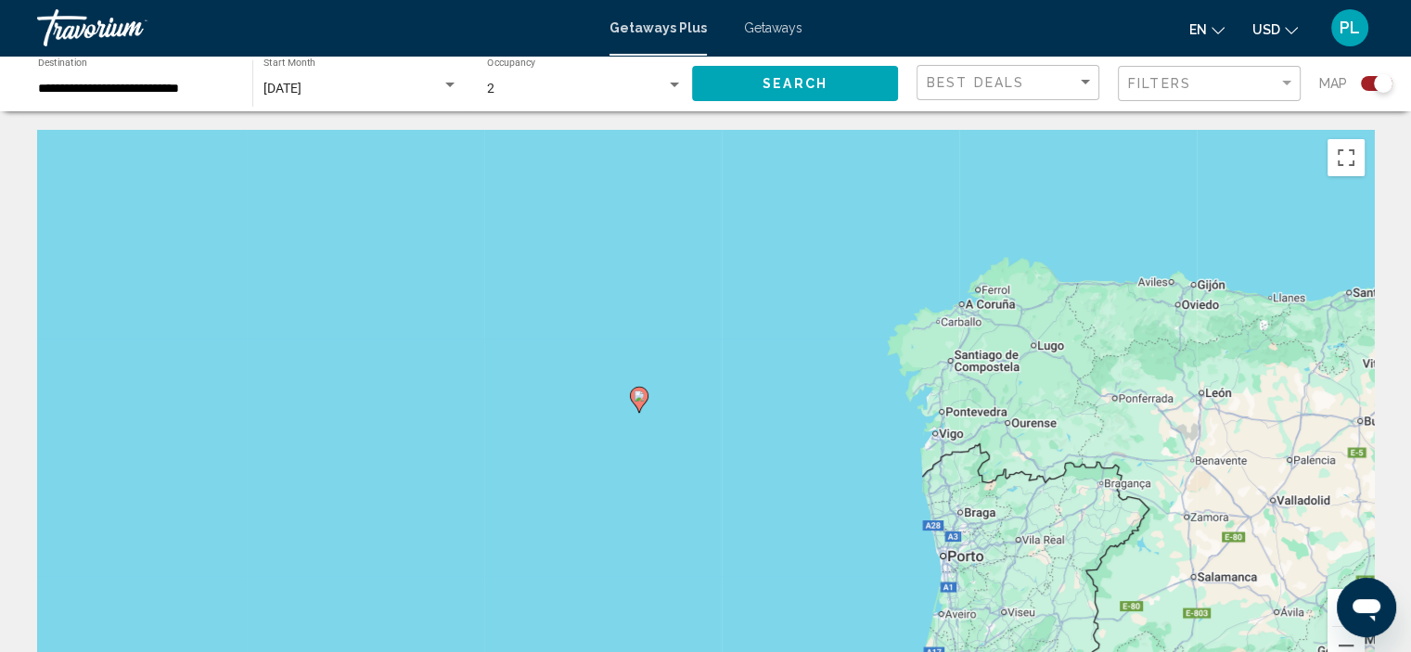
click at [1336, 590] on button "Zoom in" at bounding box center [1346, 607] width 37 height 37
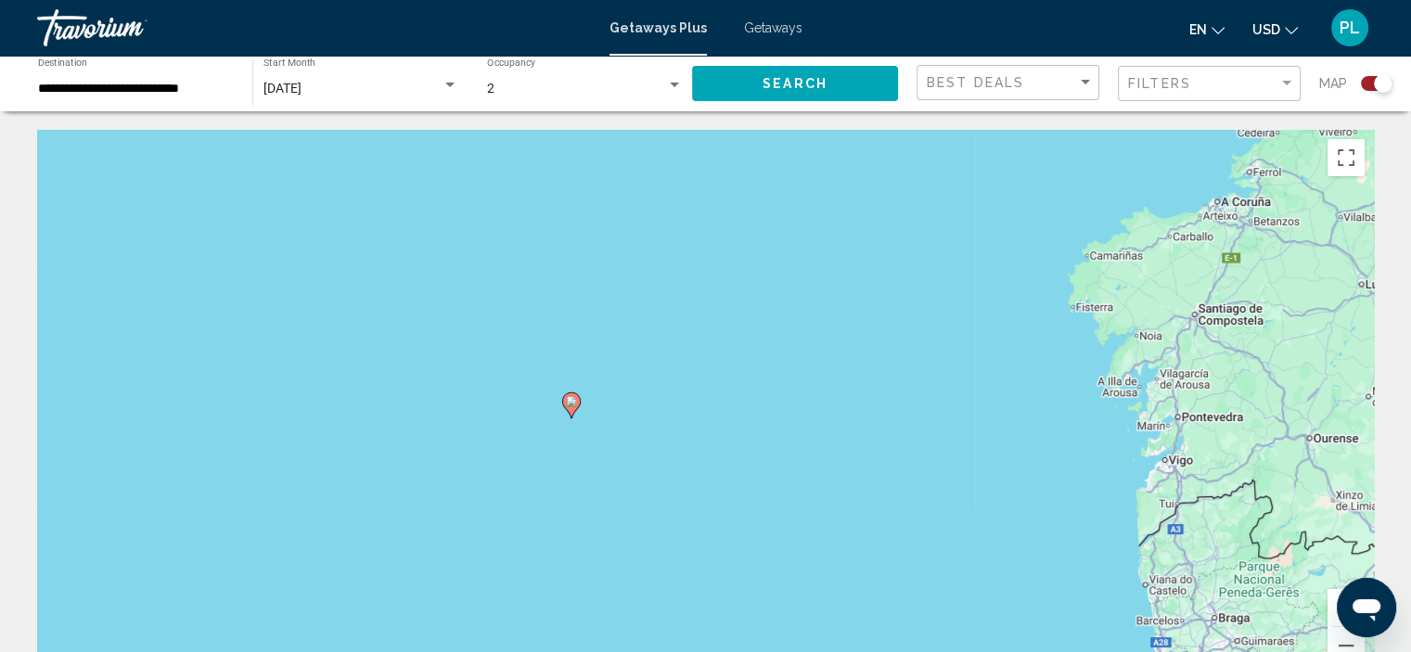
click at [571, 397] on image "Main content" at bounding box center [571, 401] width 11 height 11
type input "**********"
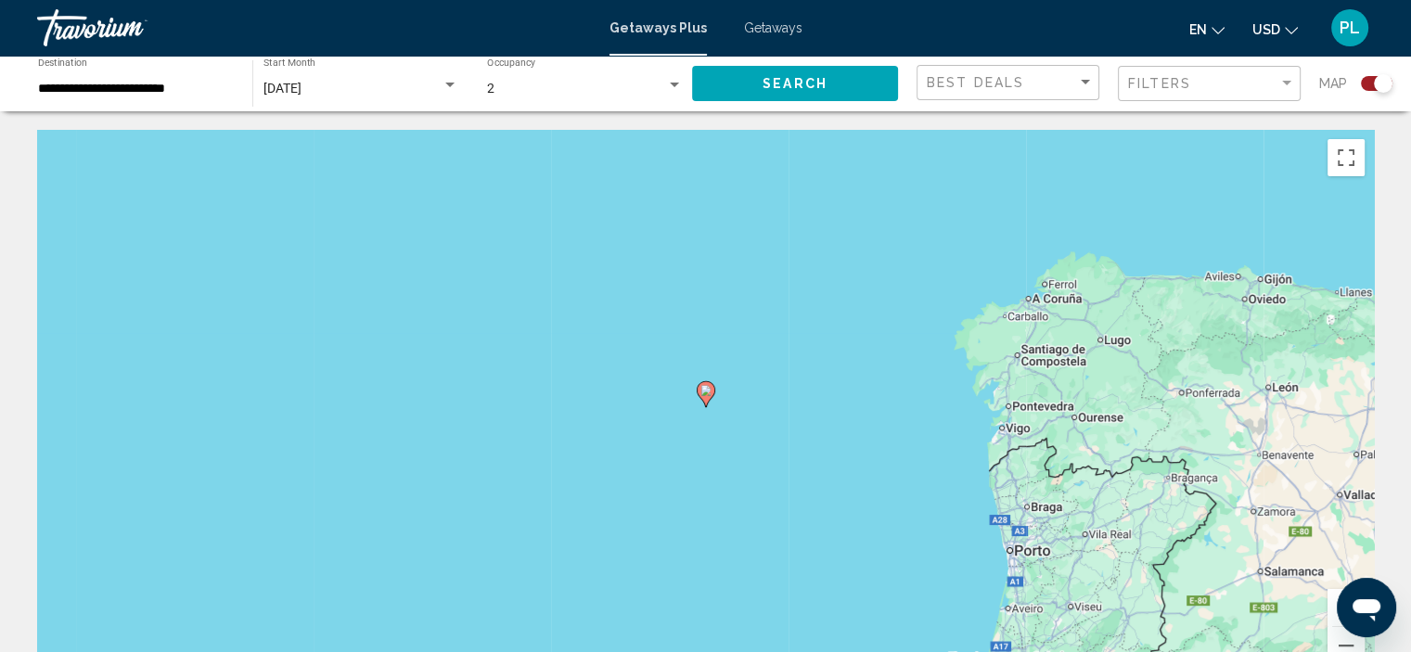
click at [706, 389] on image "Main content" at bounding box center [706, 390] width 11 height 11
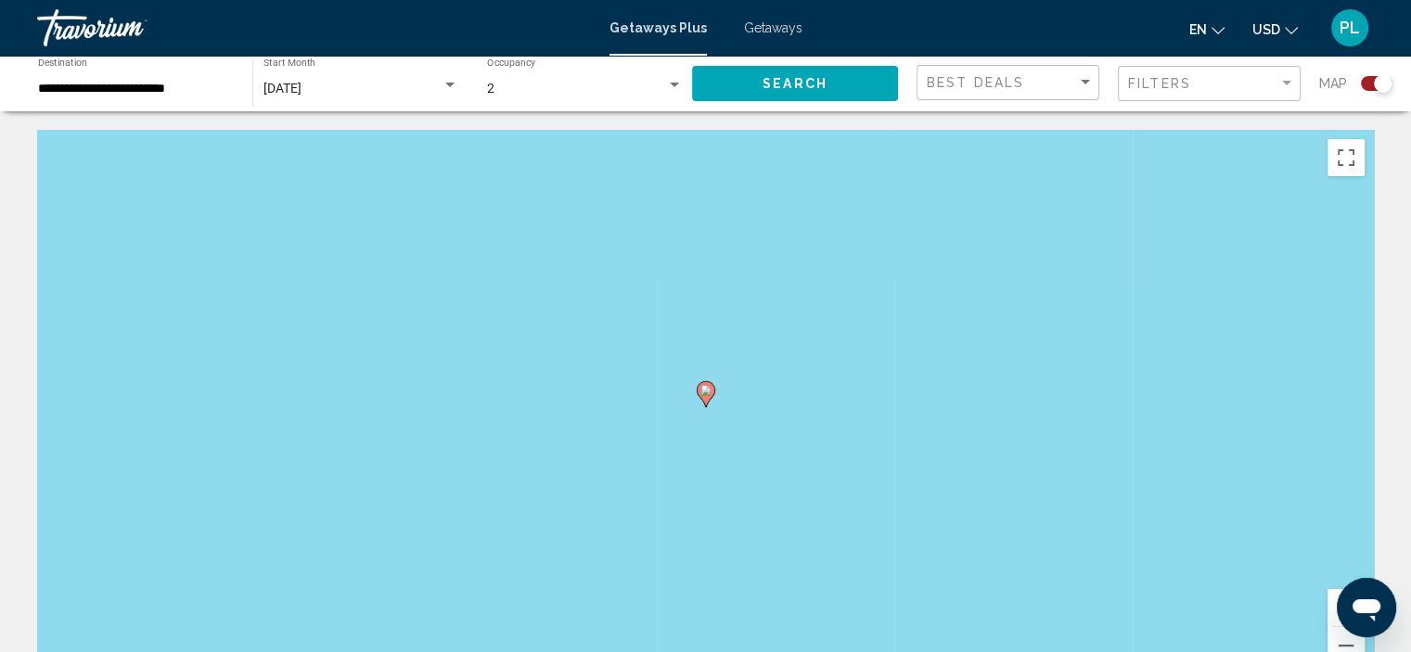
click at [706, 384] on icon "Main content" at bounding box center [705, 394] width 17 height 24
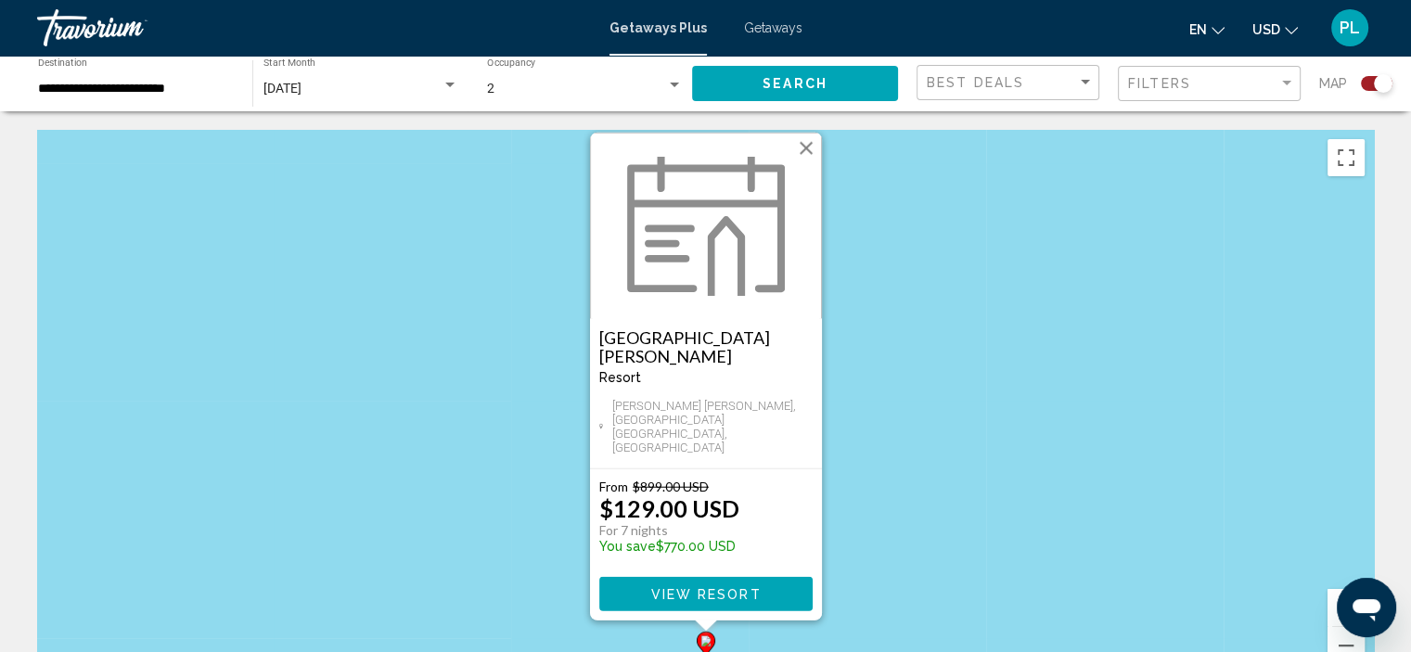
click at [742, 585] on button "View Resort" at bounding box center [705, 594] width 213 height 34
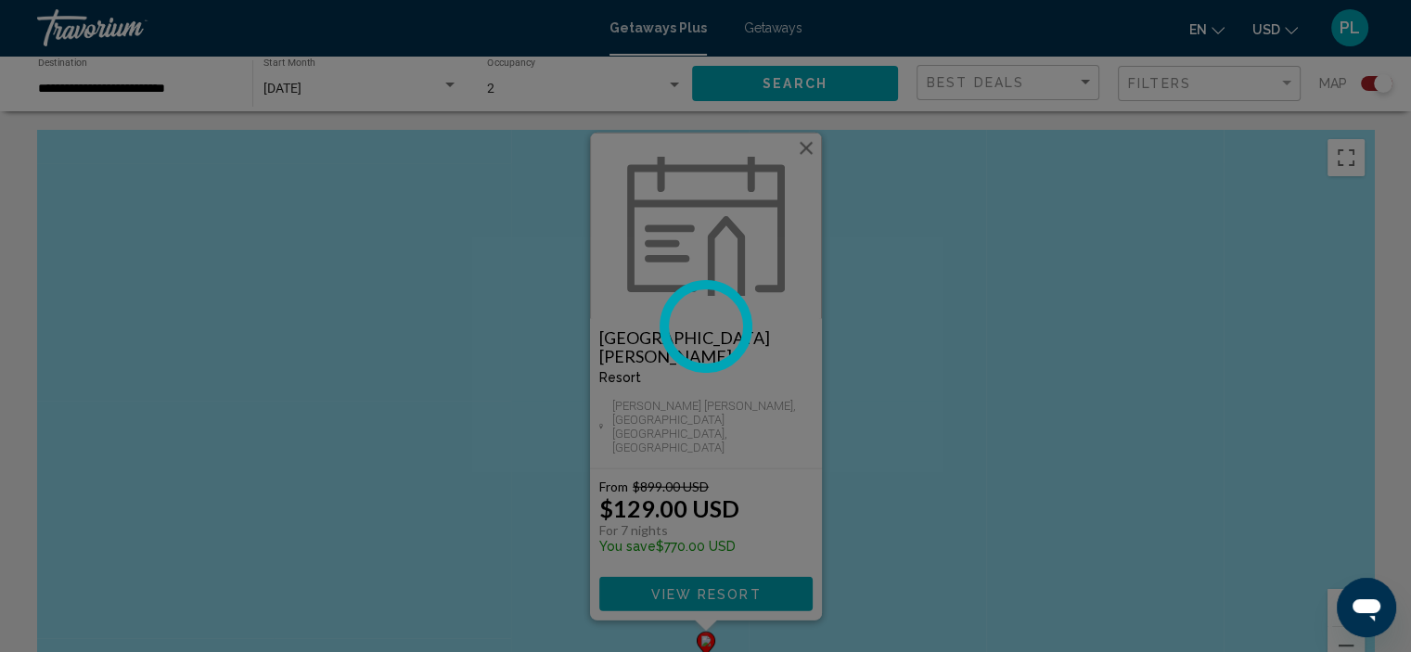
scroll to position [7, 0]
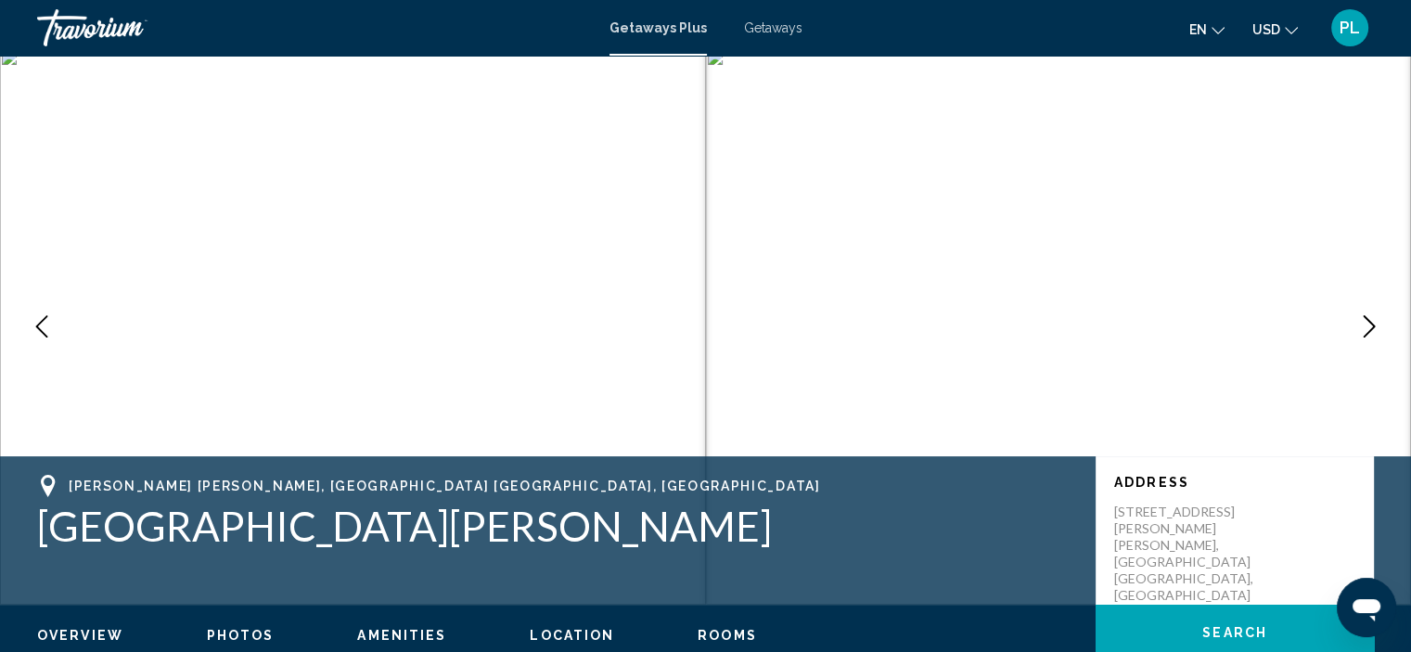
click at [1172, 553] on div "Address [STREET_ADDRESS][PERSON_NAME][PERSON_NAME]" at bounding box center [1235, 531] width 278 height 148
click at [1370, 319] on icon "Next image" at bounding box center [1369, 326] width 22 height 22
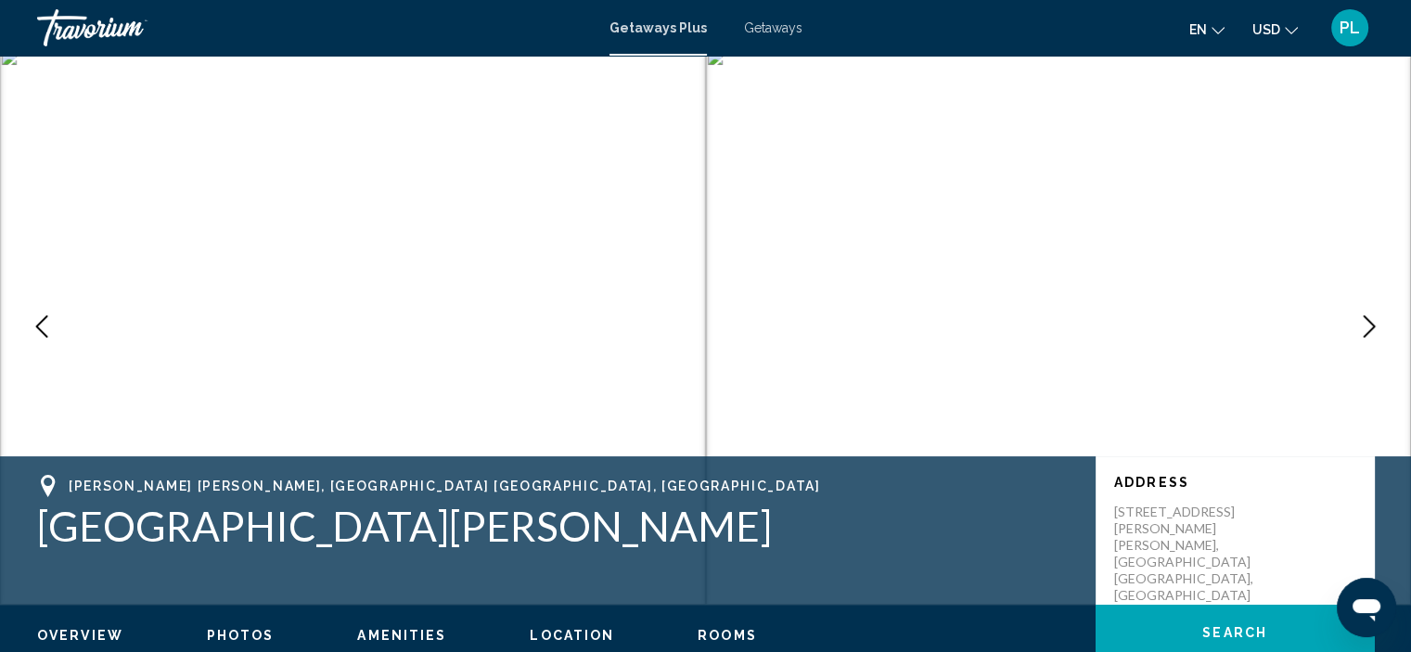
click at [1370, 319] on icon "Next image" at bounding box center [1369, 326] width 22 height 22
click at [1367, 326] on icon "Next image" at bounding box center [1369, 326] width 22 height 22
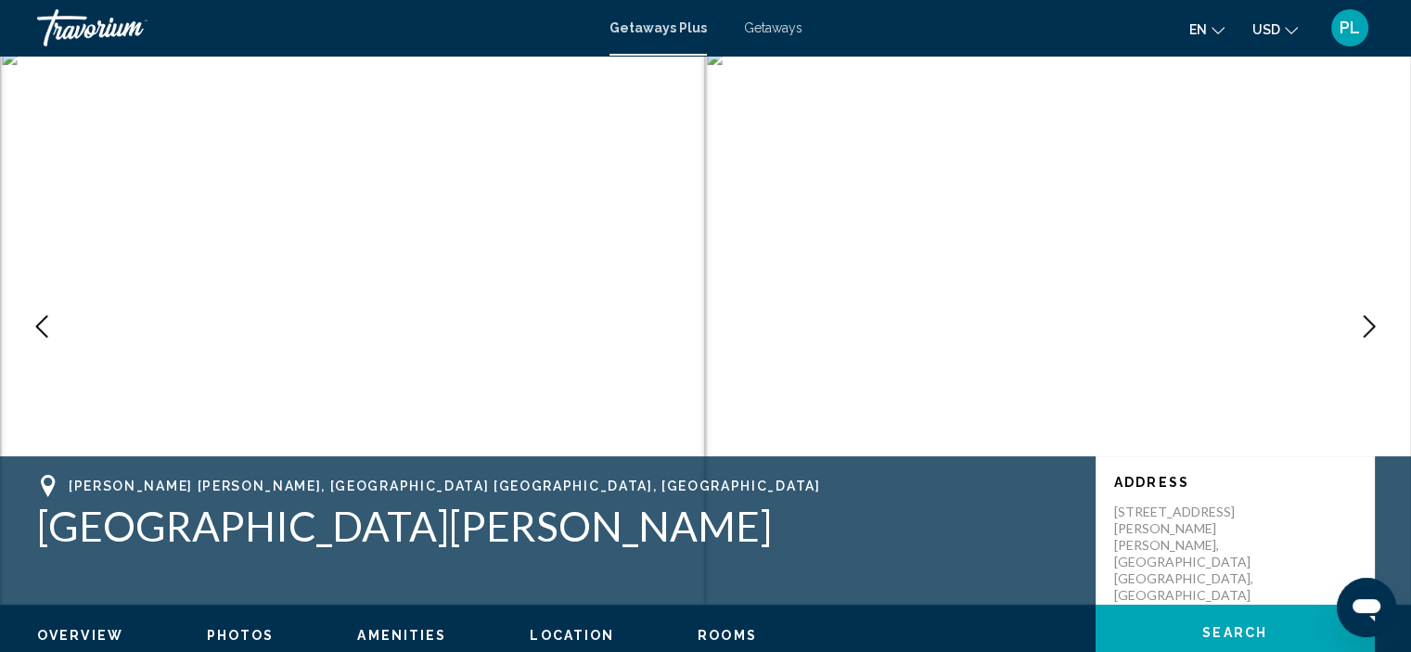
click at [1367, 326] on icon "Next image" at bounding box center [1369, 326] width 22 height 22
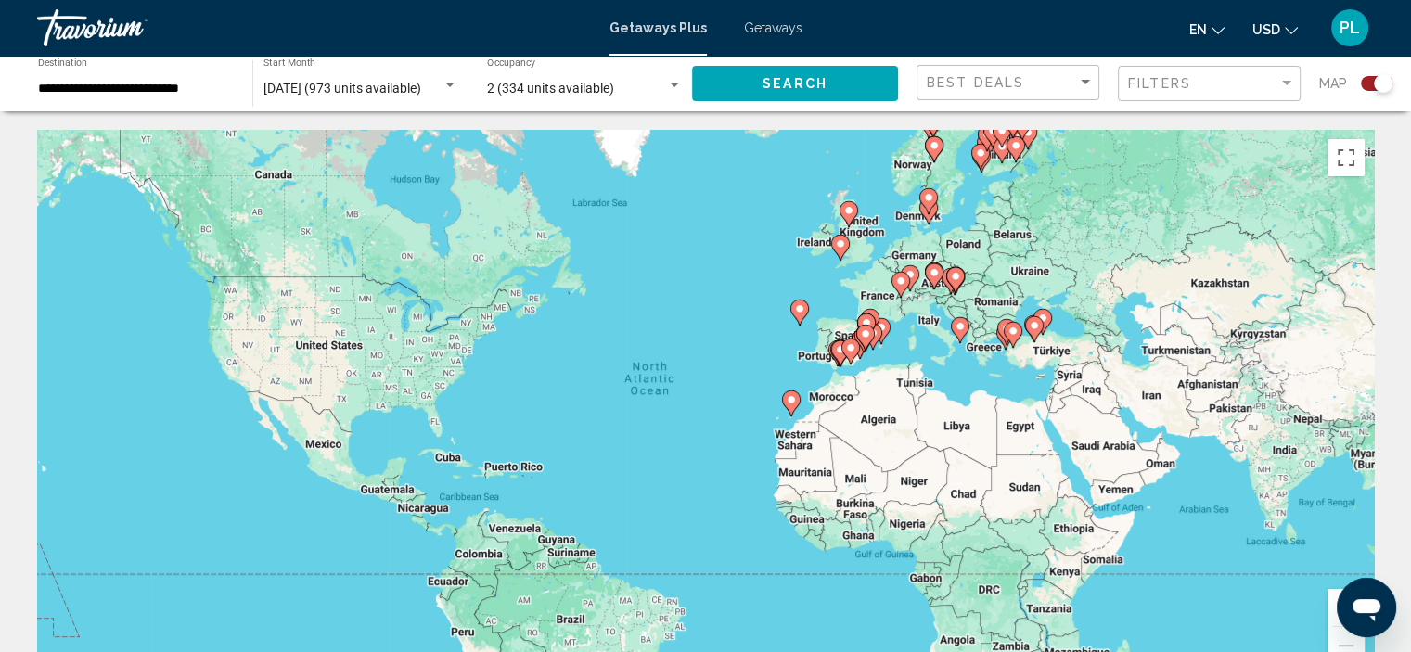
click at [788, 404] on image "Main content" at bounding box center [791, 399] width 11 height 11
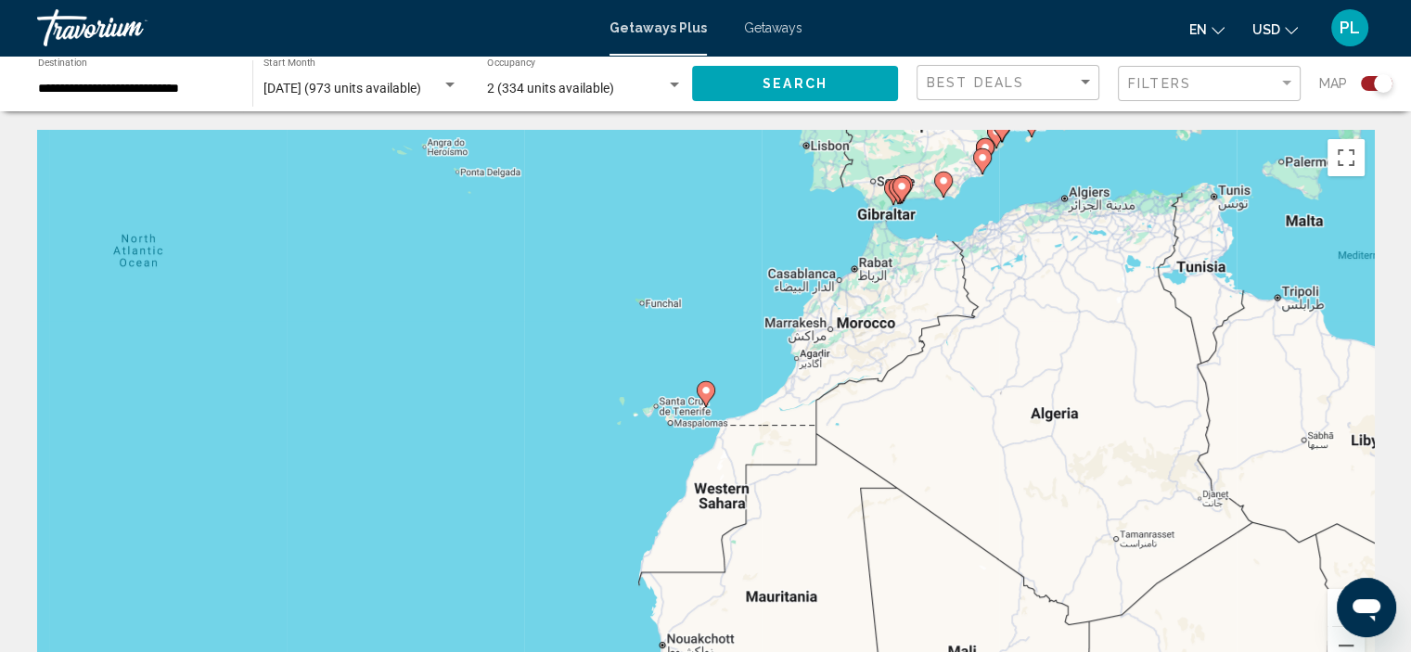
click at [708, 386] on image "Main content" at bounding box center [706, 390] width 11 height 11
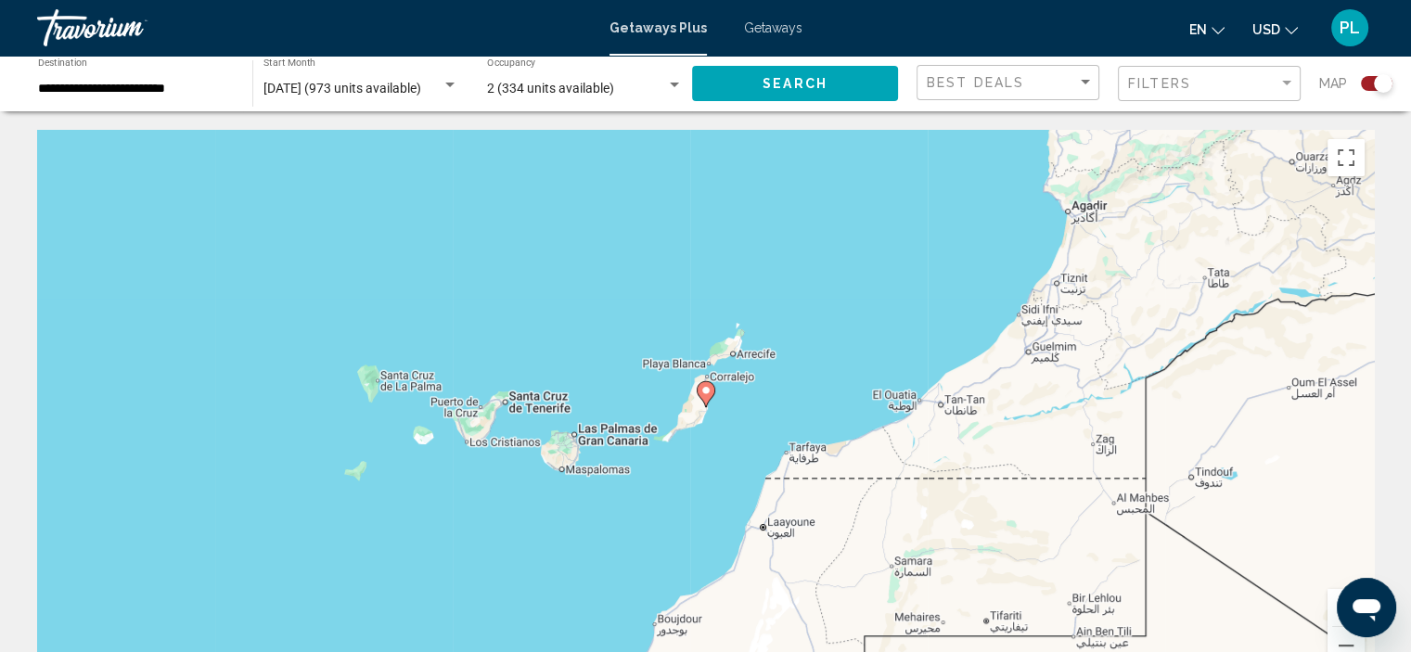
click at [708, 386] on image "Main content" at bounding box center [706, 390] width 11 height 11
type input "**********"
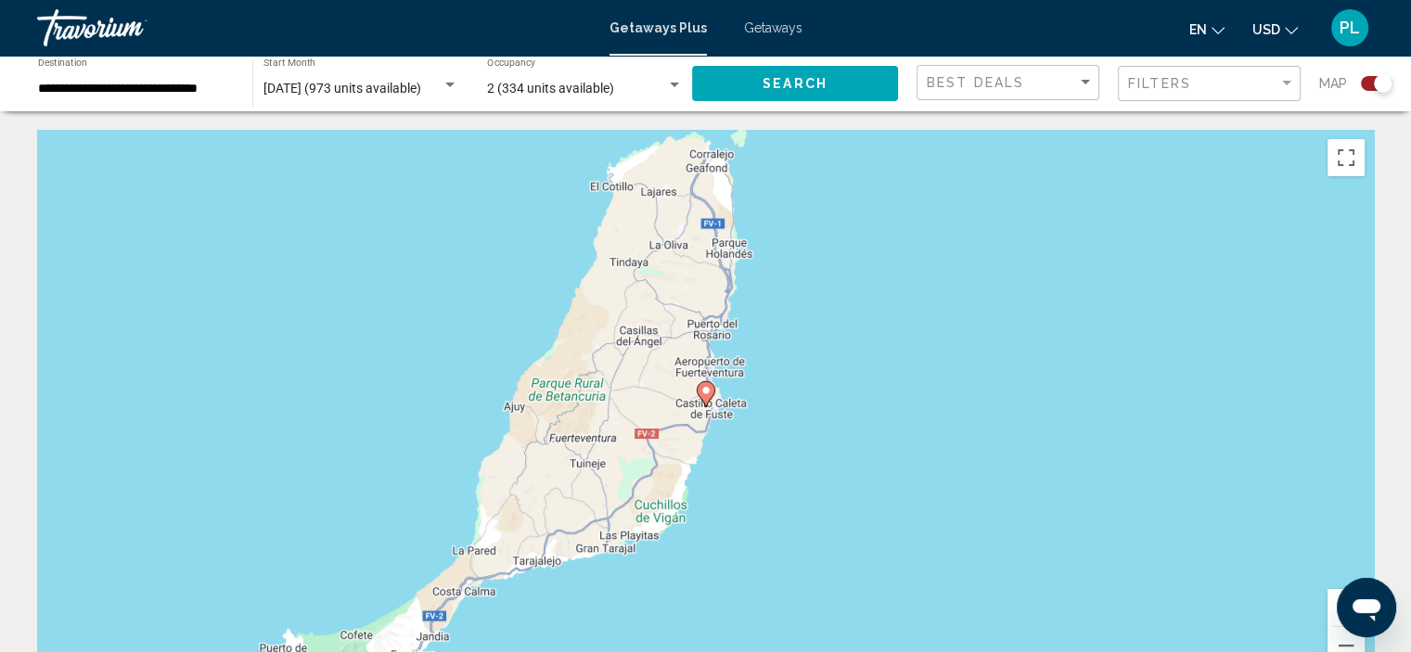
click at [708, 386] on image "Main content" at bounding box center [706, 390] width 11 height 11
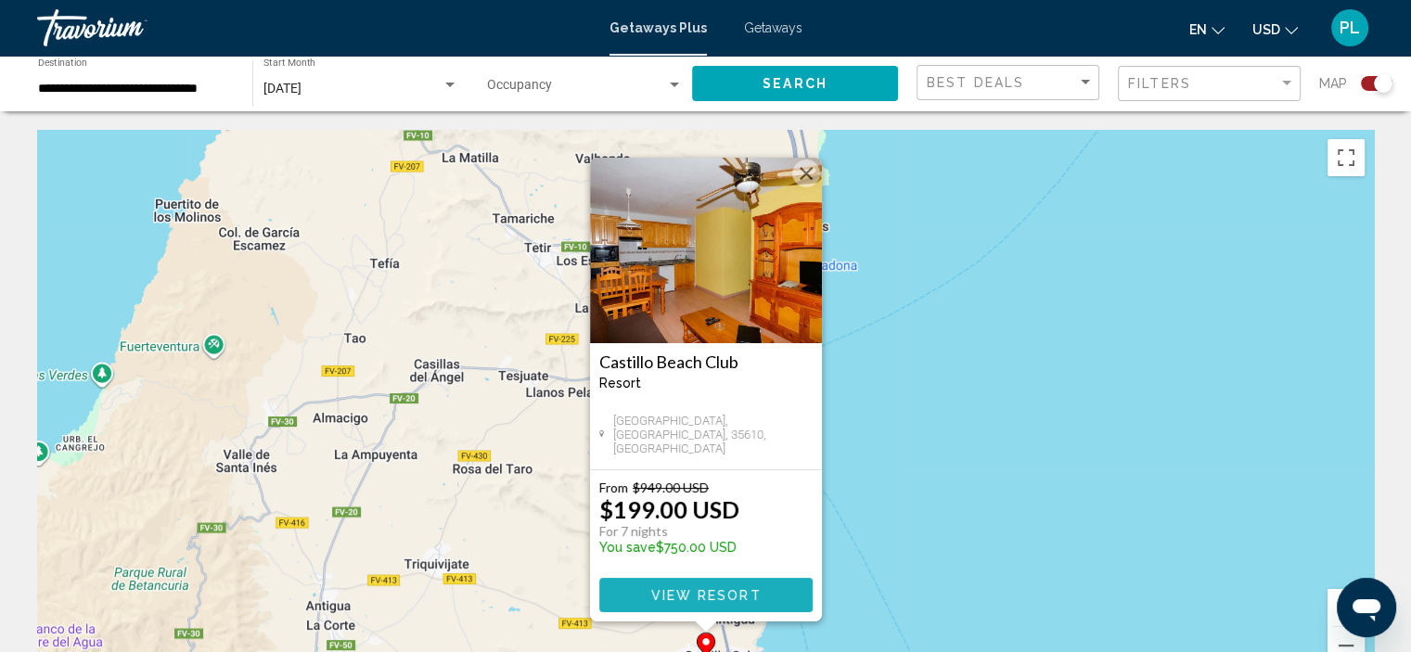
click at [672, 593] on span "View Resort" at bounding box center [705, 595] width 110 height 15
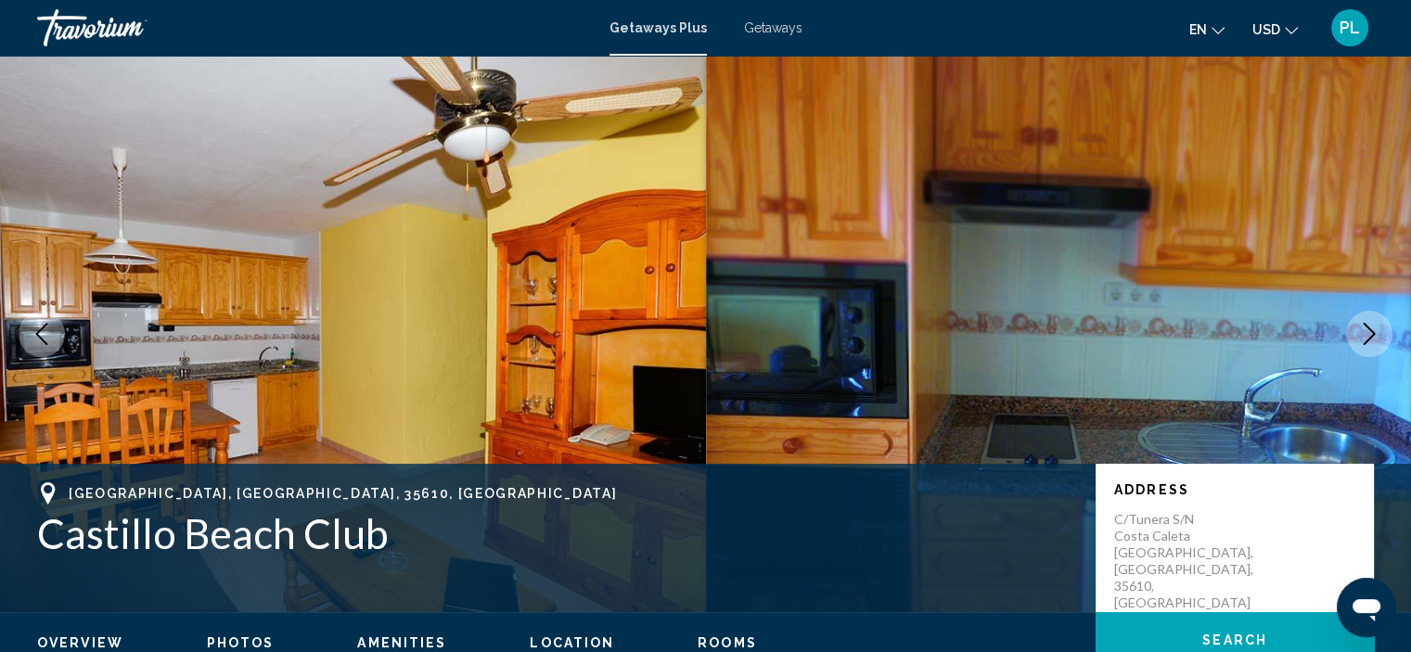
scroll to position [7, 0]
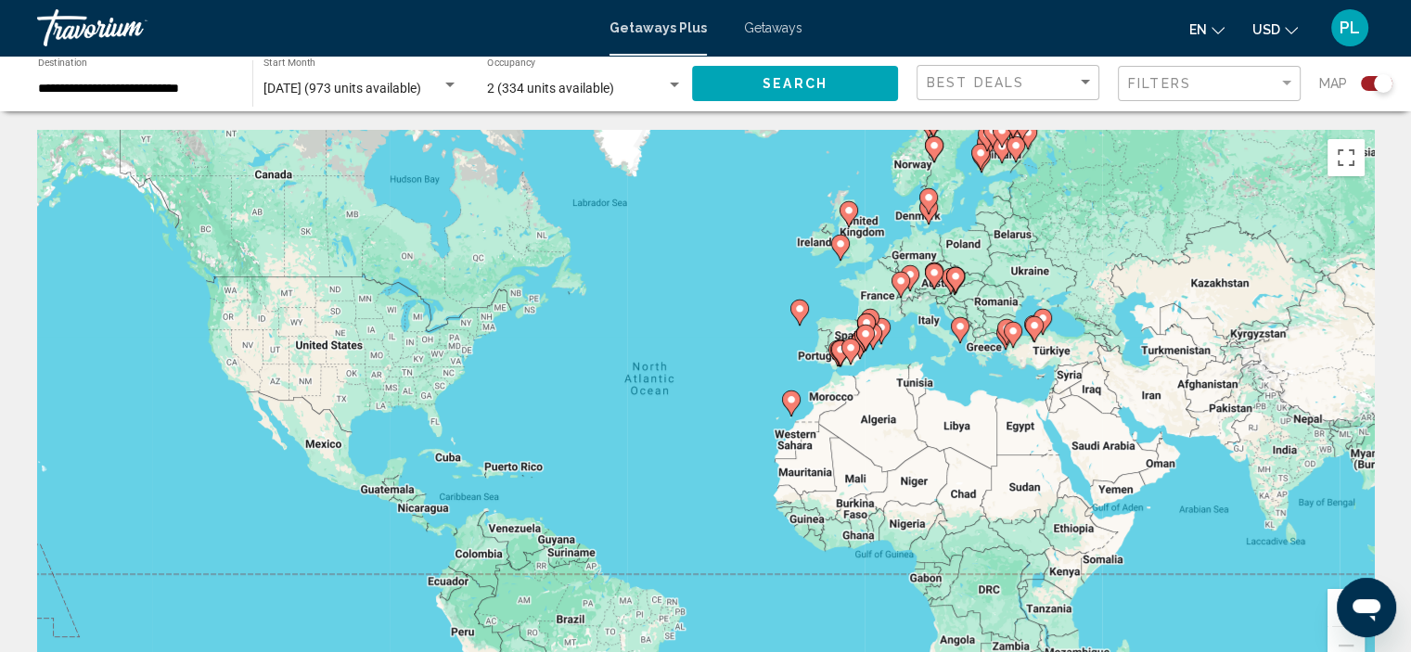
click at [788, 401] on image "Main content" at bounding box center [791, 399] width 11 height 11
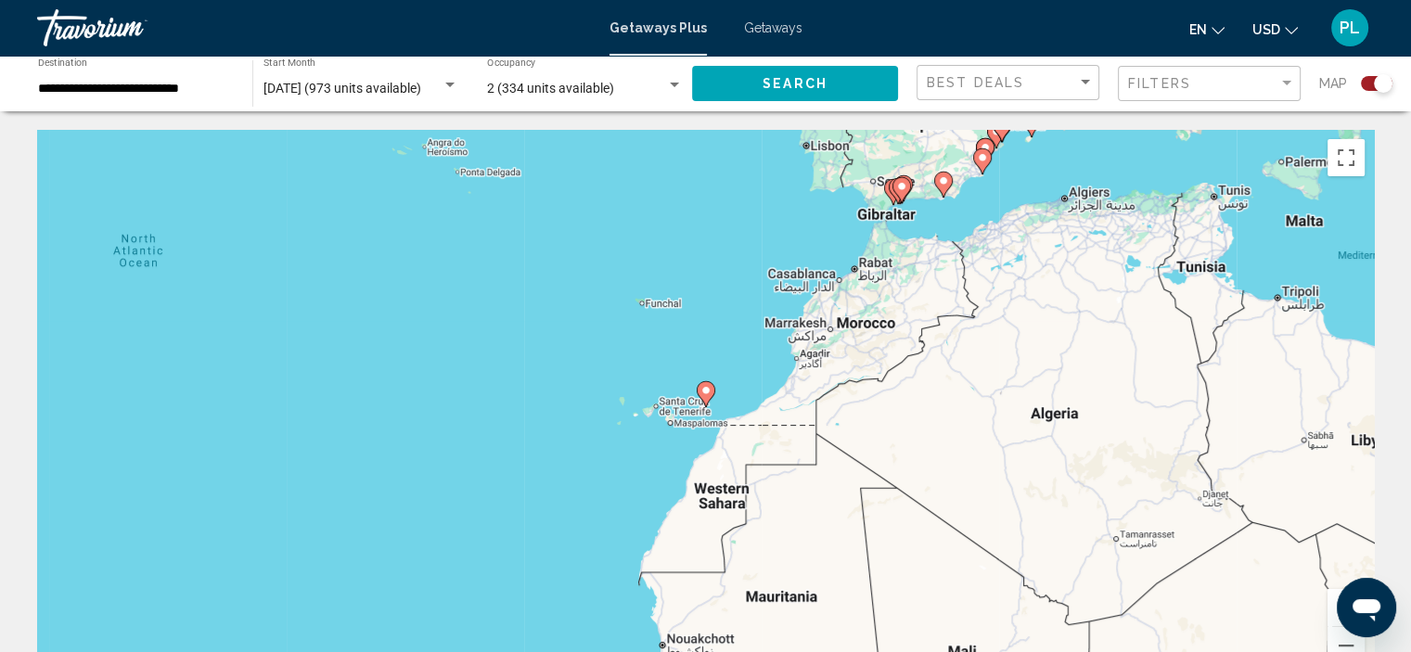
click at [705, 386] on image "Main content" at bounding box center [706, 390] width 11 height 11
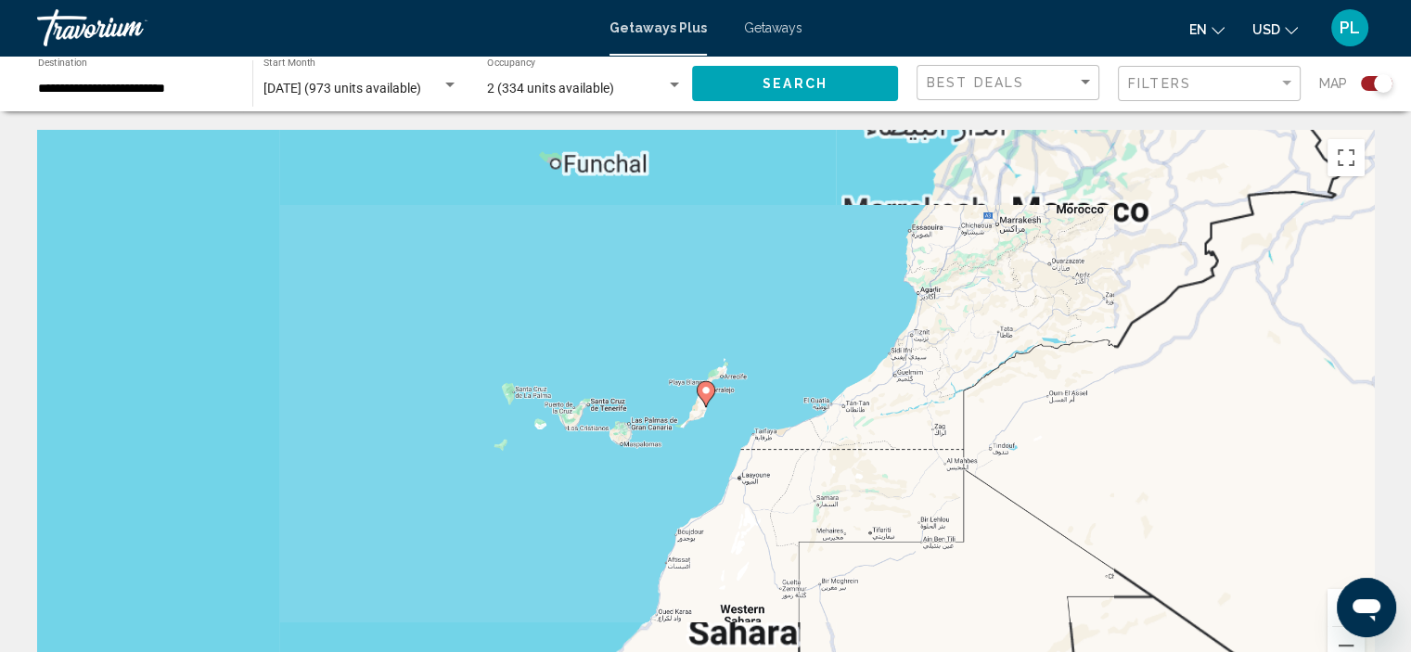
click at [705, 386] on image "Main content" at bounding box center [706, 390] width 11 height 11
type input "**********"
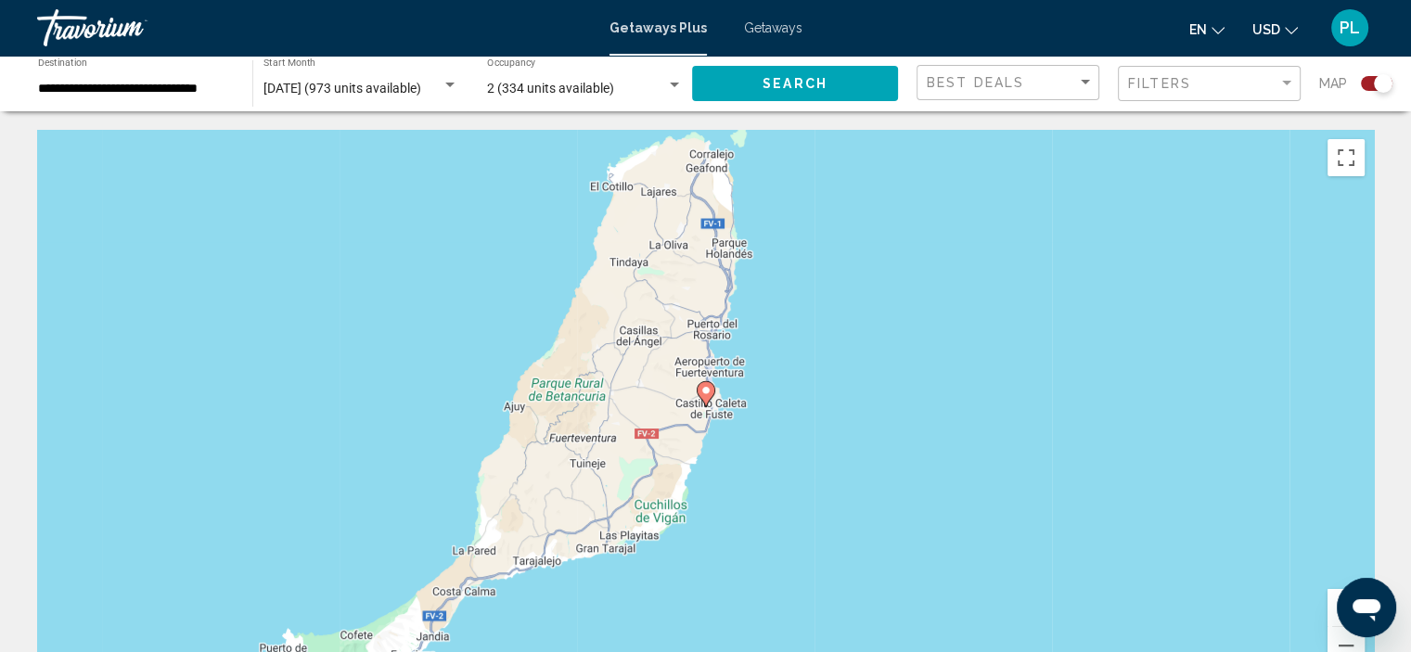
click at [706, 392] on image "Main content" at bounding box center [706, 390] width 11 height 11
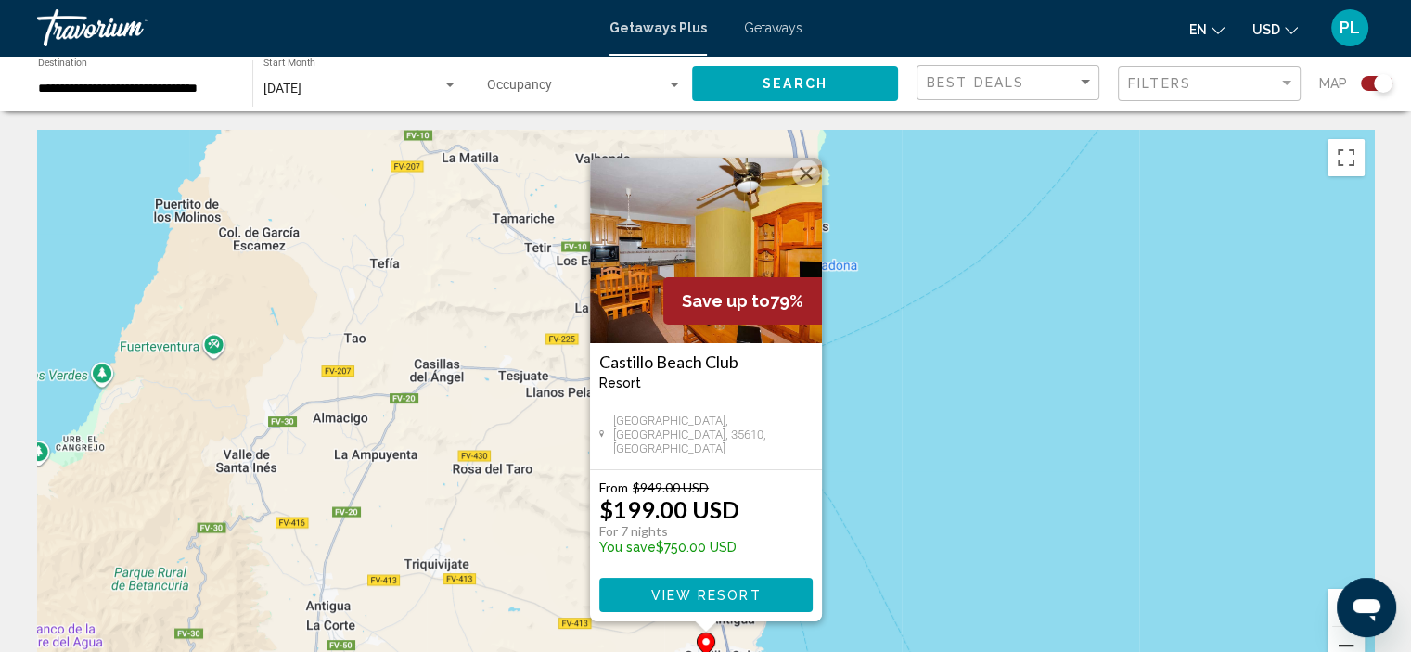
click at [1343, 641] on button "Zoom out" at bounding box center [1346, 645] width 37 height 37
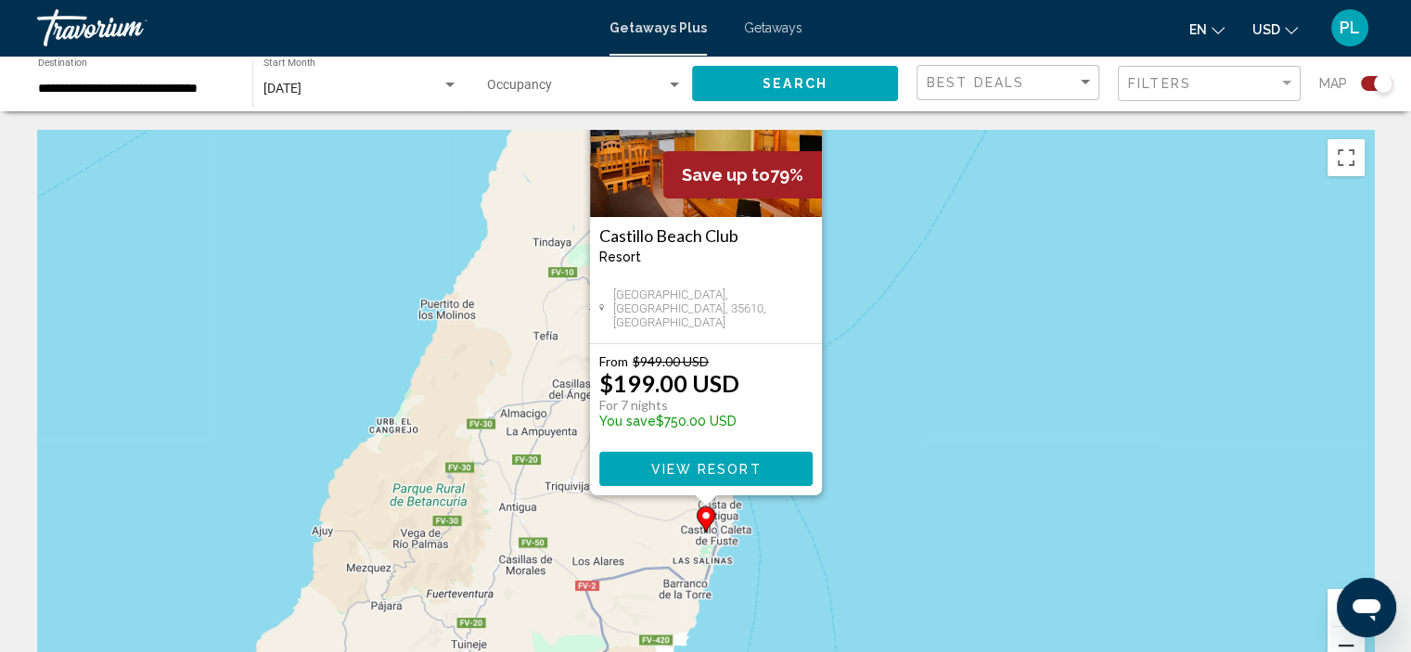
click at [1343, 641] on button "Zoom out" at bounding box center [1346, 645] width 37 height 37
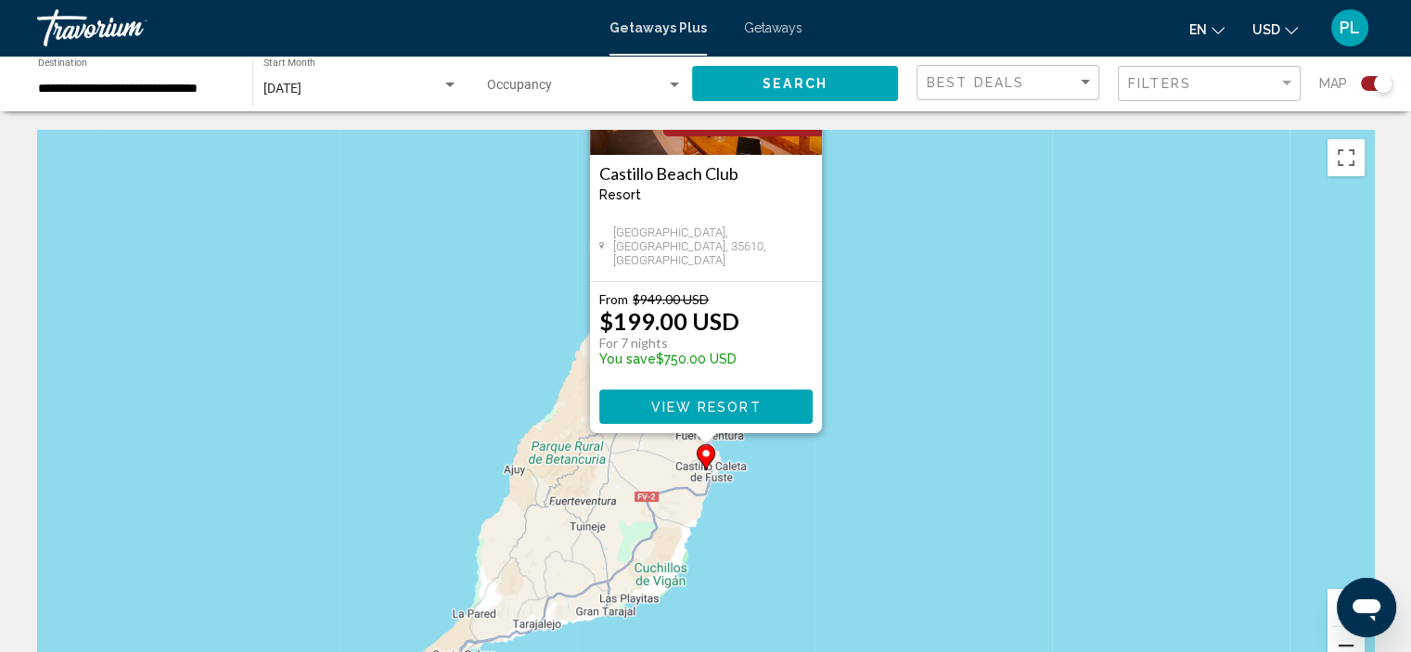
click at [1343, 641] on button "Zoom out" at bounding box center [1346, 645] width 37 height 37
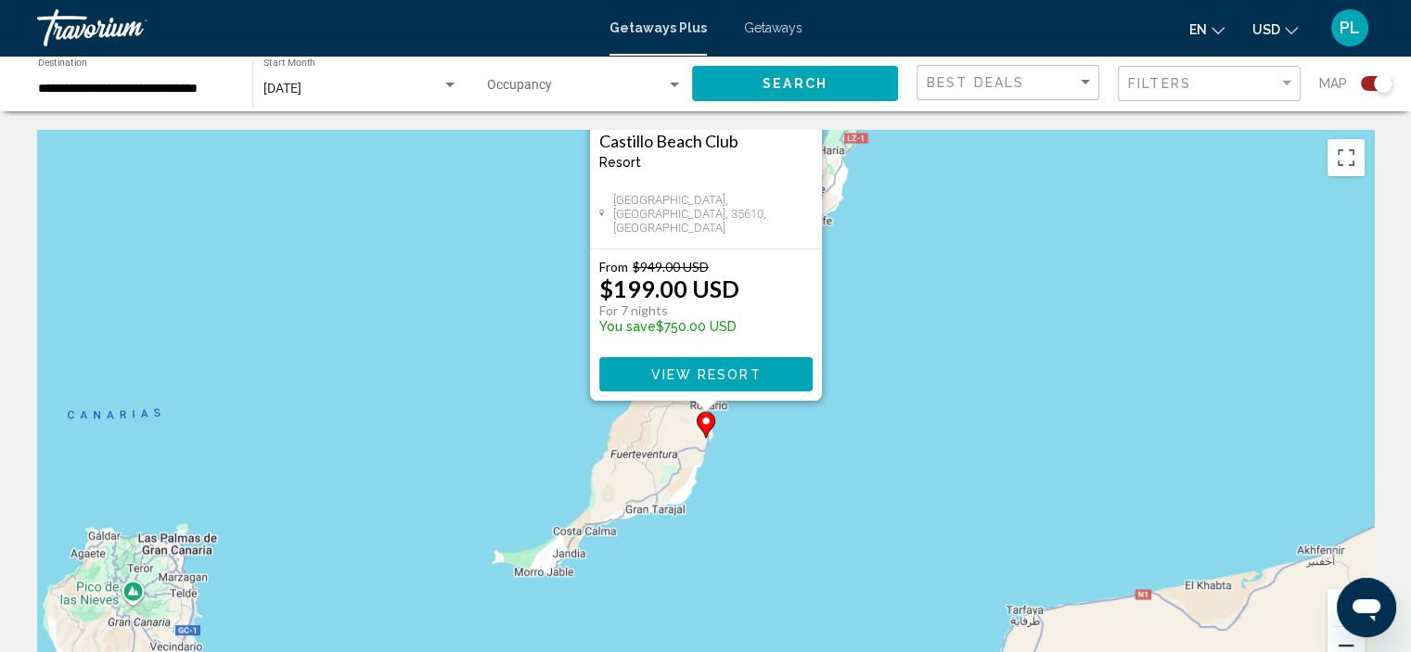
click at [1343, 641] on button "Zoom out" at bounding box center [1346, 645] width 37 height 37
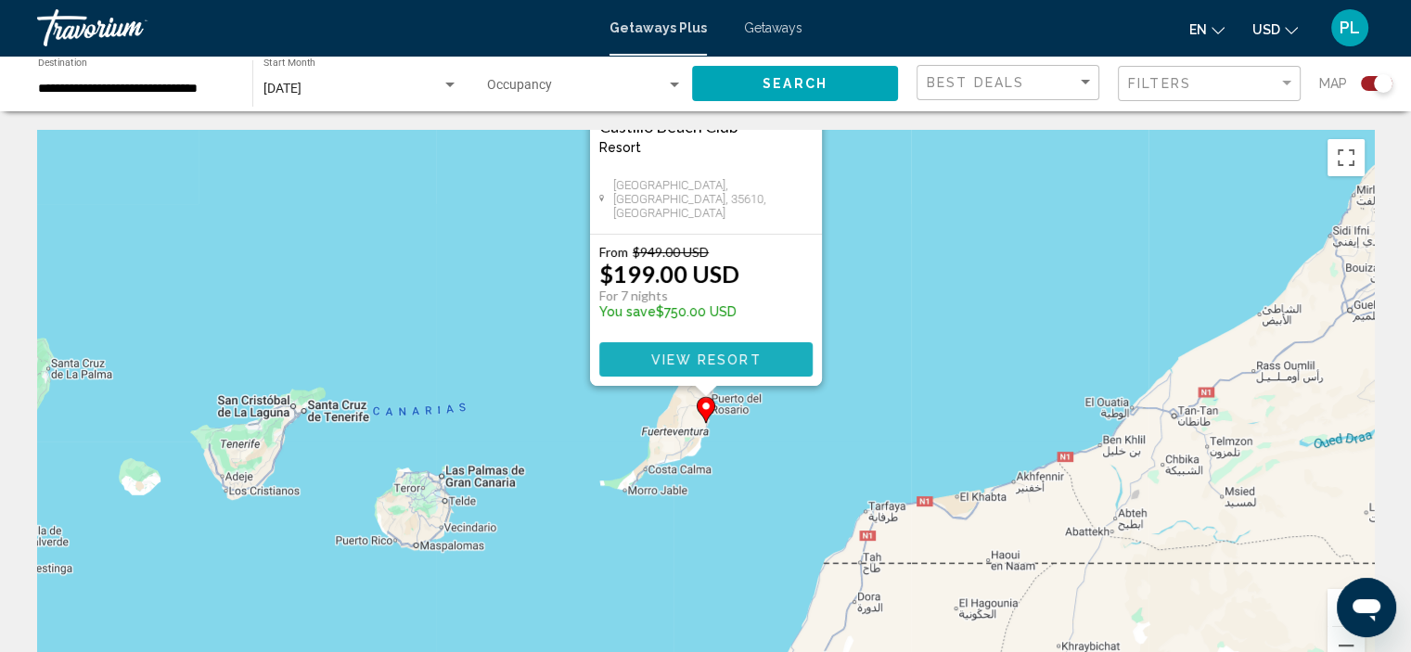
click at [734, 345] on button "View Resort" at bounding box center [705, 359] width 213 height 34
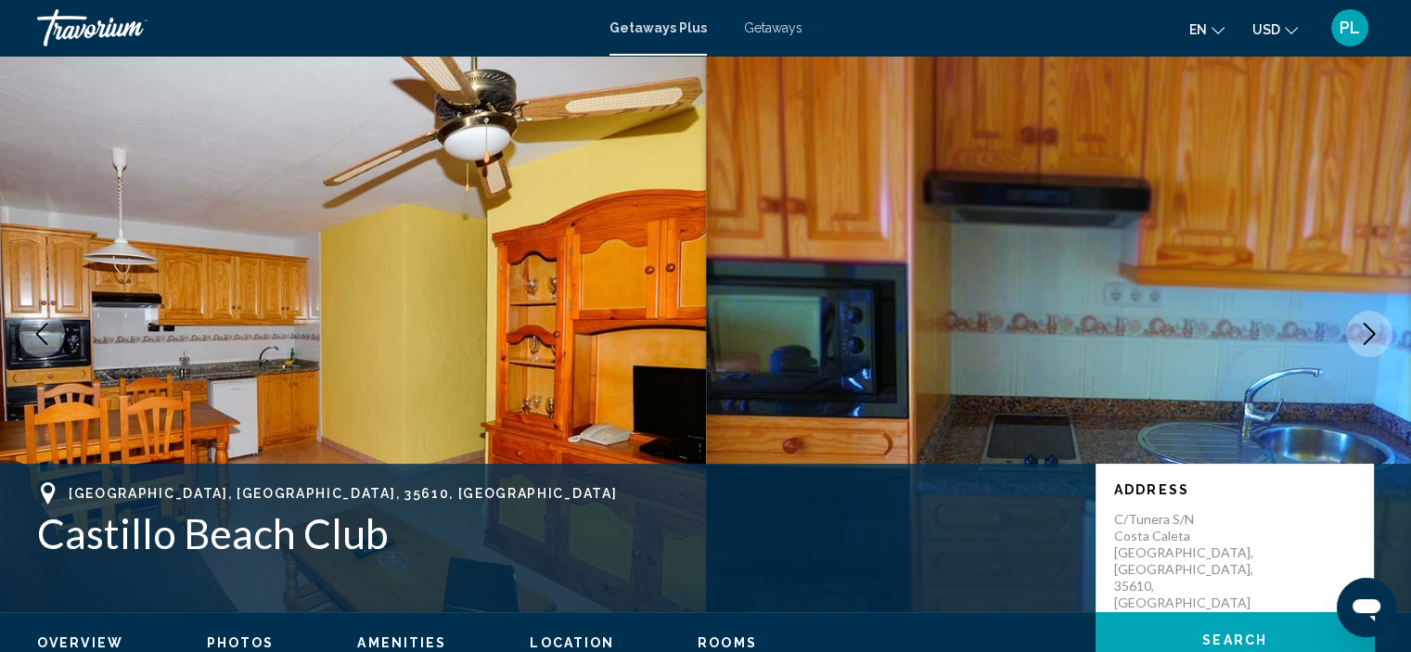
scroll to position [7, 0]
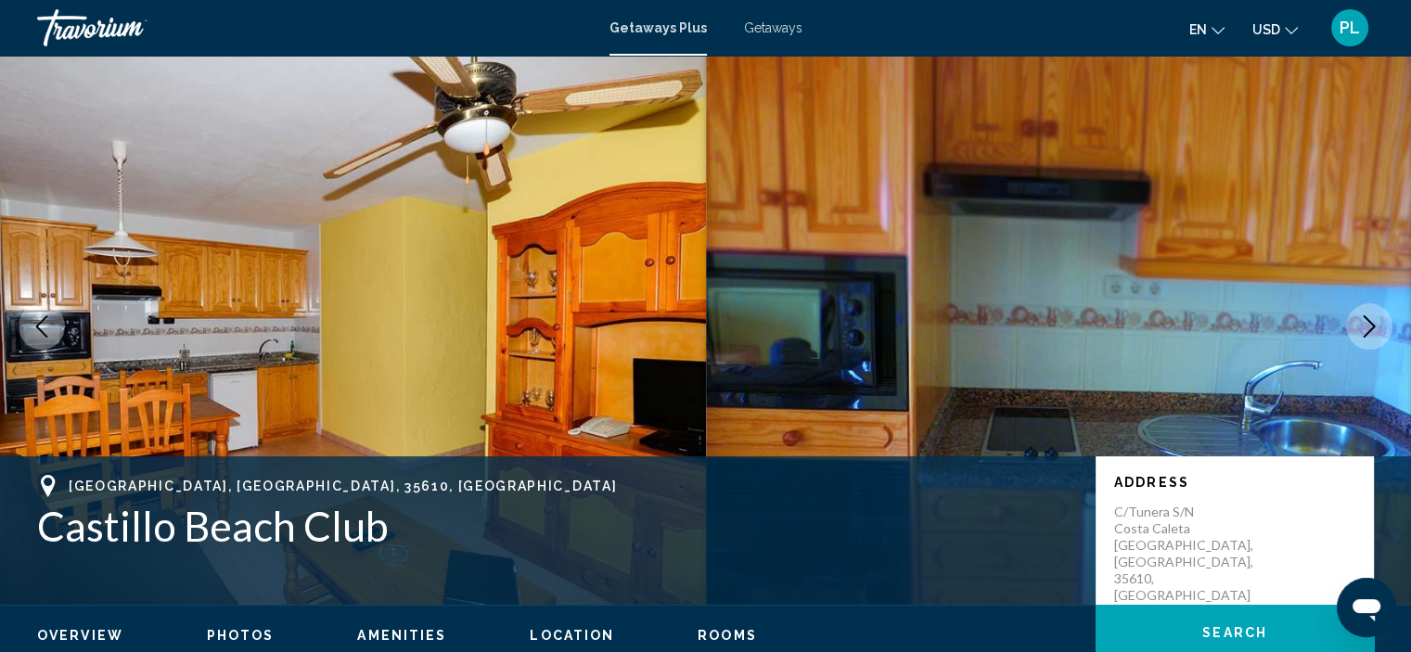
click at [89, 633] on span "Overview" at bounding box center [80, 635] width 86 height 15
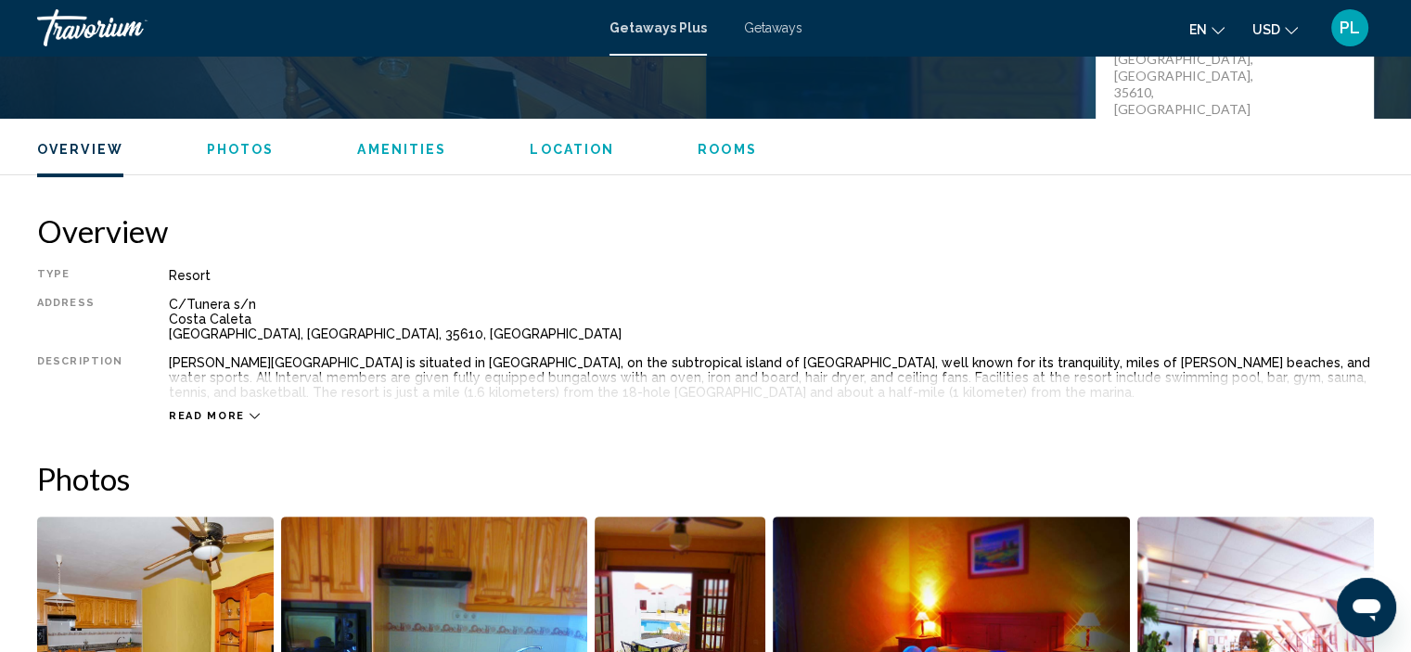
scroll to position [594, 0]
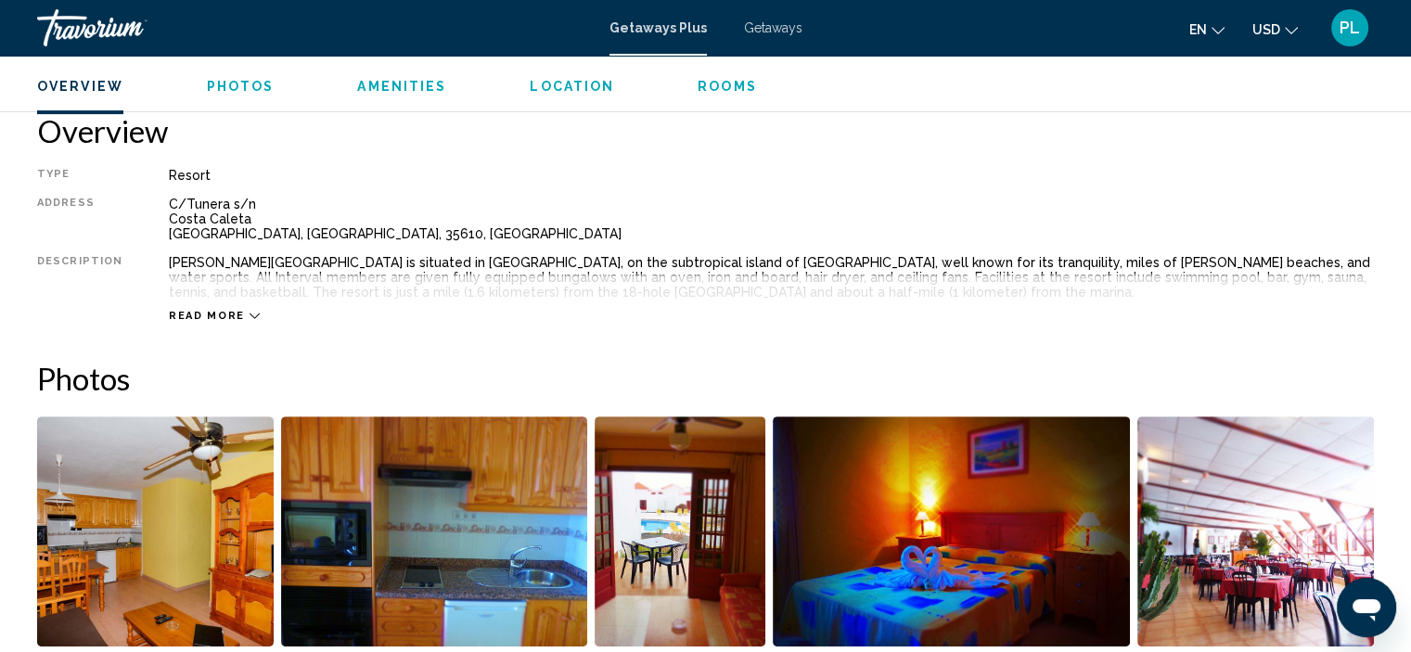
click at [250, 312] on icon "Main content" at bounding box center [255, 316] width 10 height 10
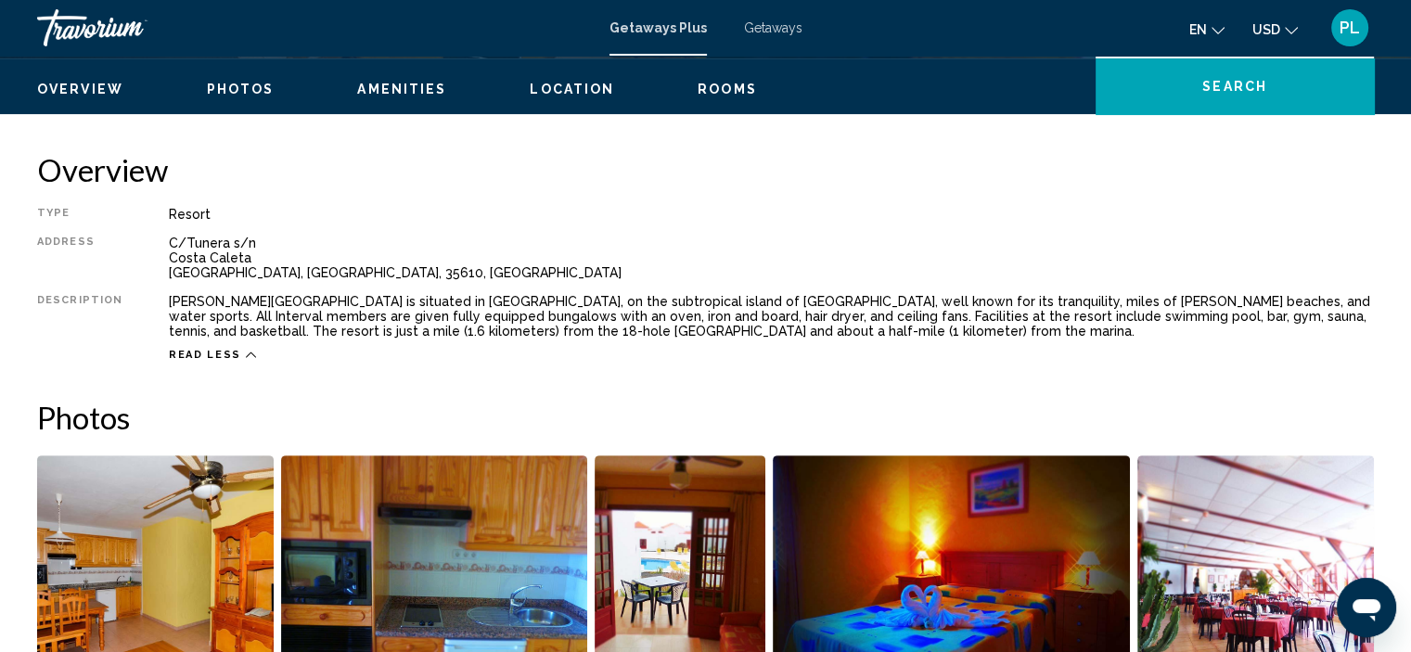
scroll to position [493, 0]
